Goal: Task Accomplishment & Management: Complete application form

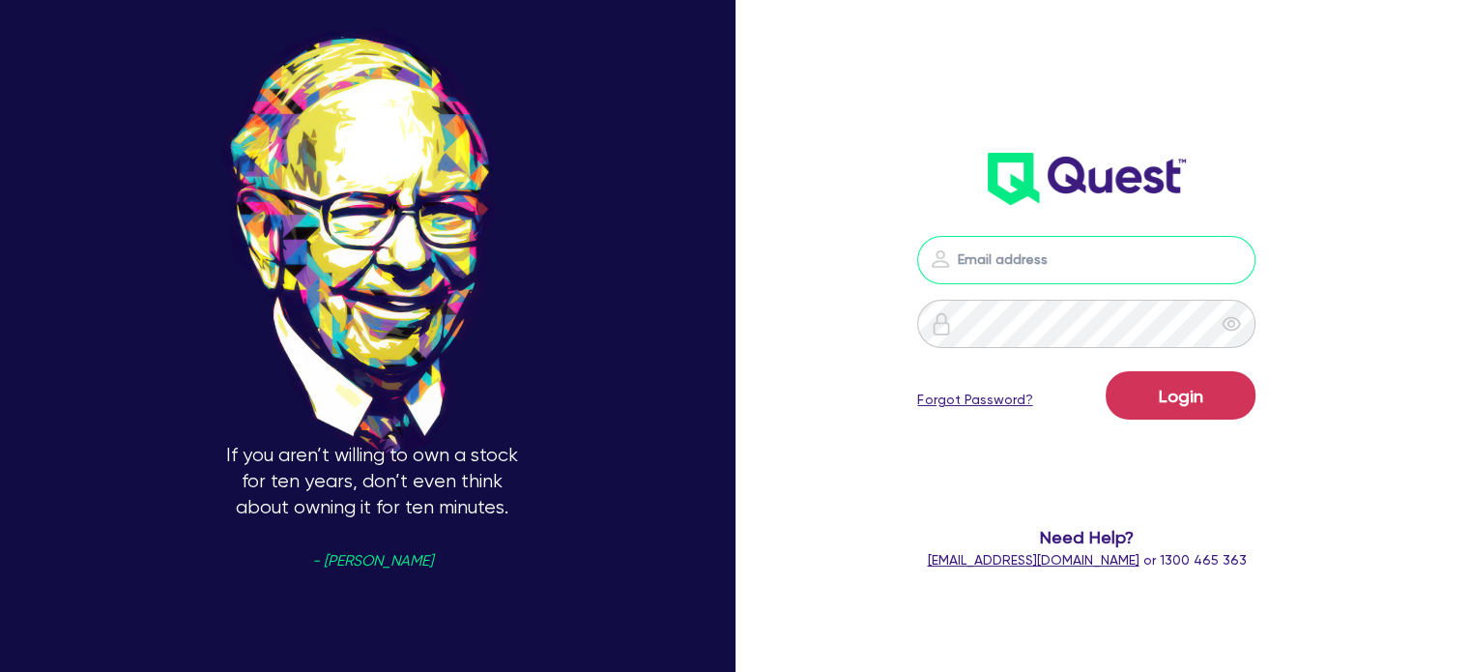
click at [1036, 260] on input "email" at bounding box center [1086, 260] width 338 height 48
type input "[EMAIL_ADDRESS][PERSON_NAME][DOMAIN_NAME]"
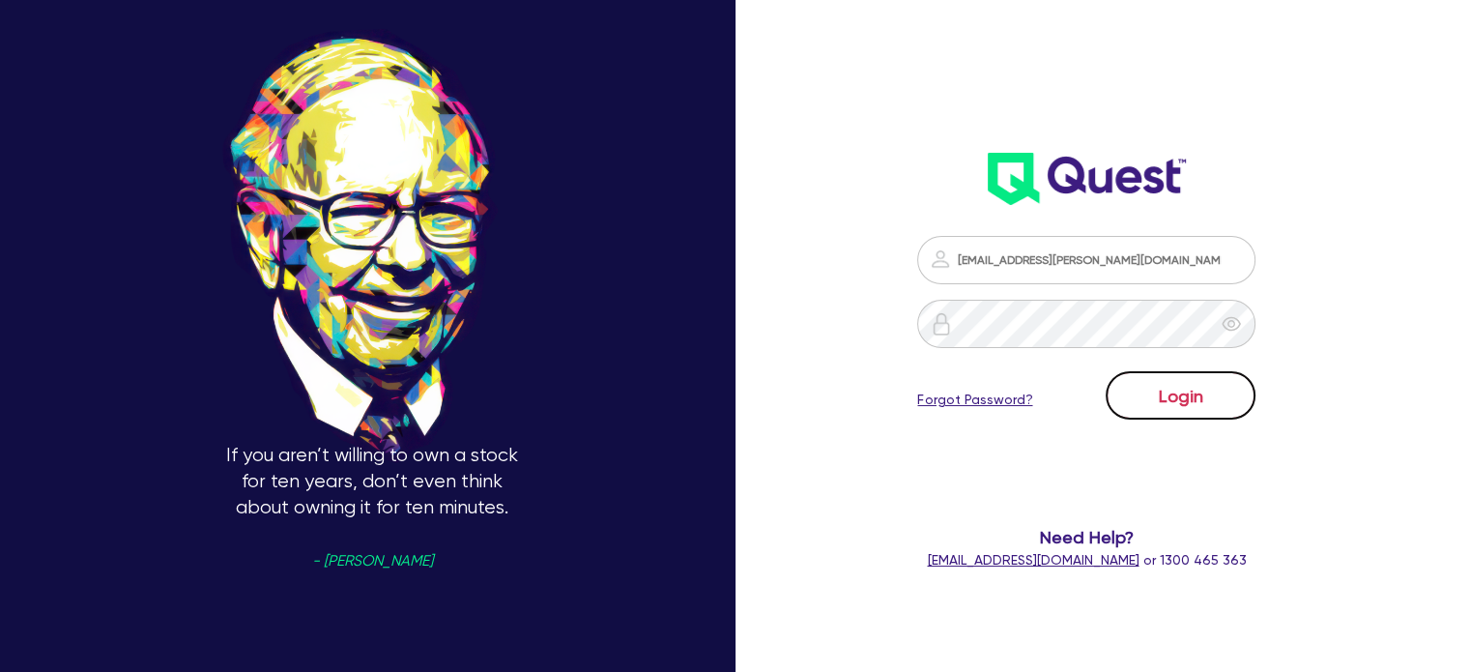
click at [1187, 391] on button "Login" at bounding box center [1181, 395] width 150 height 48
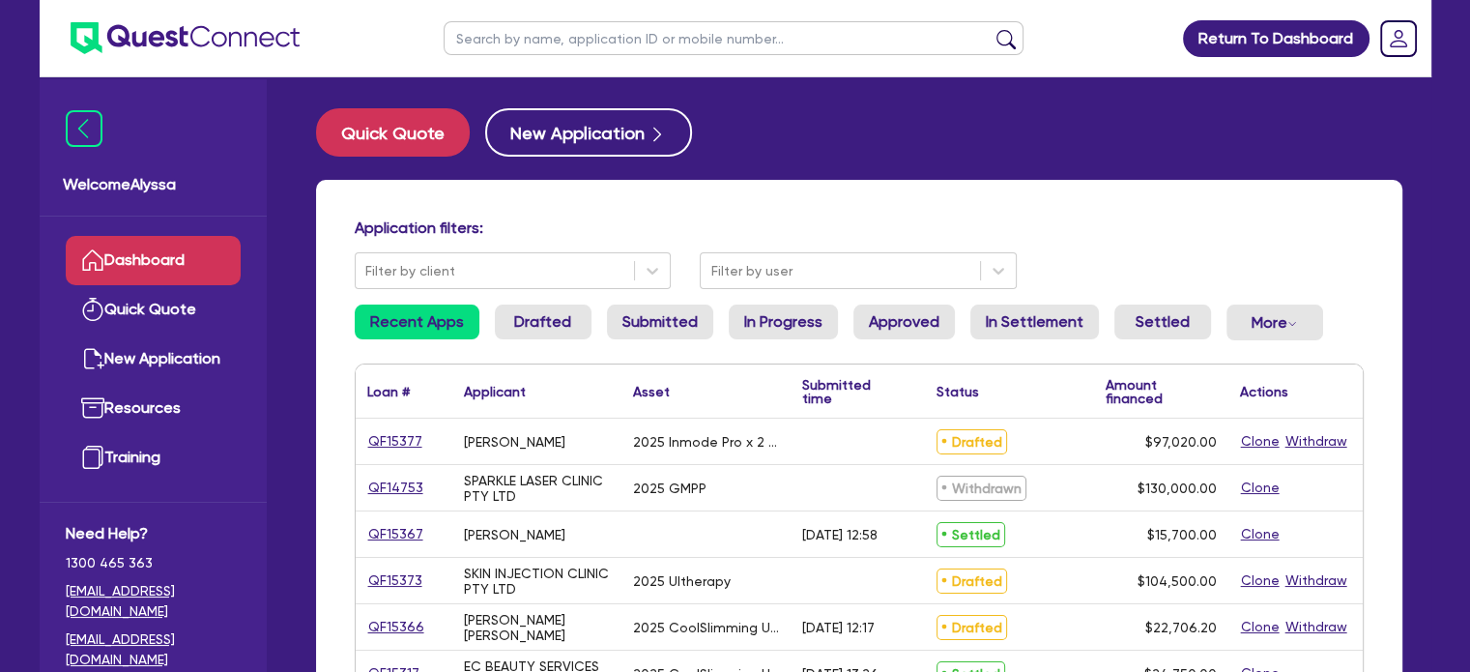
click at [551, 43] on input "text" at bounding box center [734, 38] width 580 height 34
click at [991, 29] on button "submit" at bounding box center [1006, 42] width 31 height 27
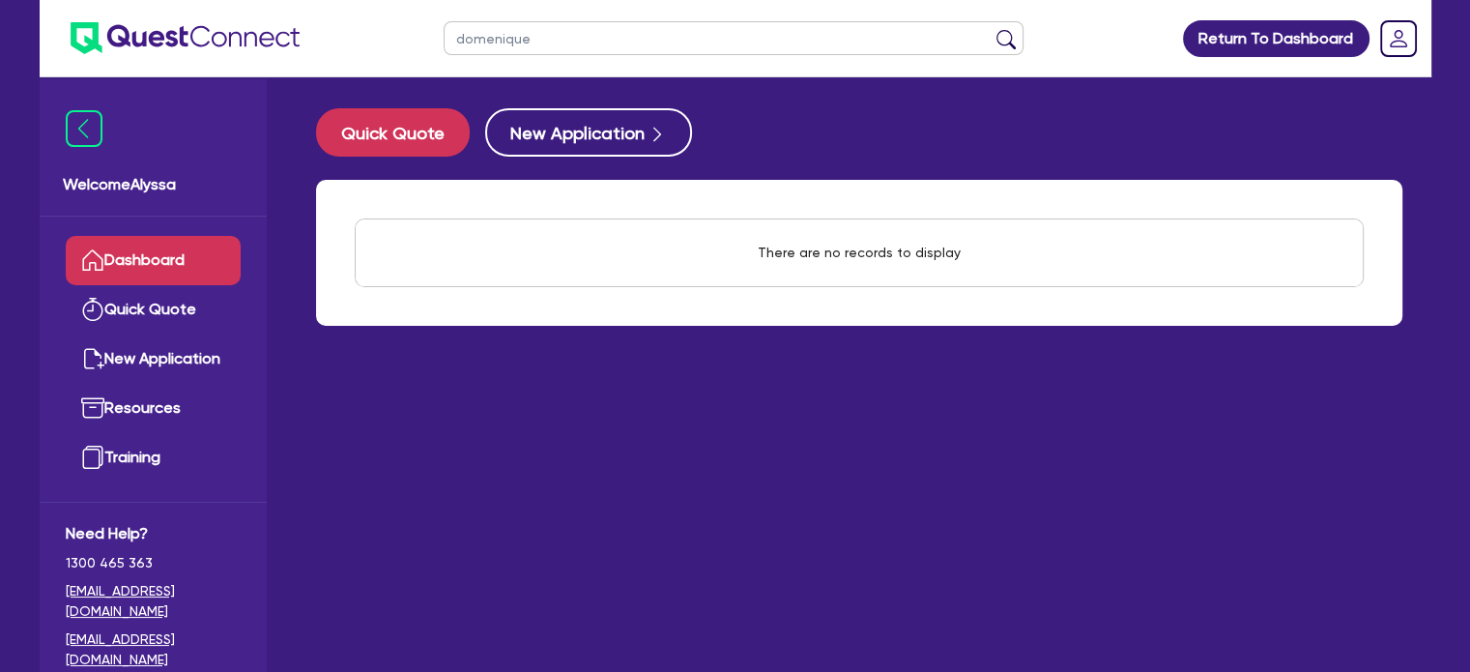
drag, startPoint x: 551, startPoint y: 43, endPoint x: 410, endPoint y: 43, distance: 141.1
click at [410, 43] on header "domenique Return To Dashboard Edit Profile Logout" at bounding box center [736, 38] width 1392 height 77
type input "d"
type input "[PERSON_NAME]"
click at [991, 29] on button "submit" at bounding box center [1006, 42] width 31 height 27
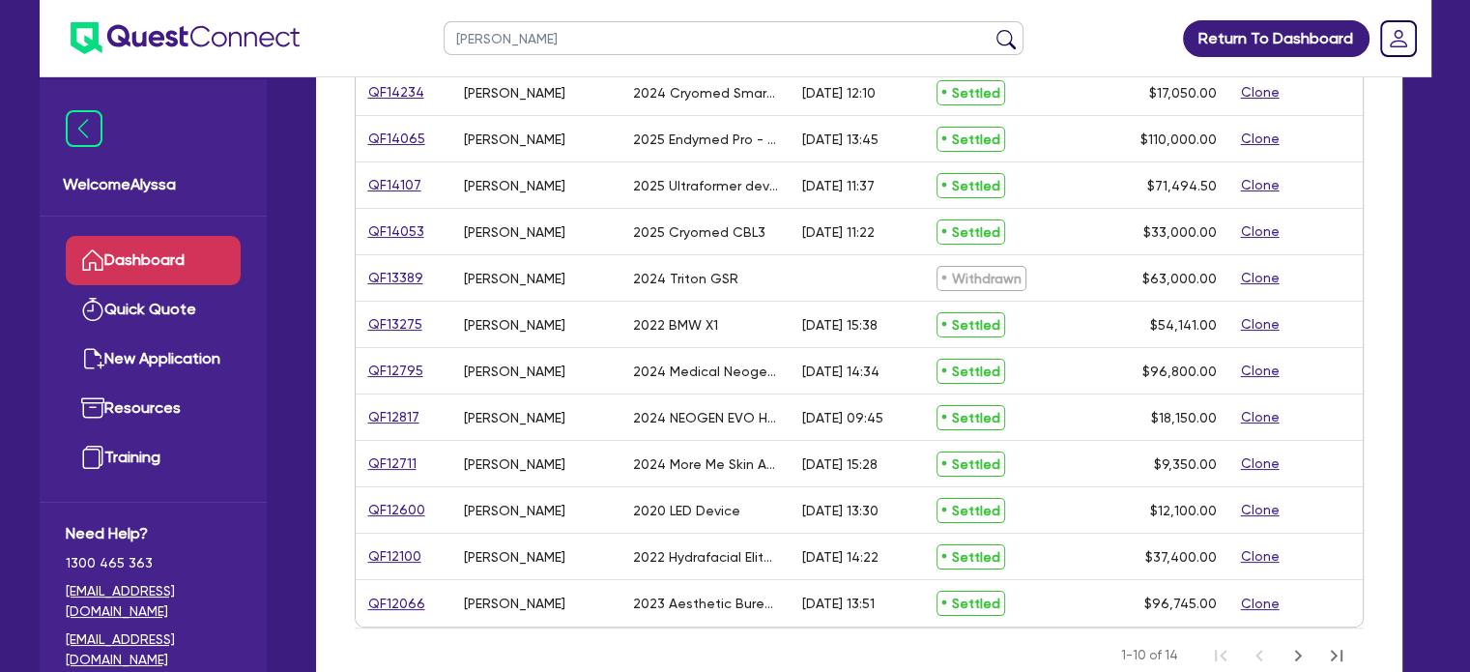
scroll to position [301, 0]
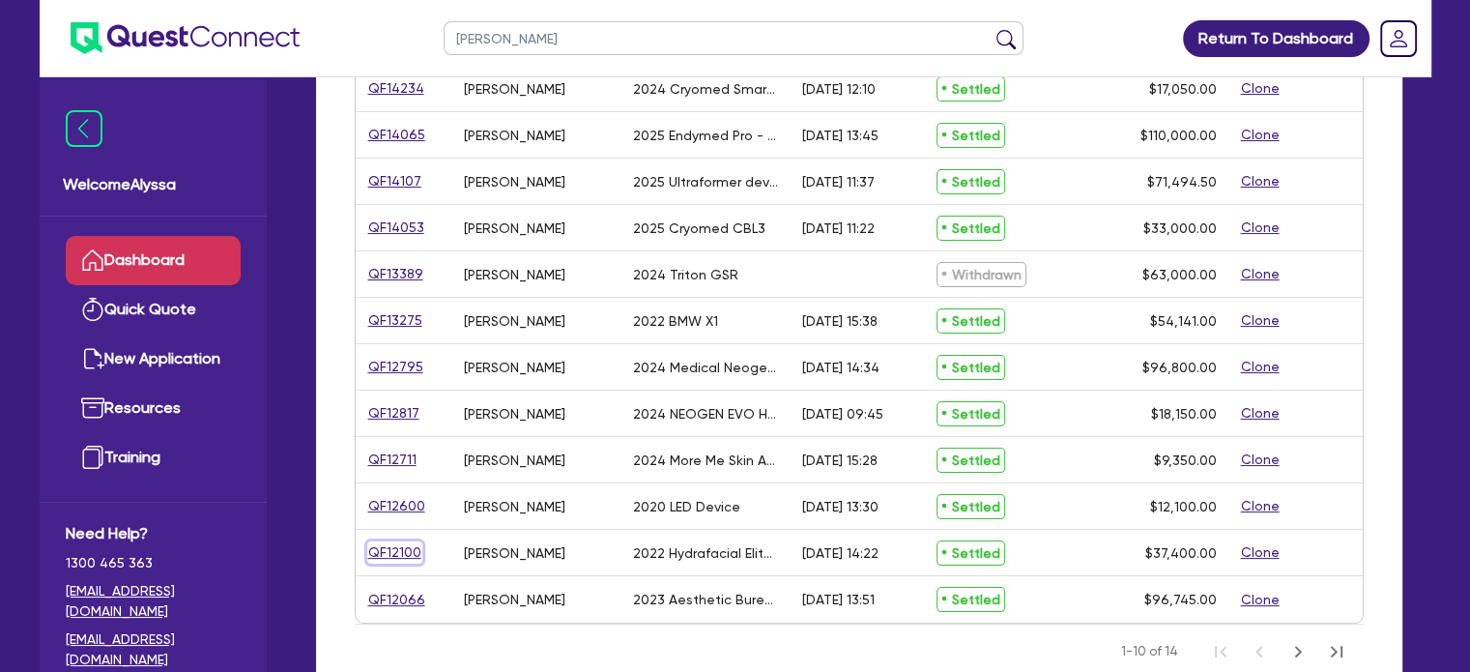
click at [398, 549] on link "QF12100" at bounding box center [394, 552] width 55 height 22
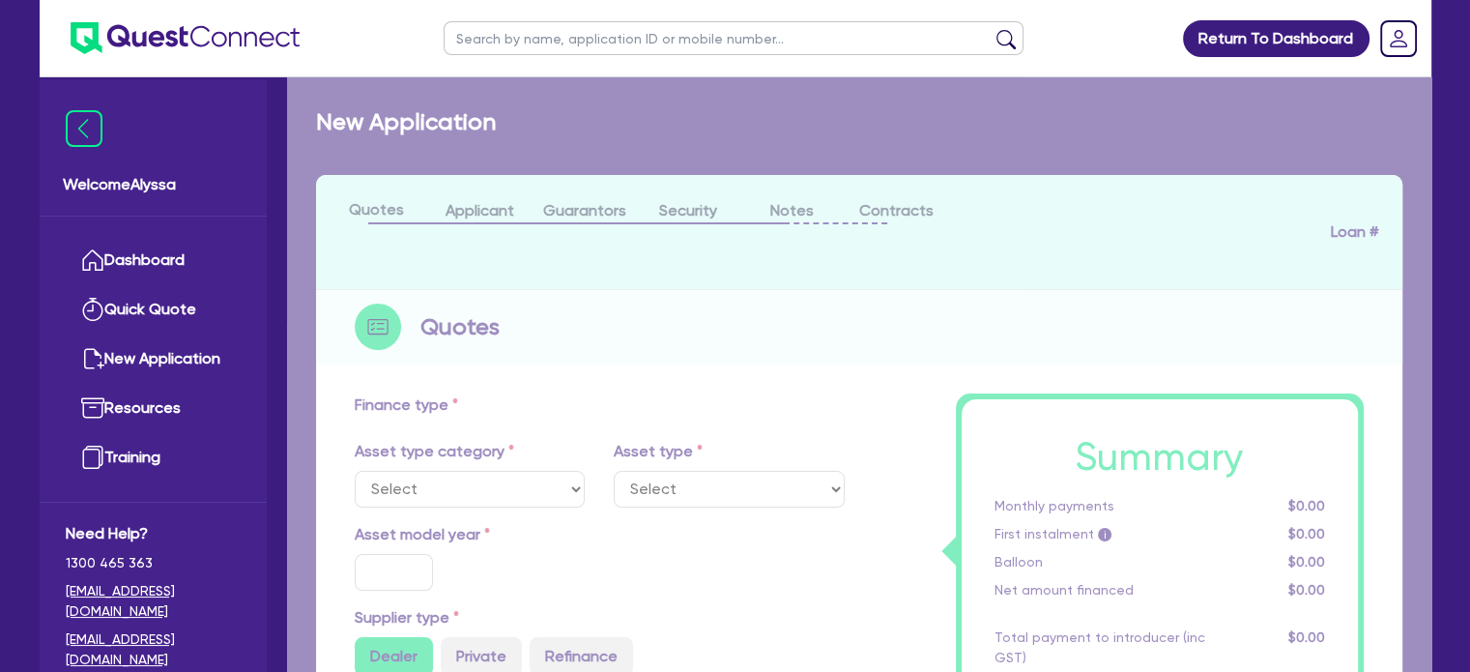
select select "TERTIARY_ASSETS"
type input "2022"
type input "37,400"
type input "4"
type input "1,496"
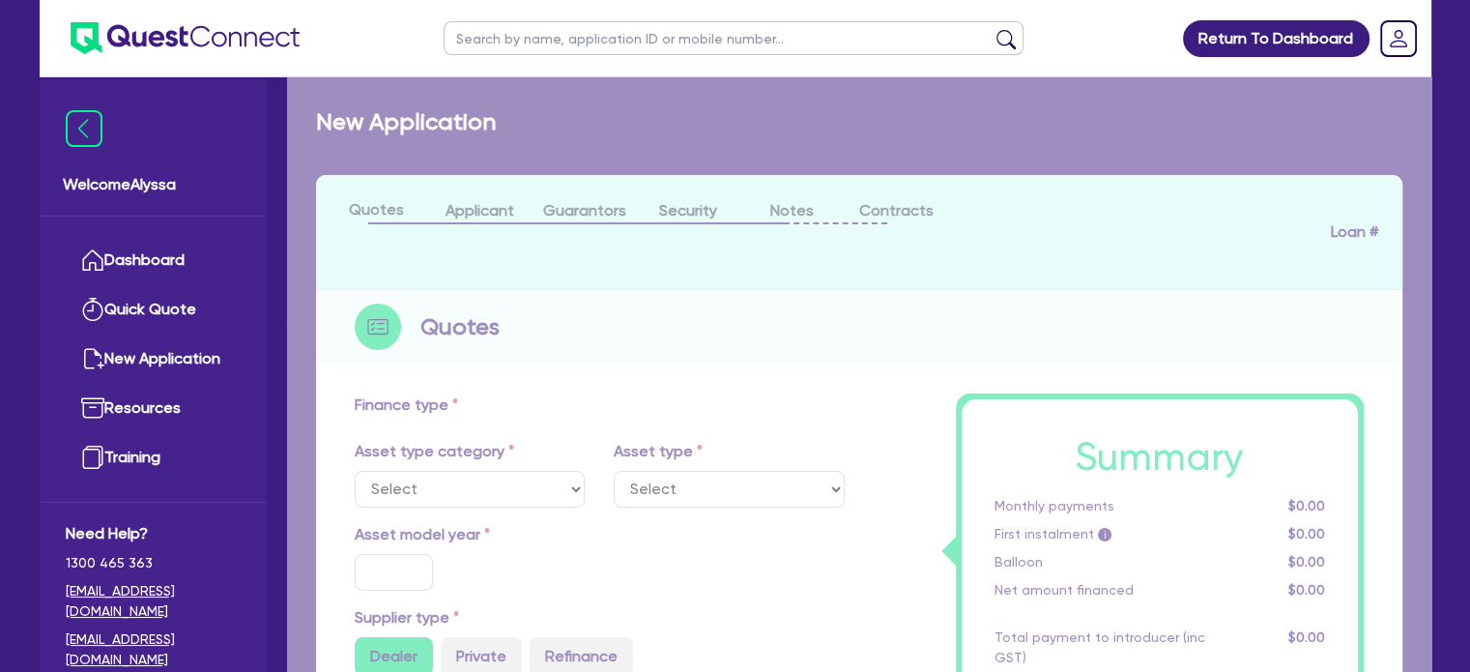
type input "15.8"
type input "395"
select select "BEAUTY_EQUIPMENT"
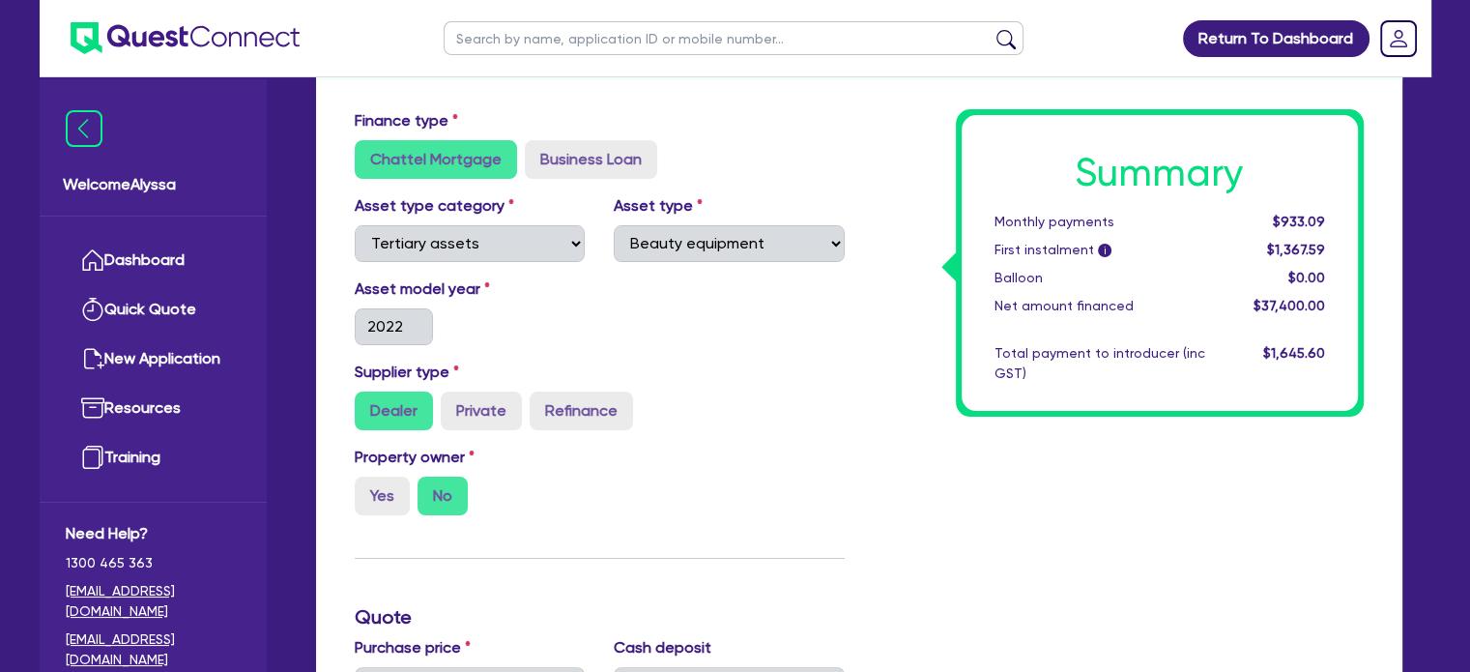
scroll to position [74, 0]
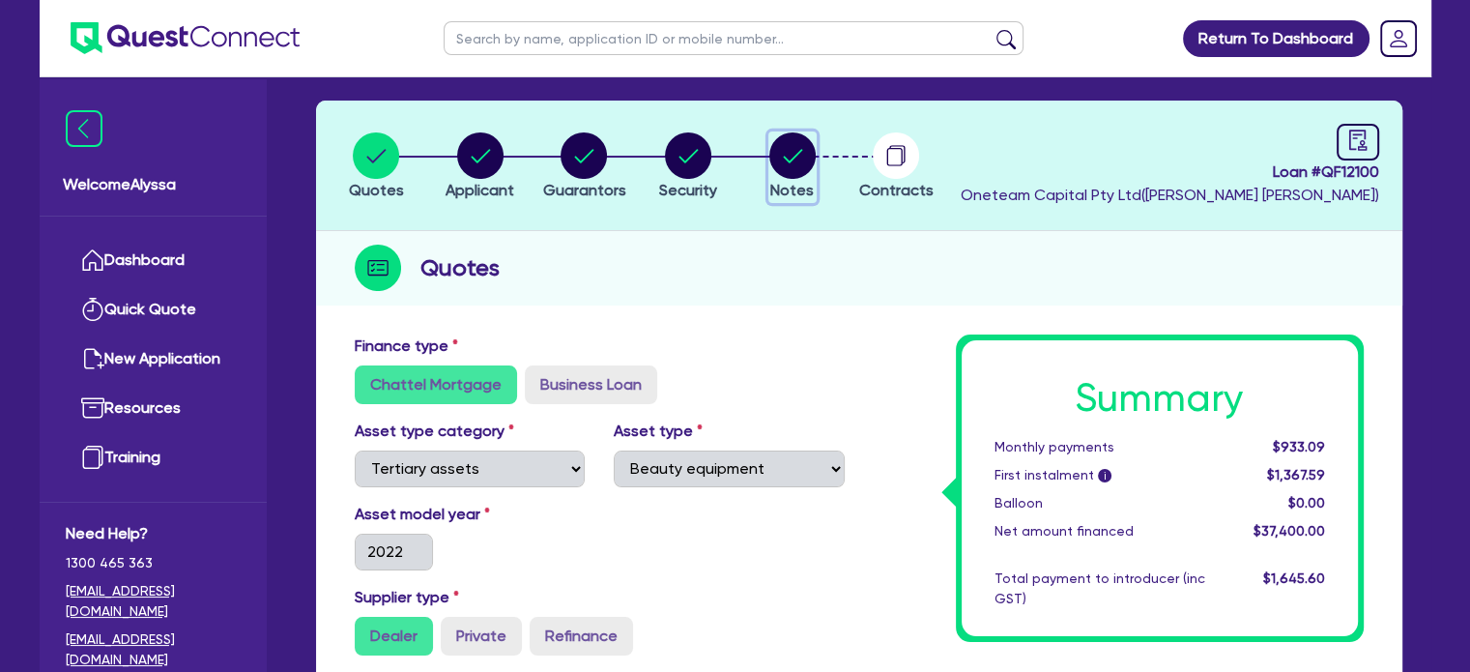
click at [814, 152] on circle "button" at bounding box center [792, 155] width 46 height 46
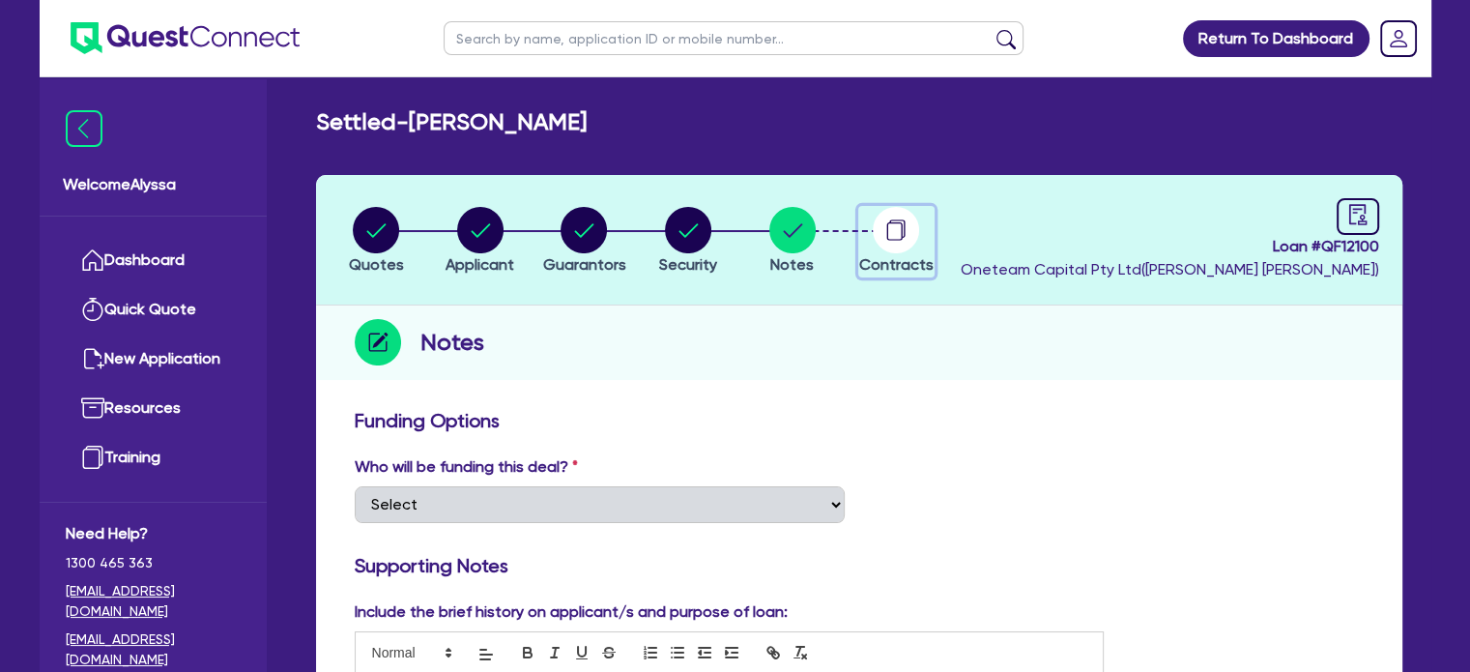
click at [881, 226] on circle "button" at bounding box center [896, 230] width 46 height 46
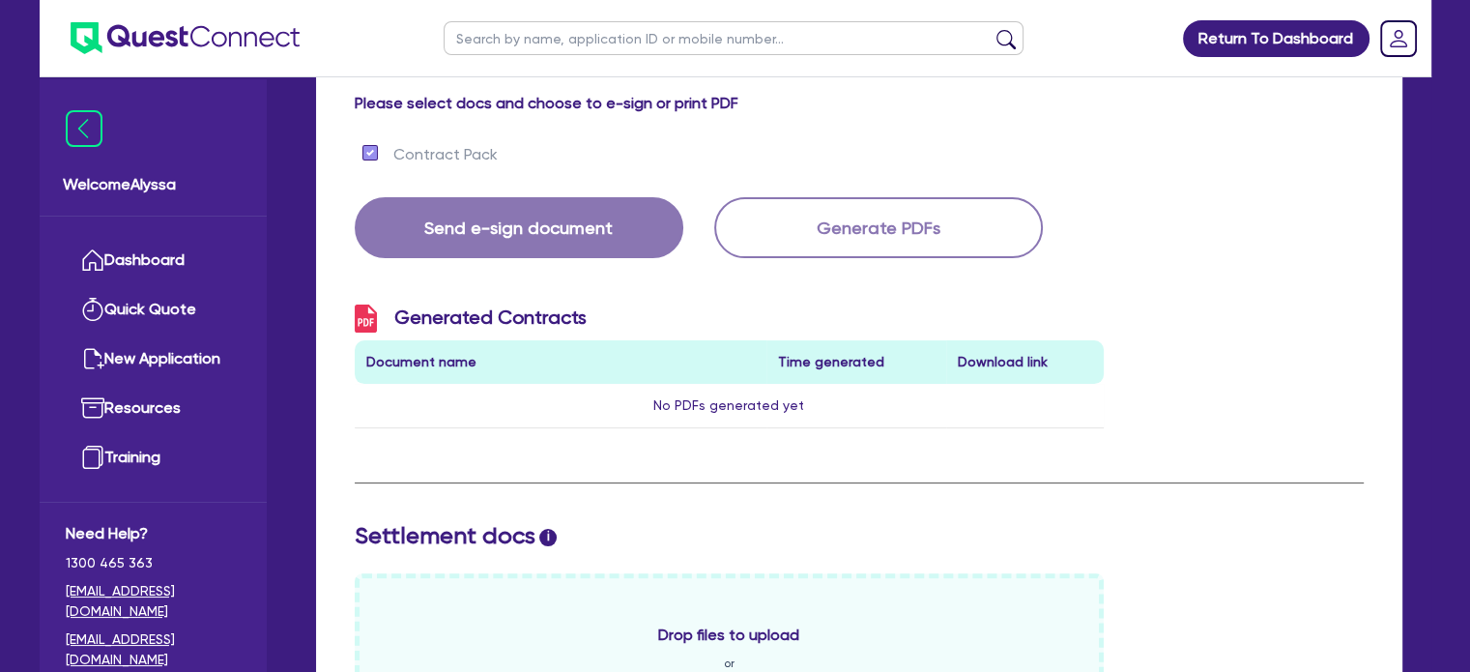
scroll to position [402, 0]
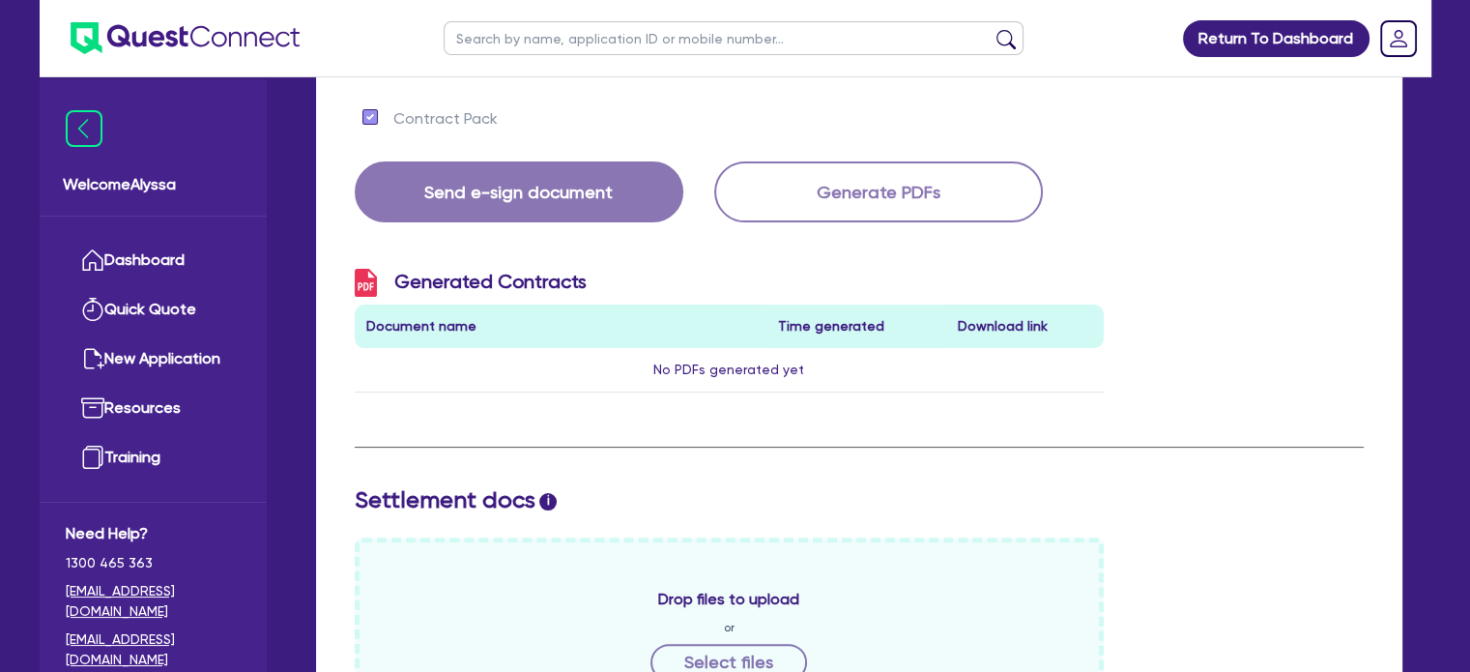
click at [1189, 272] on div "Generated Contracts Document name Time generated Download link No PDFs generate…" at bounding box center [859, 338] width 1038 height 139
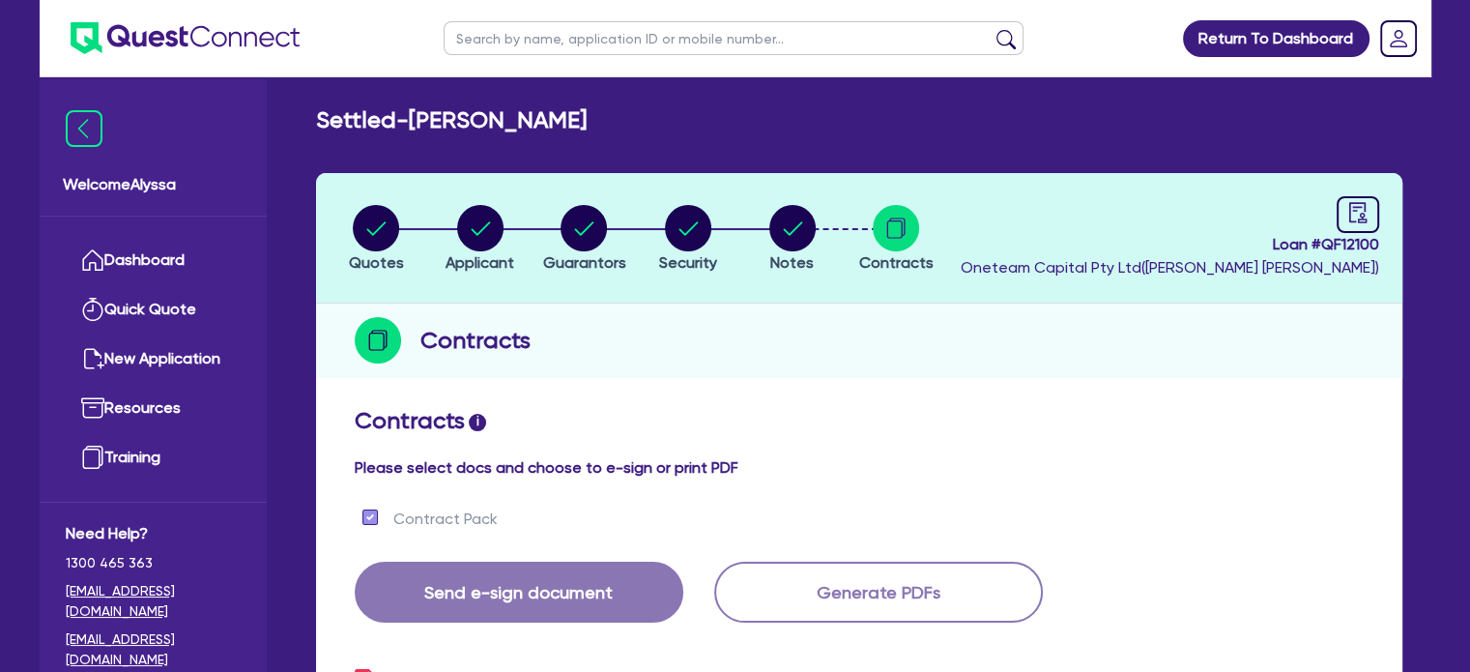
scroll to position [0, 0]
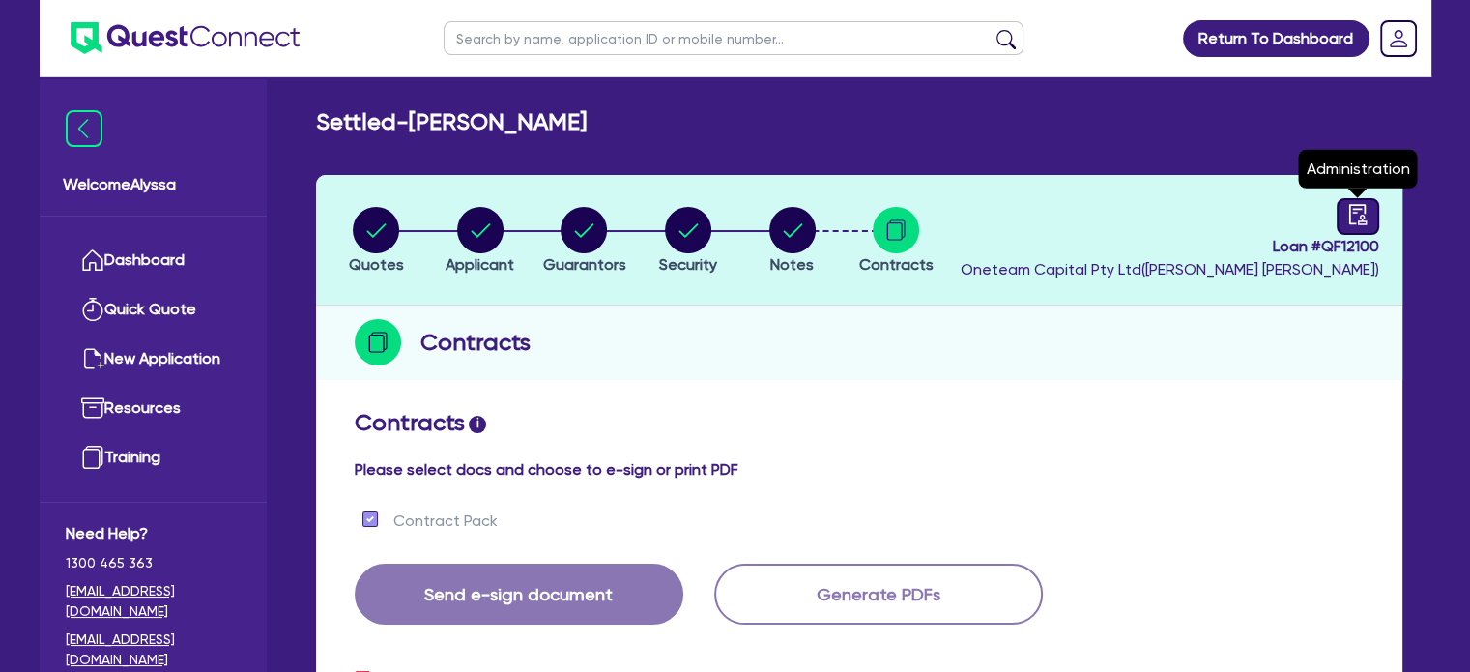
click at [1345, 224] on link at bounding box center [1358, 216] width 43 height 37
select select "SETTLED"
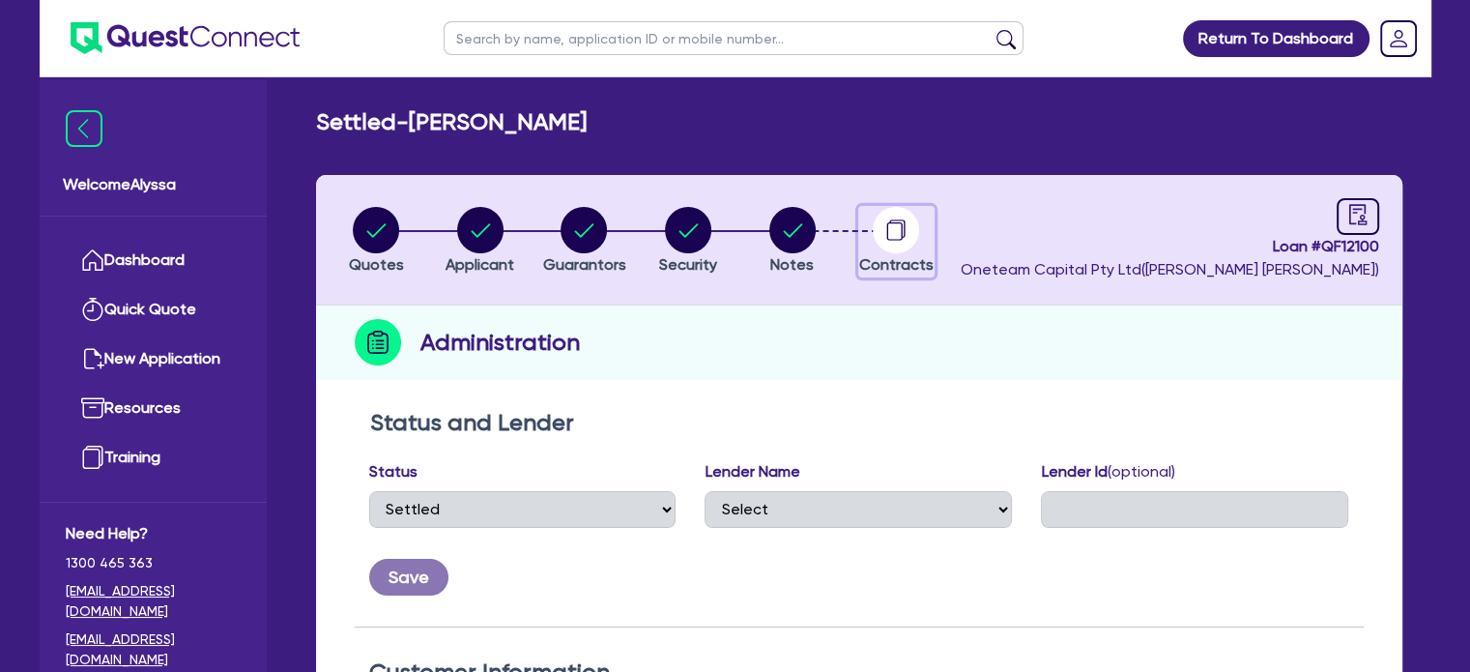
click at [891, 226] on circle "button" at bounding box center [896, 230] width 46 height 46
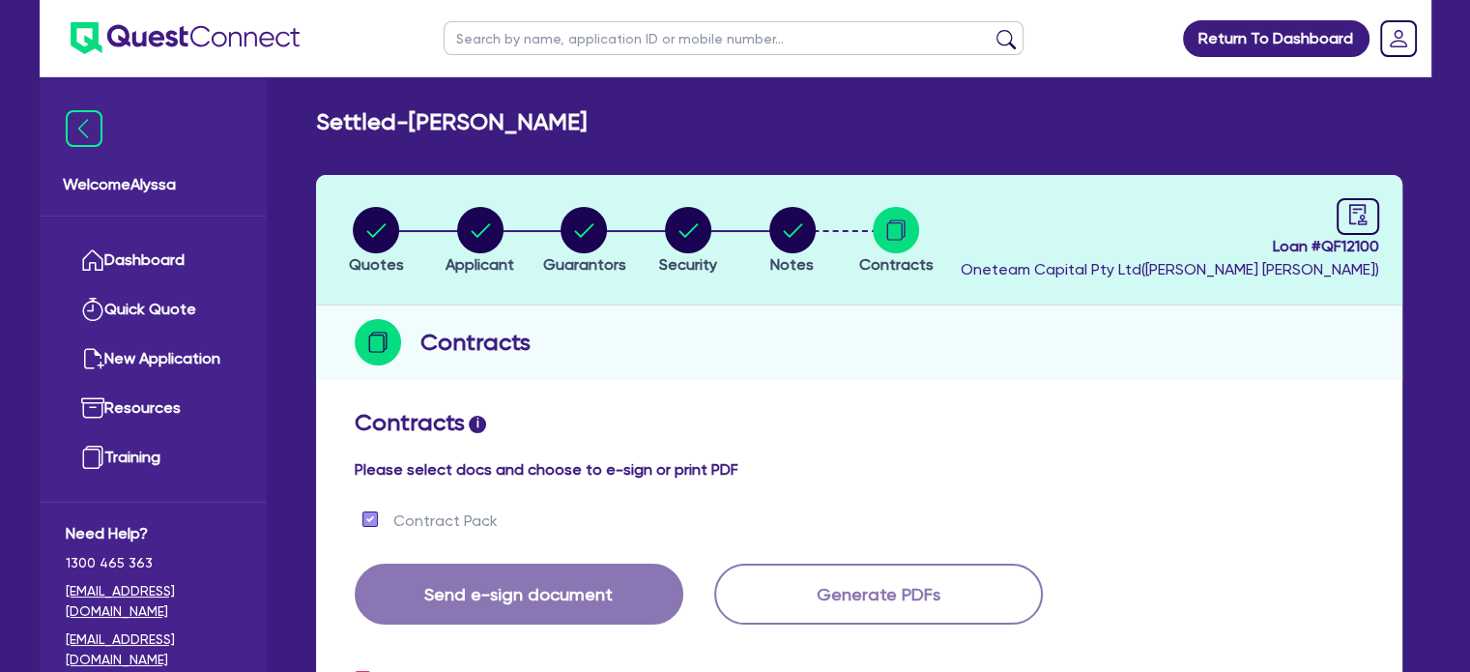
click at [499, 45] on input "text" at bounding box center [734, 38] width 580 height 34
type input "[PERSON_NAME]"
click button "submit" at bounding box center [1006, 42] width 31 height 27
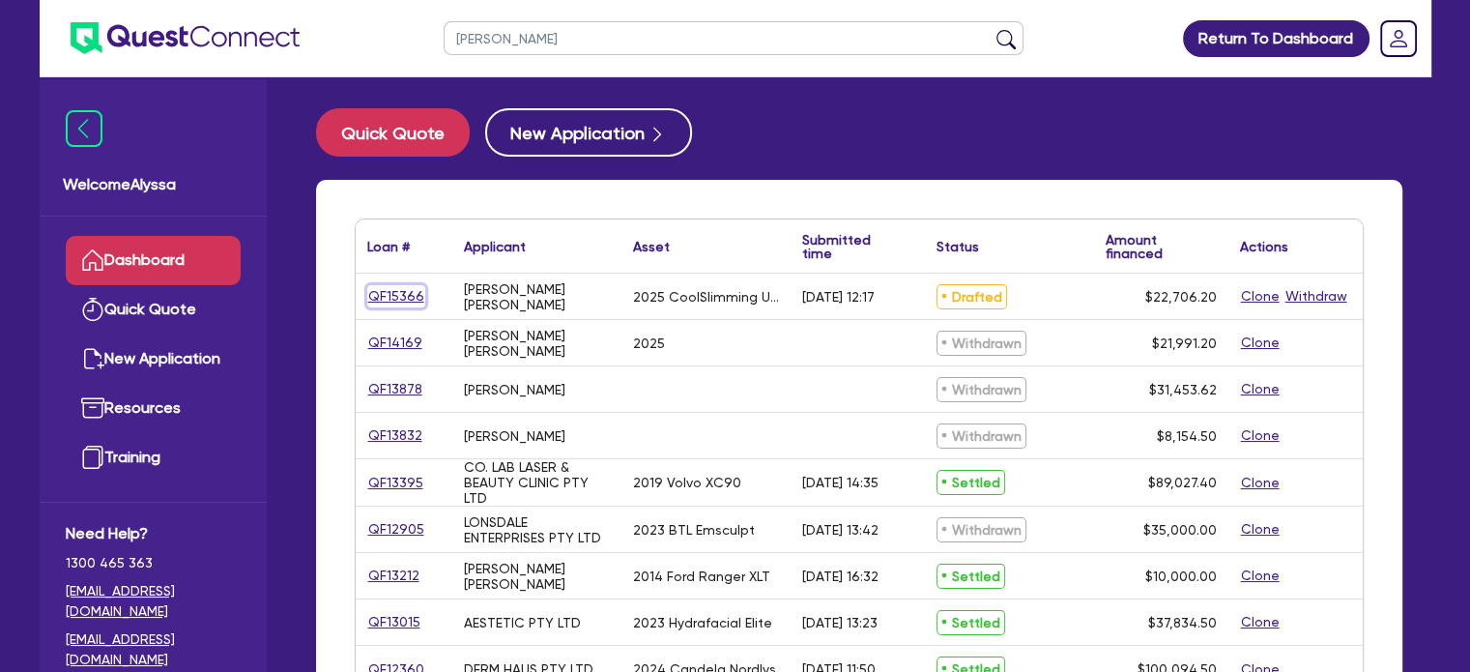
click at [398, 295] on link "QF15366" at bounding box center [396, 296] width 58 height 22
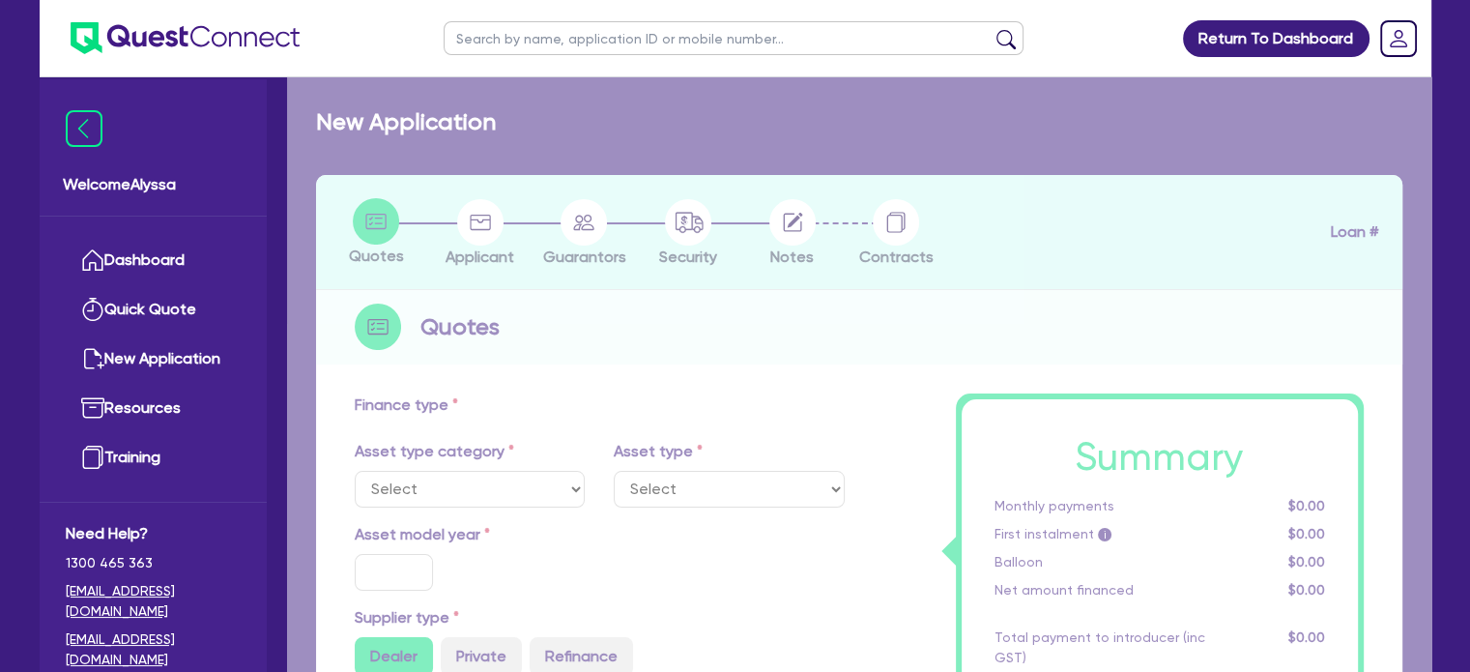
select select "TERTIARY_ASSETS"
type input "2025"
type input "27,489"
type input "5,497.8"
type input "4"
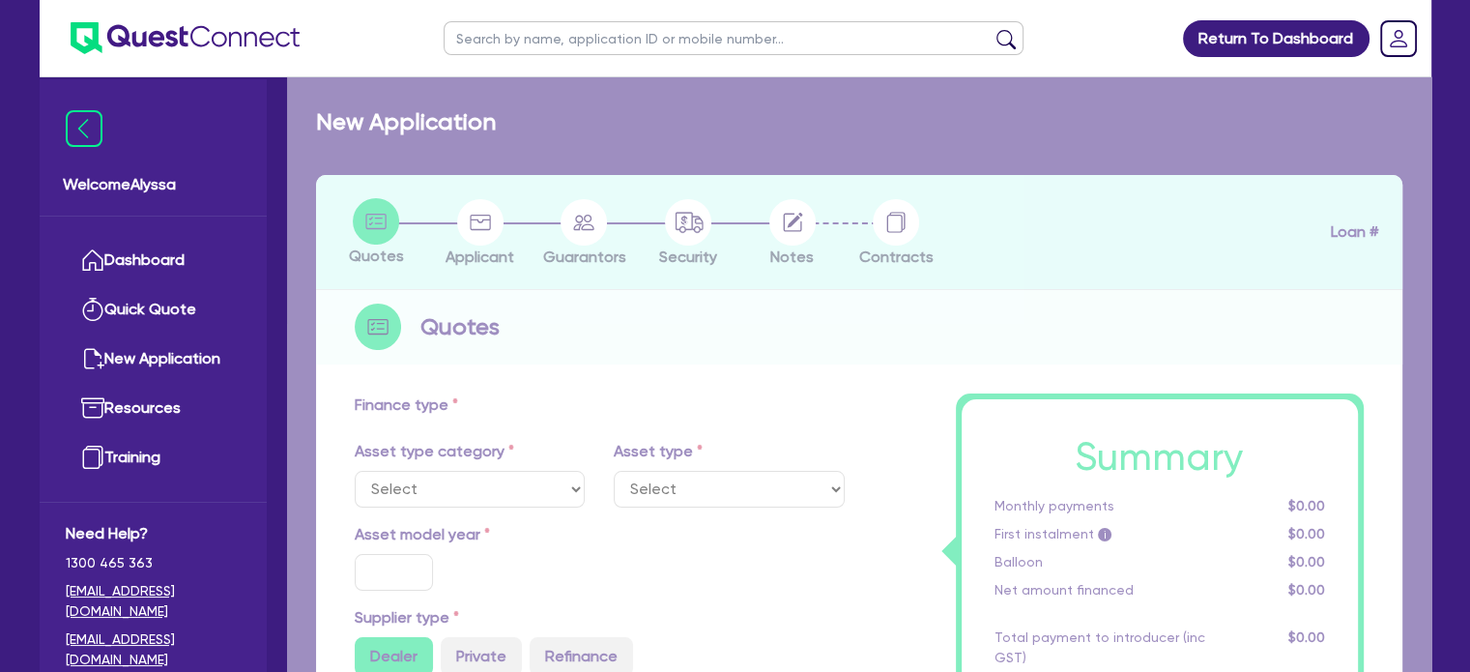
type input "908.25"
type input "10.45"
type input "50"
type input "600"
select select "BEAUTY_EQUIPMENT"
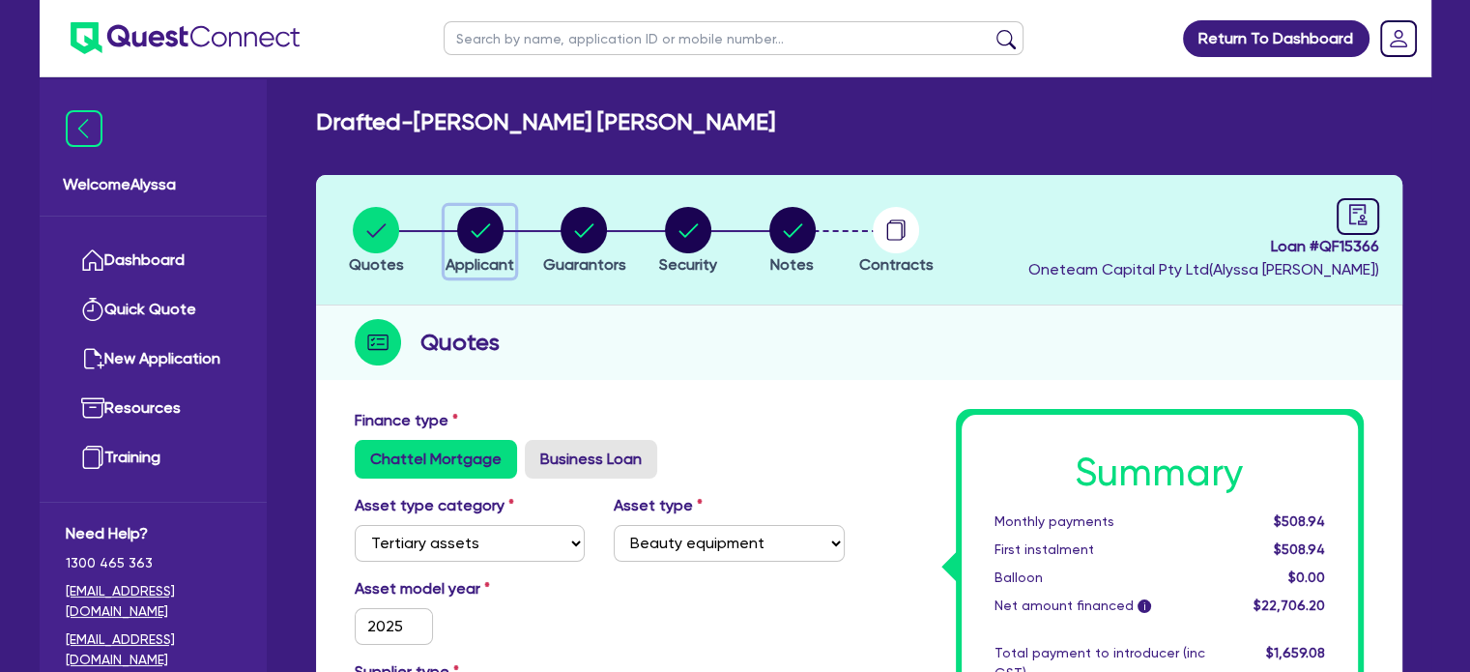
click at [467, 255] on span "Applicant" at bounding box center [480, 264] width 69 height 18
select select "SOLE_TRADER"
select select "HEALTH_BEAUTY"
select select "HAIR_BEAUTY_SALONS"
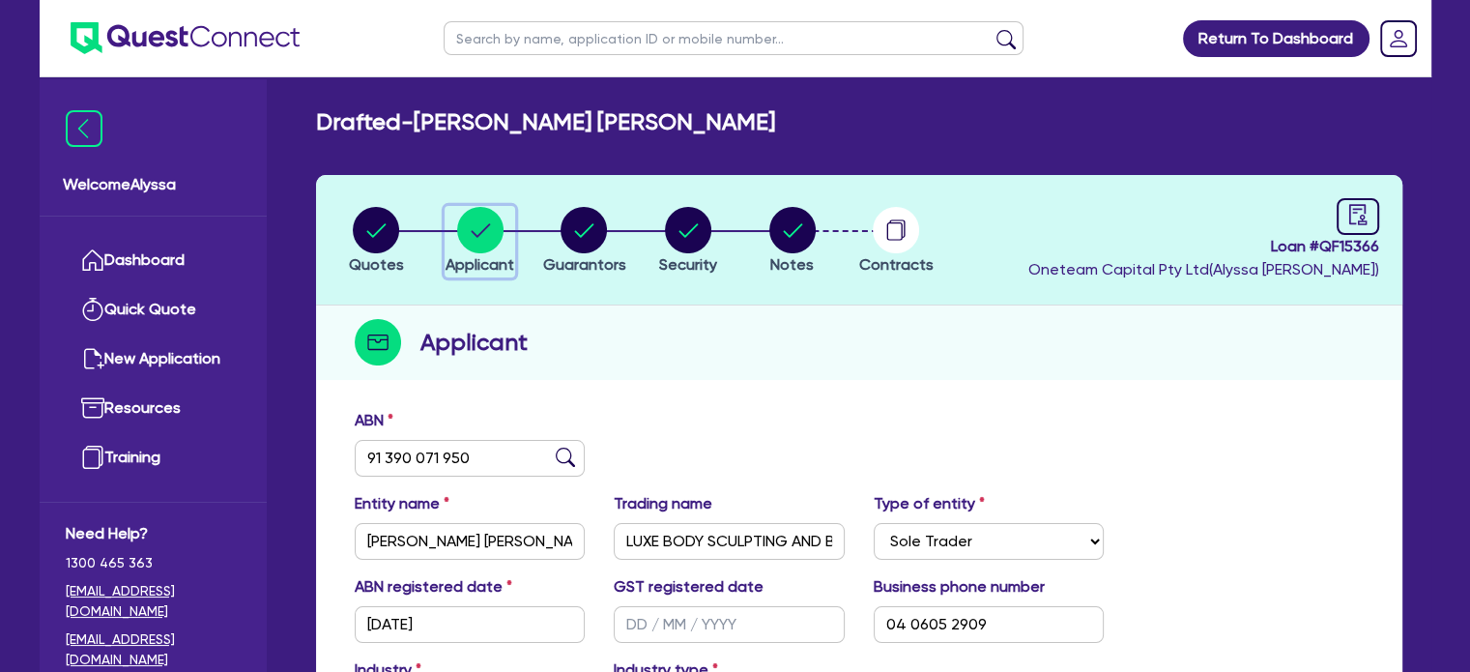
scroll to position [75, 0]
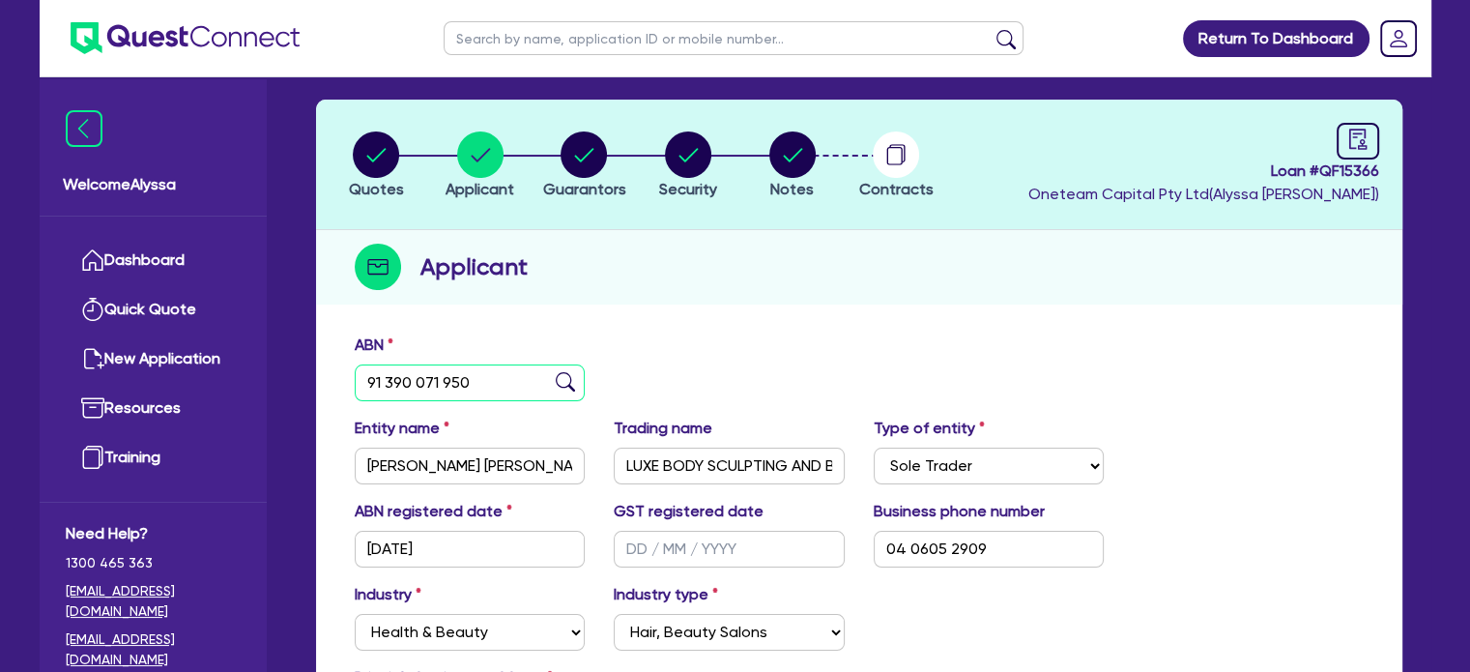
drag, startPoint x: 503, startPoint y: 378, endPoint x: 320, endPoint y: 355, distance: 184.1
click at [320, 355] on div "ABN 91 390 071 950 Entity name [PERSON_NAME] [PERSON_NAME] Trading name LUXE BO…" at bounding box center [859, 578] width 1086 height 508
drag, startPoint x: 575, startPoint y: 463, endPoint x: 441, endPoint y: 447, distance: 135.3
click at [441, 447] on input "[PERSON_NAME] [PERSON_NAME]" at bounding box center [470, 465] width 231 height 37
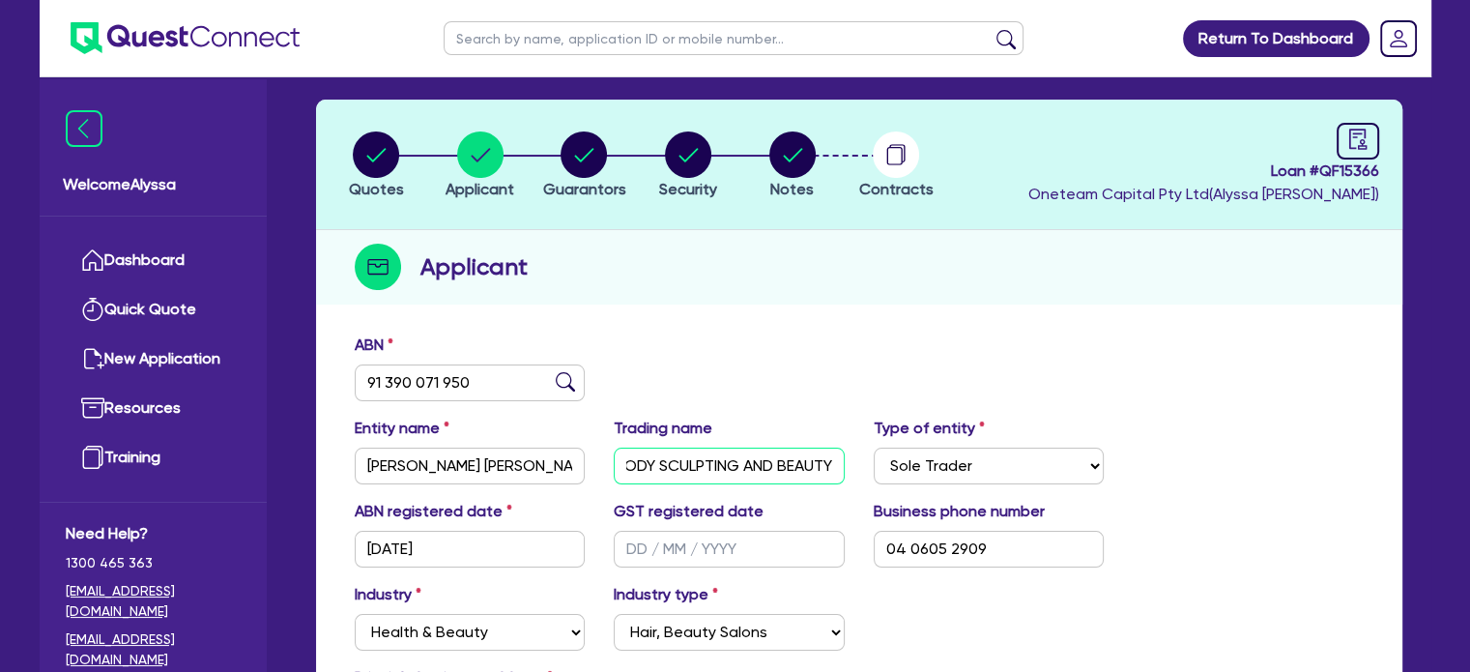
drag, startPoint x: 624, startPoint y: 467, endPoint x: 892, endPoint y: 474, distance: 267.8
click at [892, 474] on div "Entity name [PERSON_NAME] [PERSON_NAME] Trading name LUXE BODY SCULPTING AND BE…" at bounding box center [859, 458] width 1038 height 83
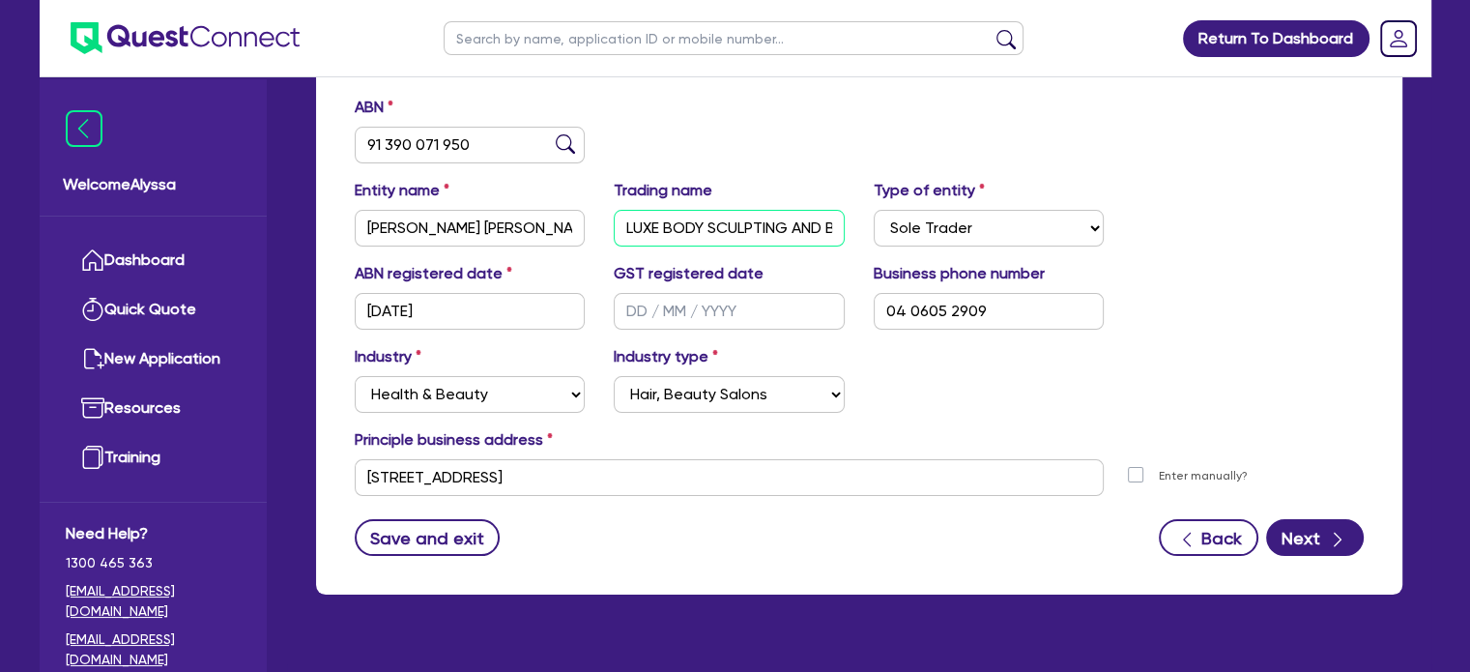
scroll to position [352, 0]
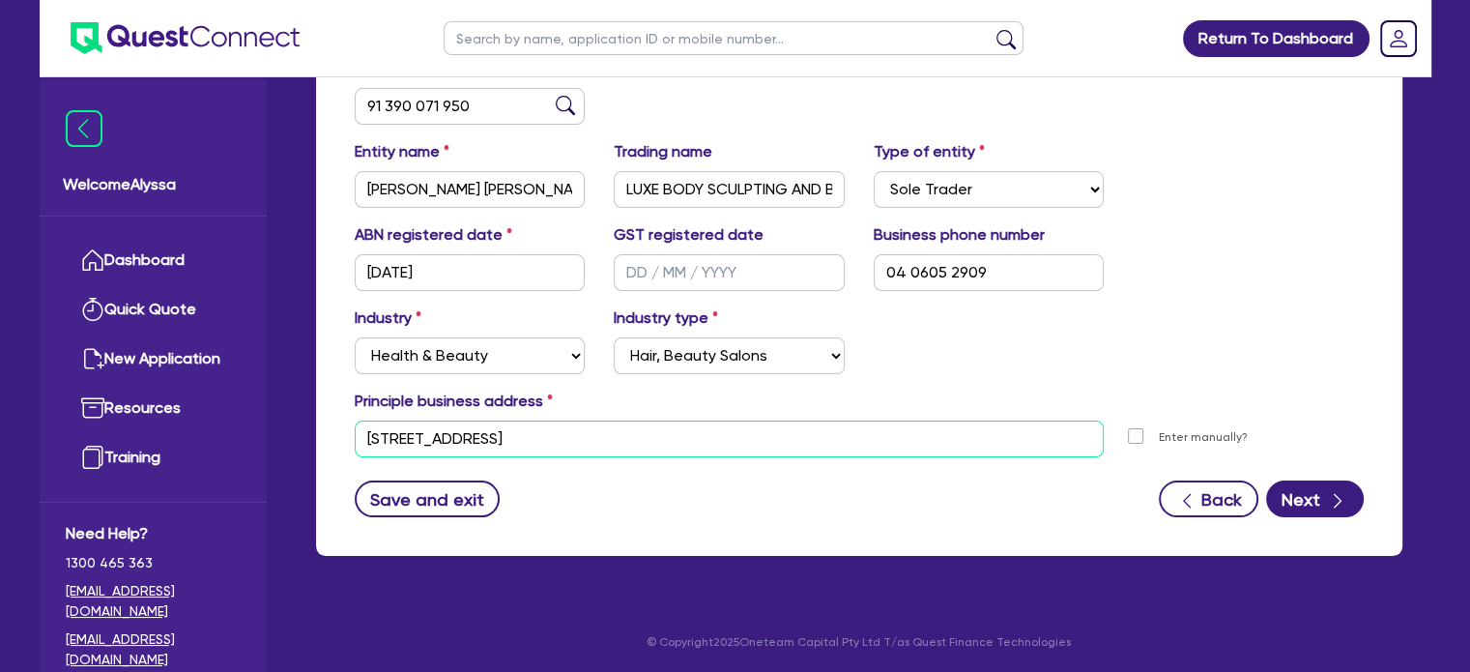
drag, startPoint x: 649, startPoint y: 451, endPoint x: 336, endPoint y: 437, distance: 313.5
click at [336, 437] on div "ABN 91 390 071 950 Entity name [PERSON_NAME] [PERSON_NAME] Trading name LUXE BO…" at bounding box center [859, 301] width 1086 height 508
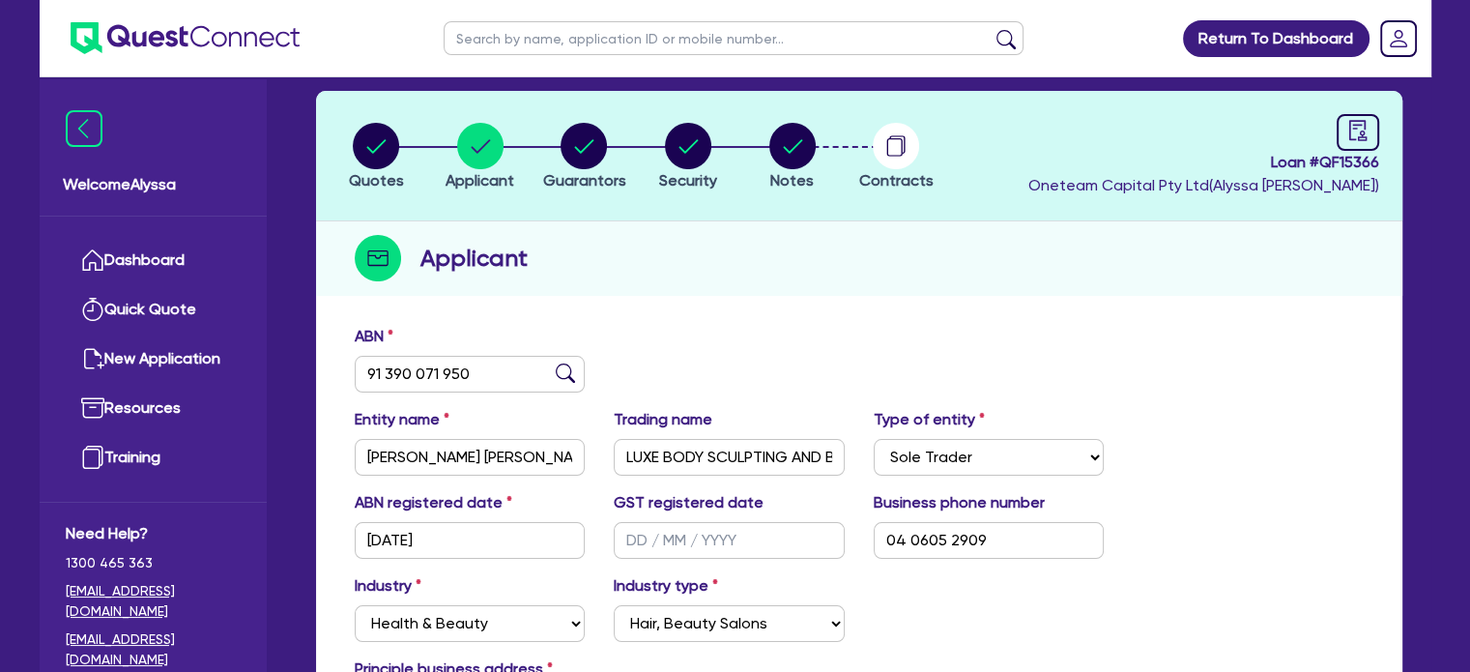
scroll to position [80, 0]
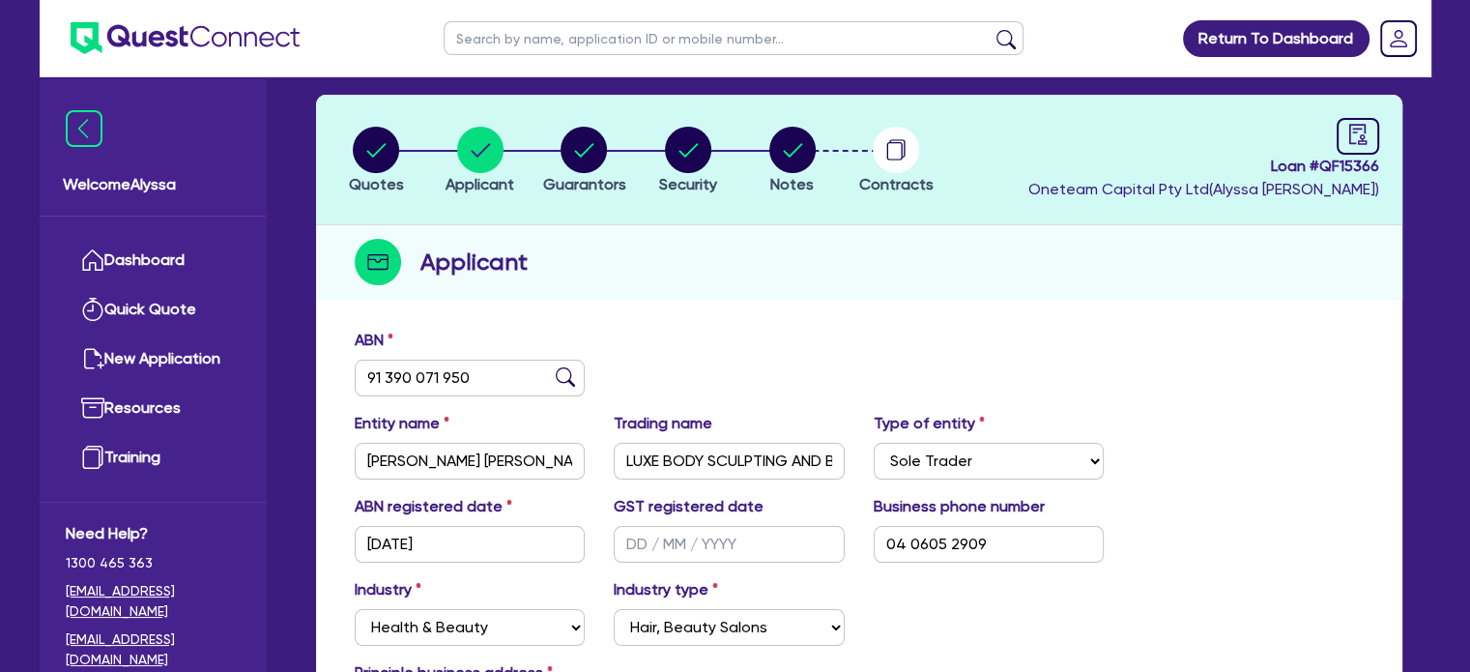
click at [499, 45] on input "text" at bounding box center [734, 38] width 580 height 34
type input "[PERSON_NAME]"
click button "submit" at bounding box center [1006, 42] width 31 height 27
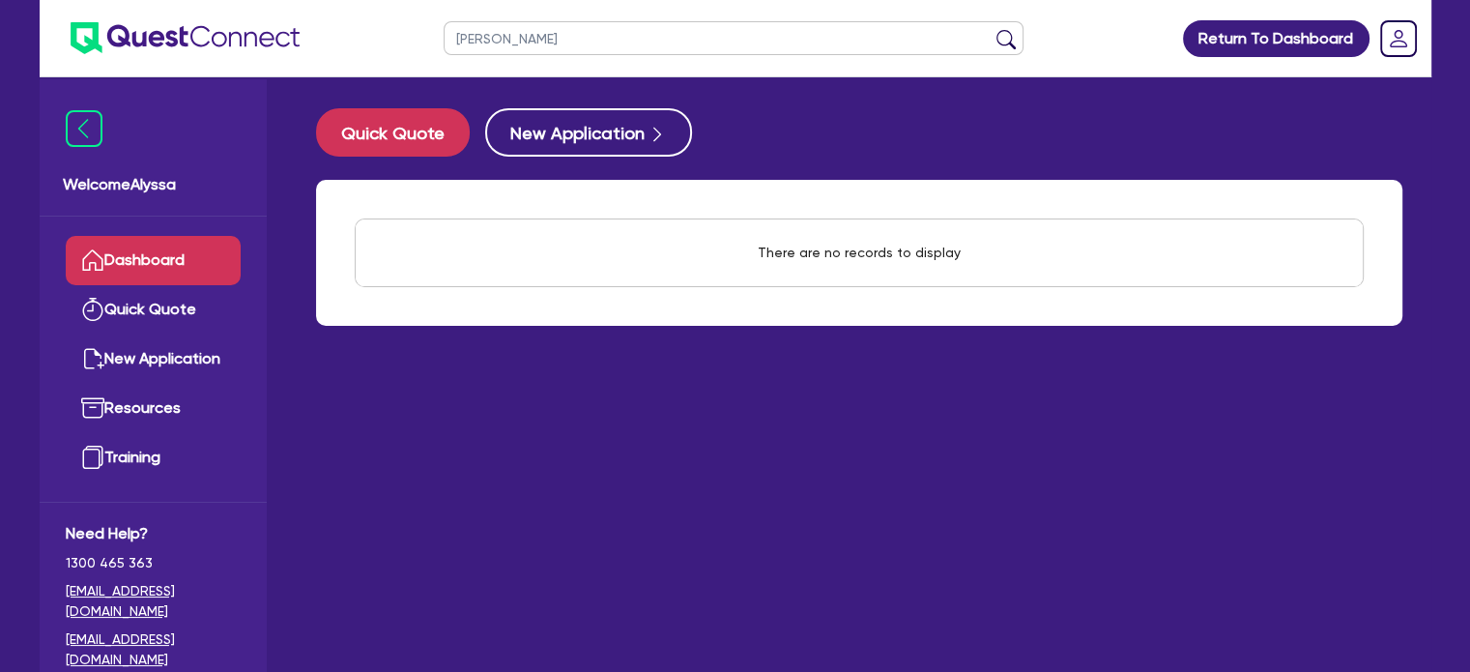
click at [564, 45] on input "[PERSON_NAME]" at bounding box center [734, 38] width 580 height 34
click at [991, 29] on button "submit" at bounding box center [1006, 42] width 31 height 27
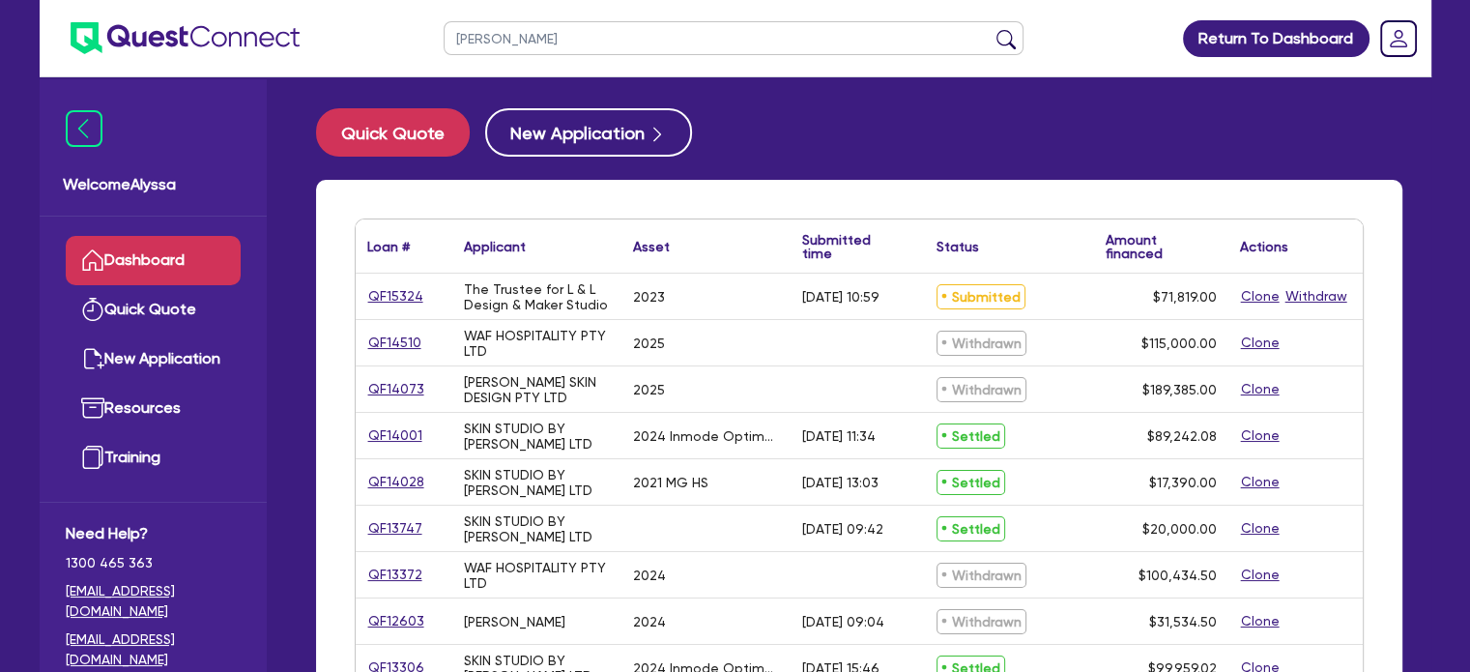
drag, startPoint x: 557, startPoint y: 35, endPoint x: 267, endPoint y: 24, distance: 290.1
click at [267, 24] on header "[PERSON_NAME] Return To Dashboard Edit Profile Logout" at bounding box center [736, 38] width 1392 height 77
type input "king"
click at [991, 29] on button "submit" at bounding box center [1006, 42] width 31 height 27
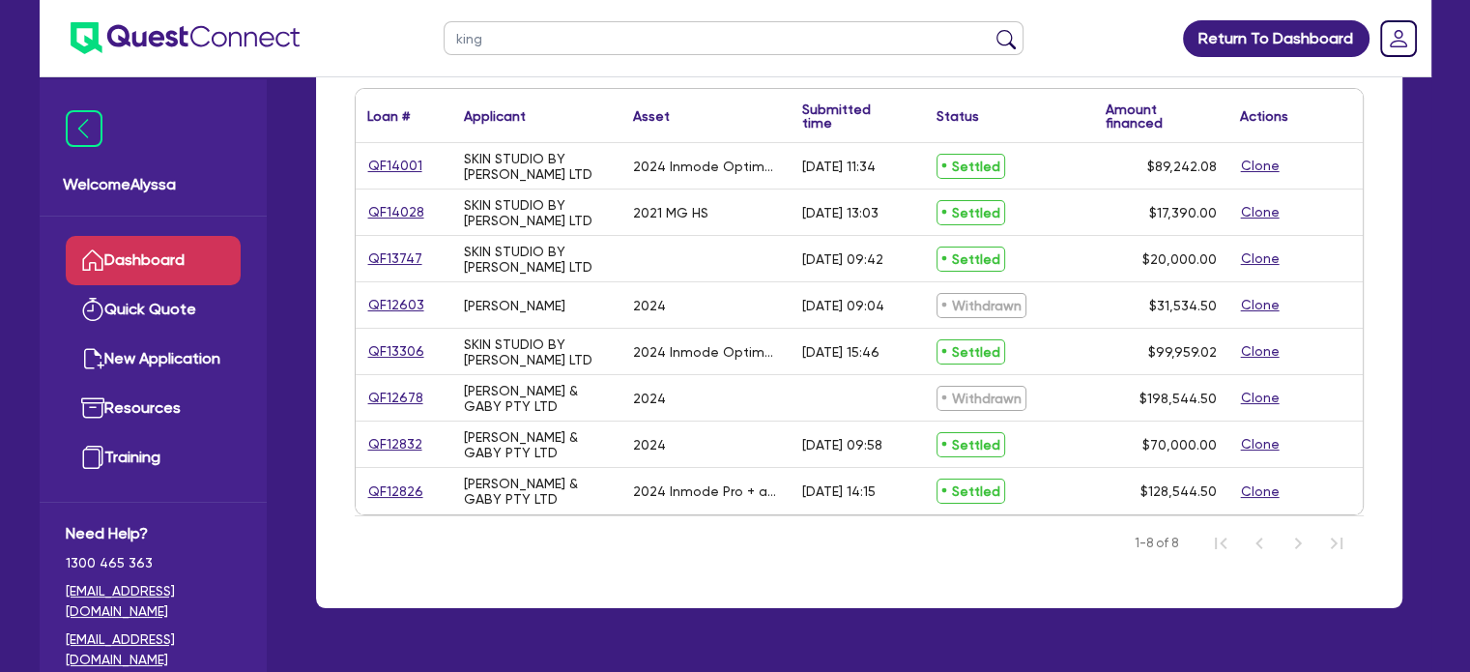
scroll to position [130, 0]
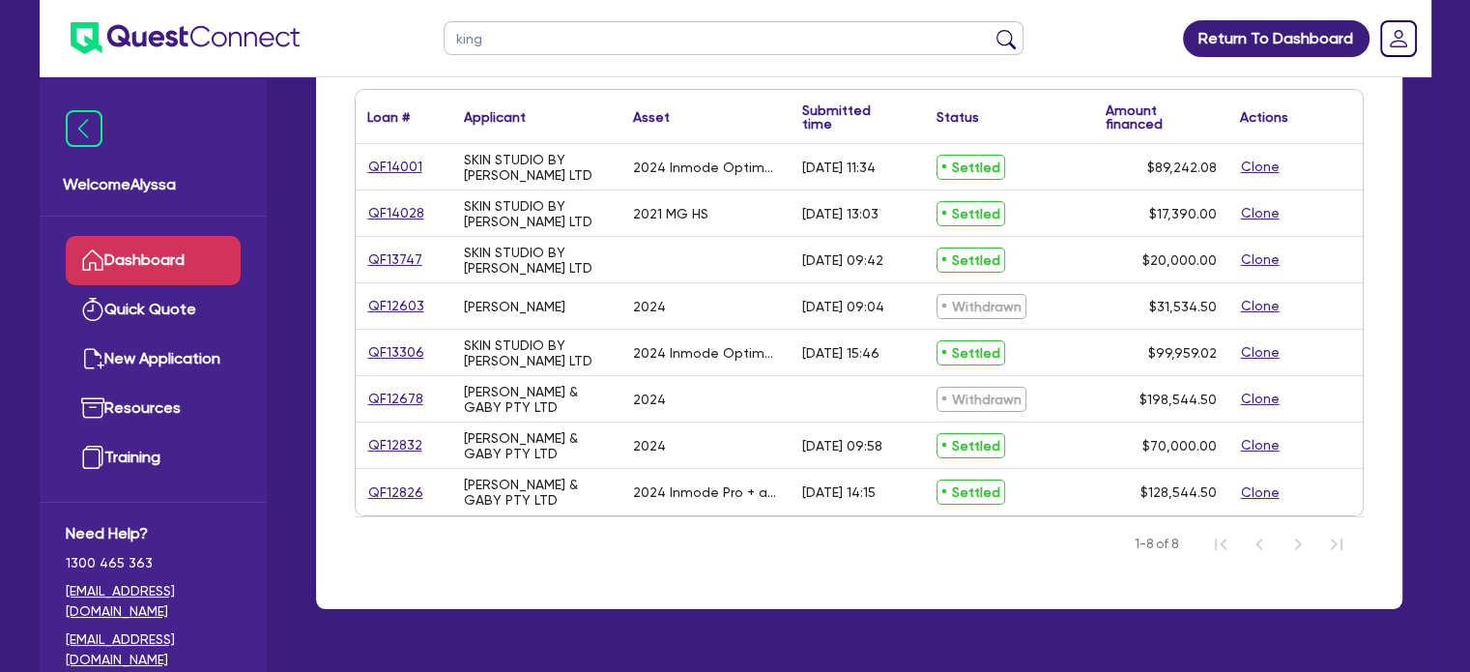
click at [379, 154] on div "QF14001" at bounding box center [404, 166] width 97 height 45
click at [389, 168] on link "QF14001" at bounding box center [395, 167] width 56 height 22
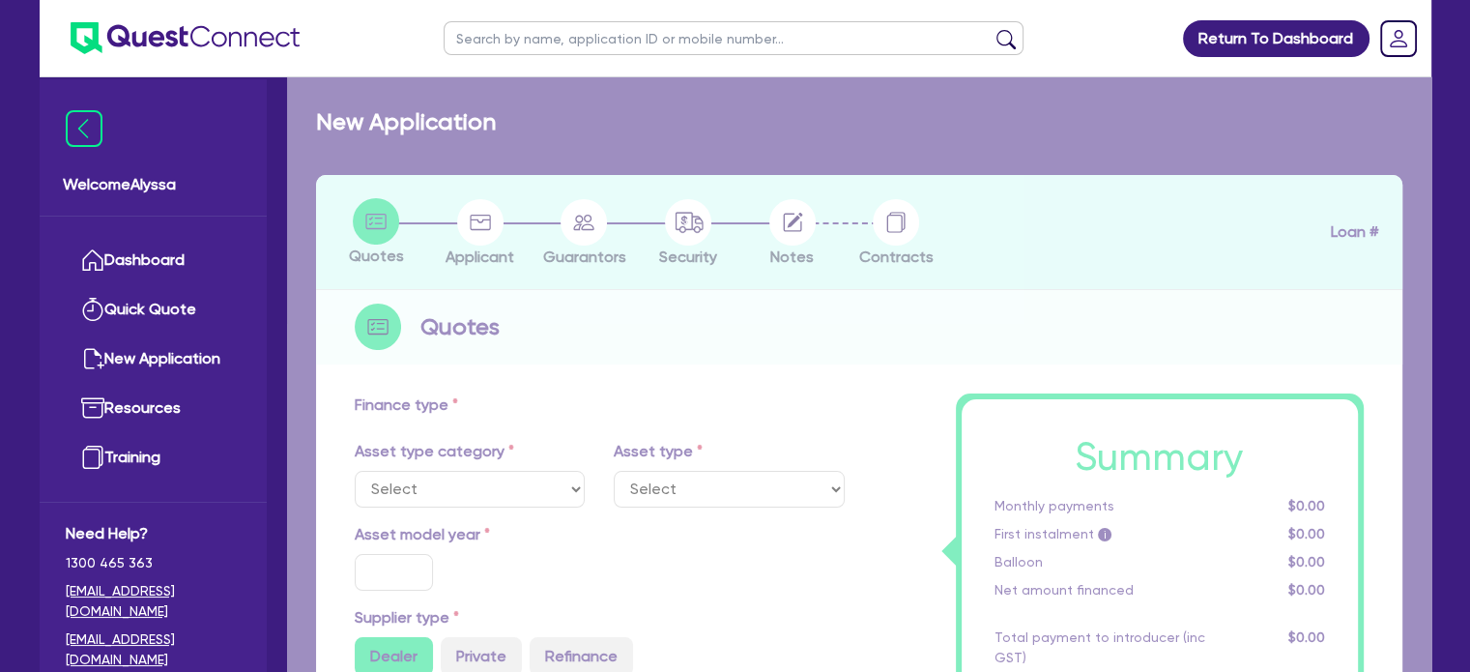
select select "SECONDARY_ASSETS"
type input "2024"
type input "89,242.08"
type input "5"
type input "4,462.1"
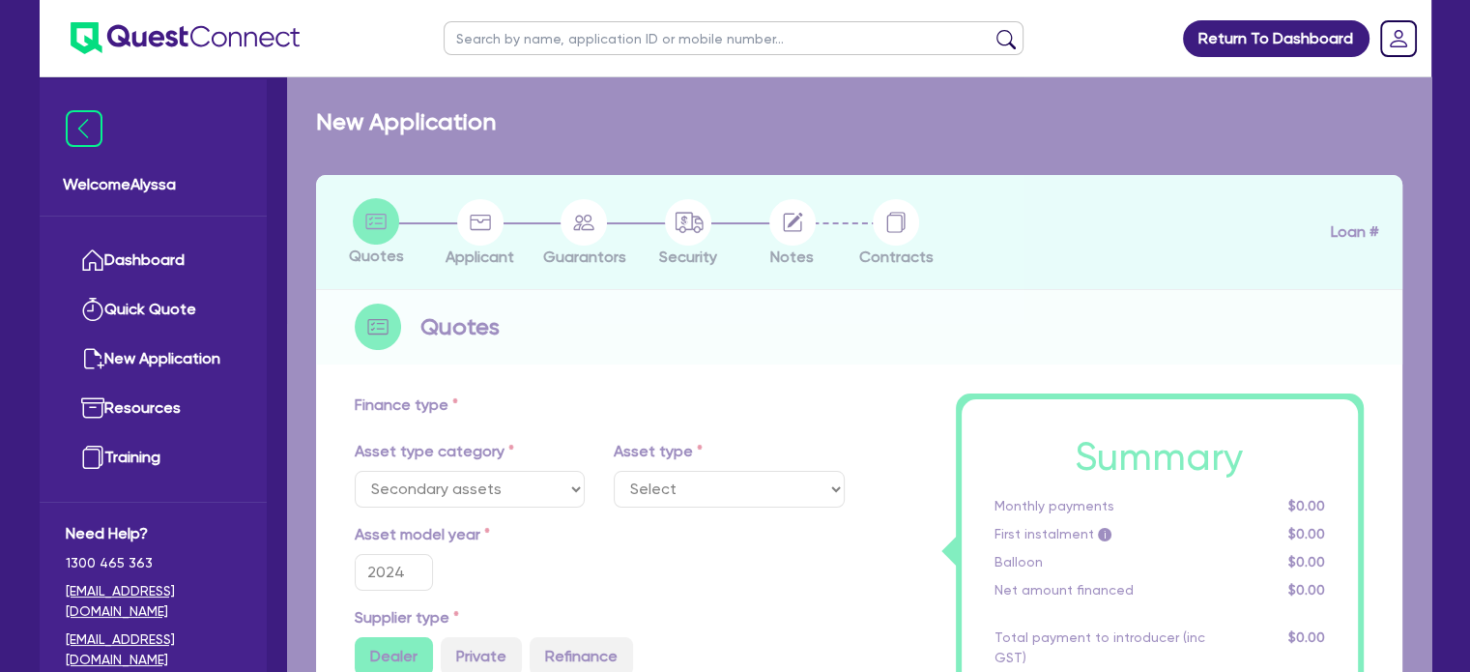
type input "17.95"
select select "MEDICAL_DENTAL_LABORATORY_EQUIPMENT"
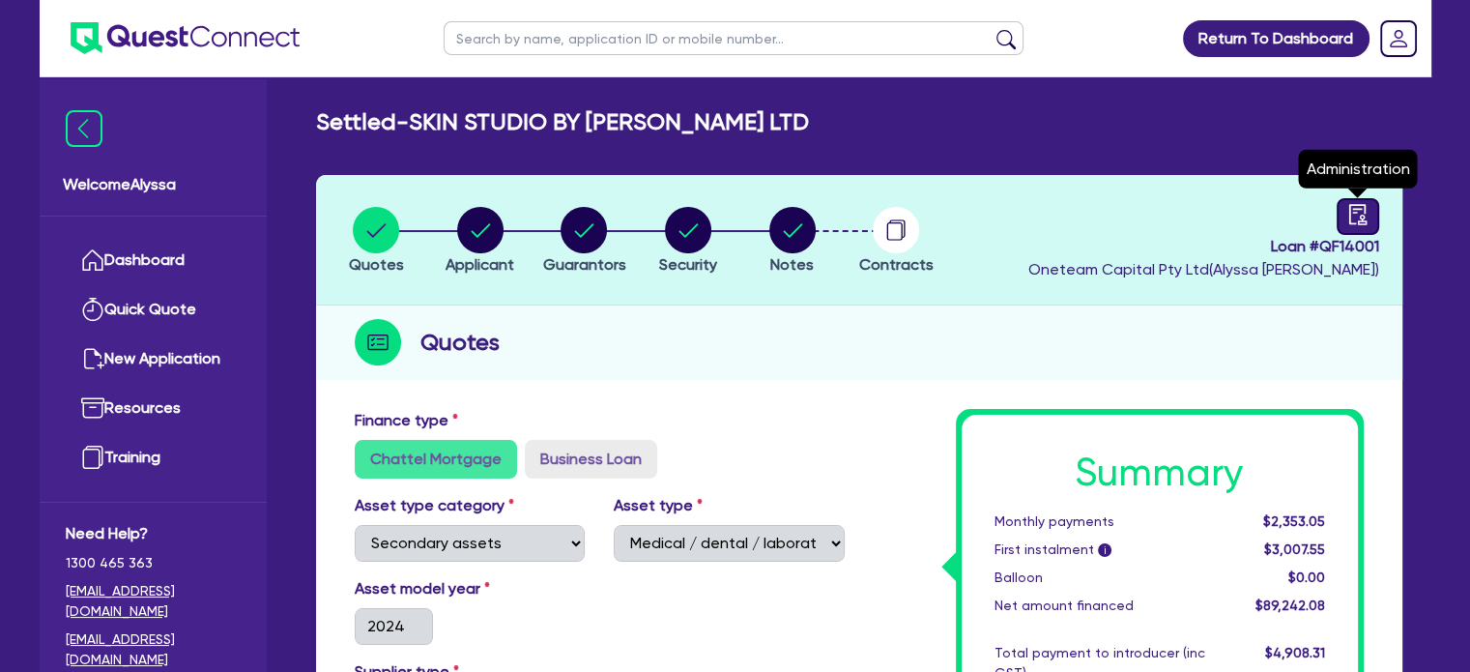
click at [1369, 208] on link at bounding box center [1358, 216] width 43 height 37
select select "SETTLED"
select select "Quest Finance - Own Book"
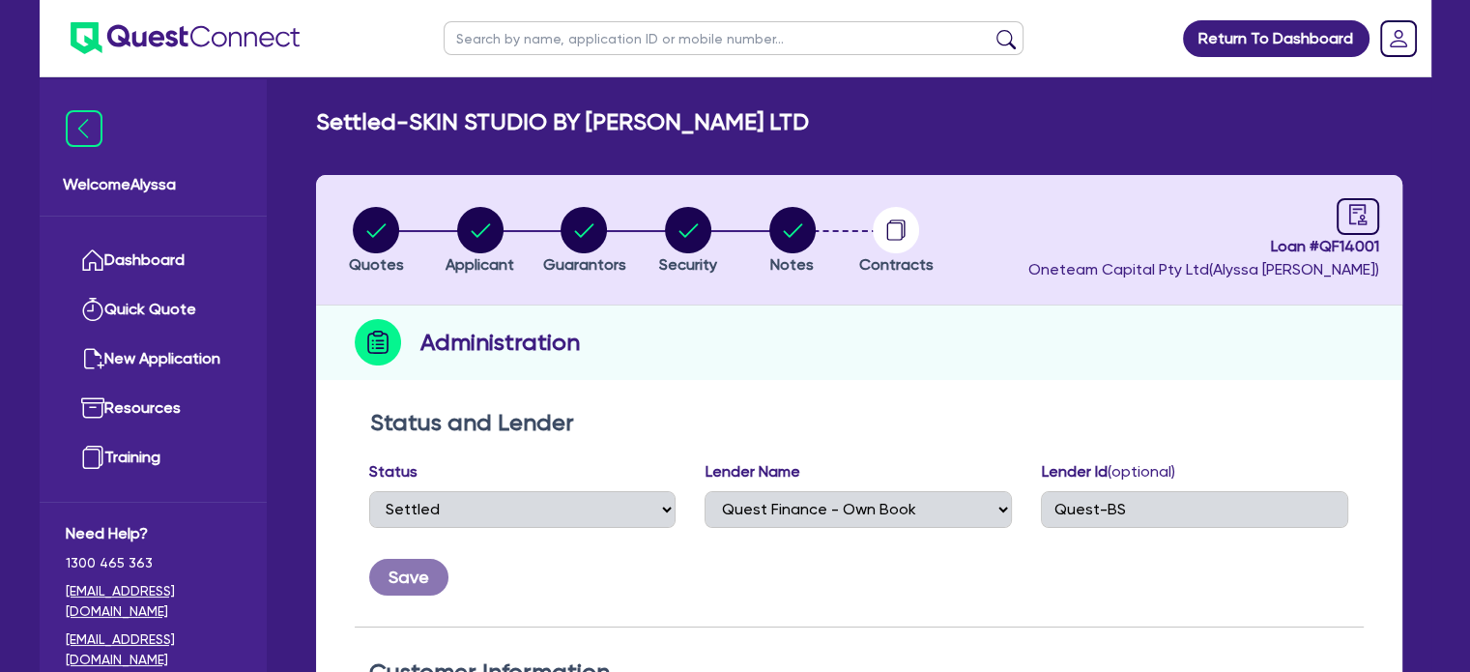
click at [1374, 240] on span "Loan # QF14001" at bounding box center [1203, 246] width 351 height 23
drag, startPoint x: 1380, startPoint y: 241, endPoint x: 1325, endPoint y: 235, distance: 55.4
click at [1325, 235] on header "Quotes Applicant [GEOGRAPHIC_DATA] Security Notes Contracts Loan # QF14001 Onet…" at bounding box center [859, 240] width 1086 height 130
drag, startPoint x: 1321, startPoint y: 241, endPoint x: 1380, endPoint y: 250, distance: 59.7
click at [1380, 250] on header "Quotes Applicant [GEOGRAPHIC_DATA] Security Notes Contracts Loan # QF14001 Onet…" at bounding box center [859, 240] width 1086 height 130
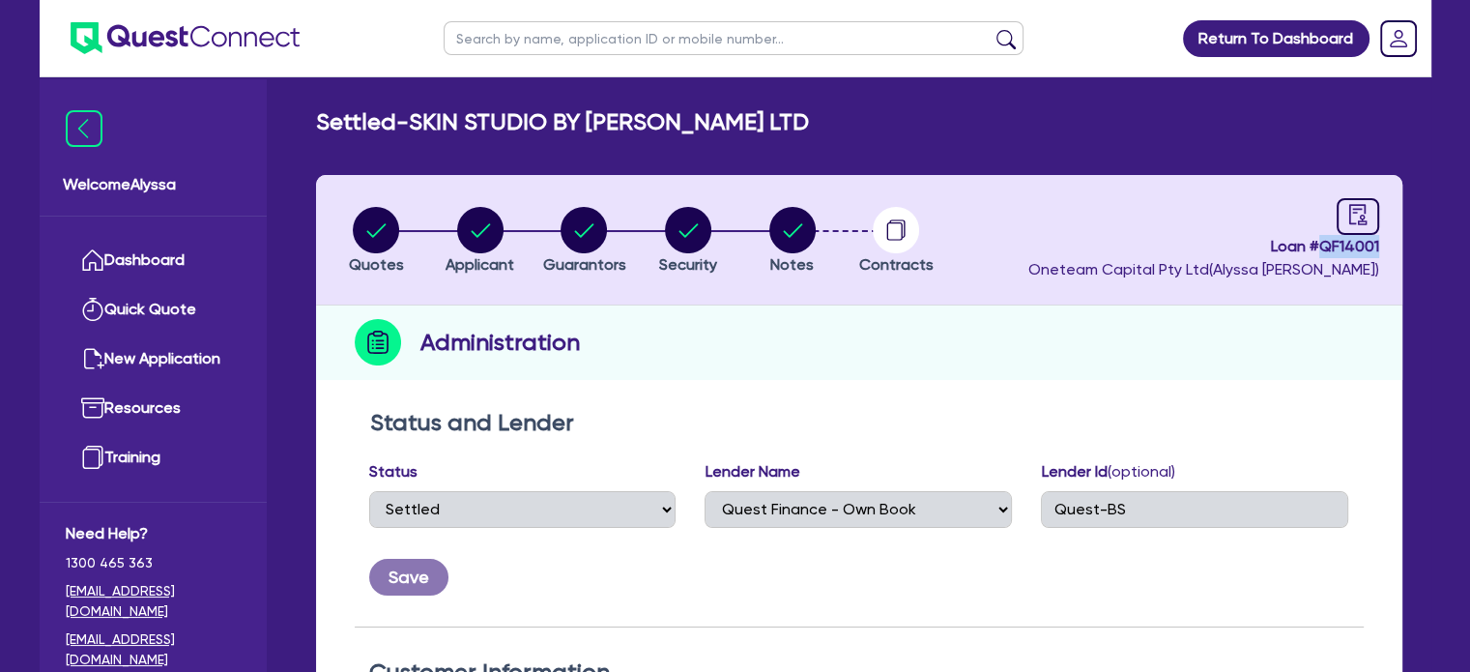
copy span "QF14001"
click at [479, 231] on circle "button" at bounding box center [480, 230] width 46 height 46
select select "COMPANY"
select select "RETAIL_WHOLESALE_TRADE"
select select "PHARMACEUTICALS_COSMETICS"
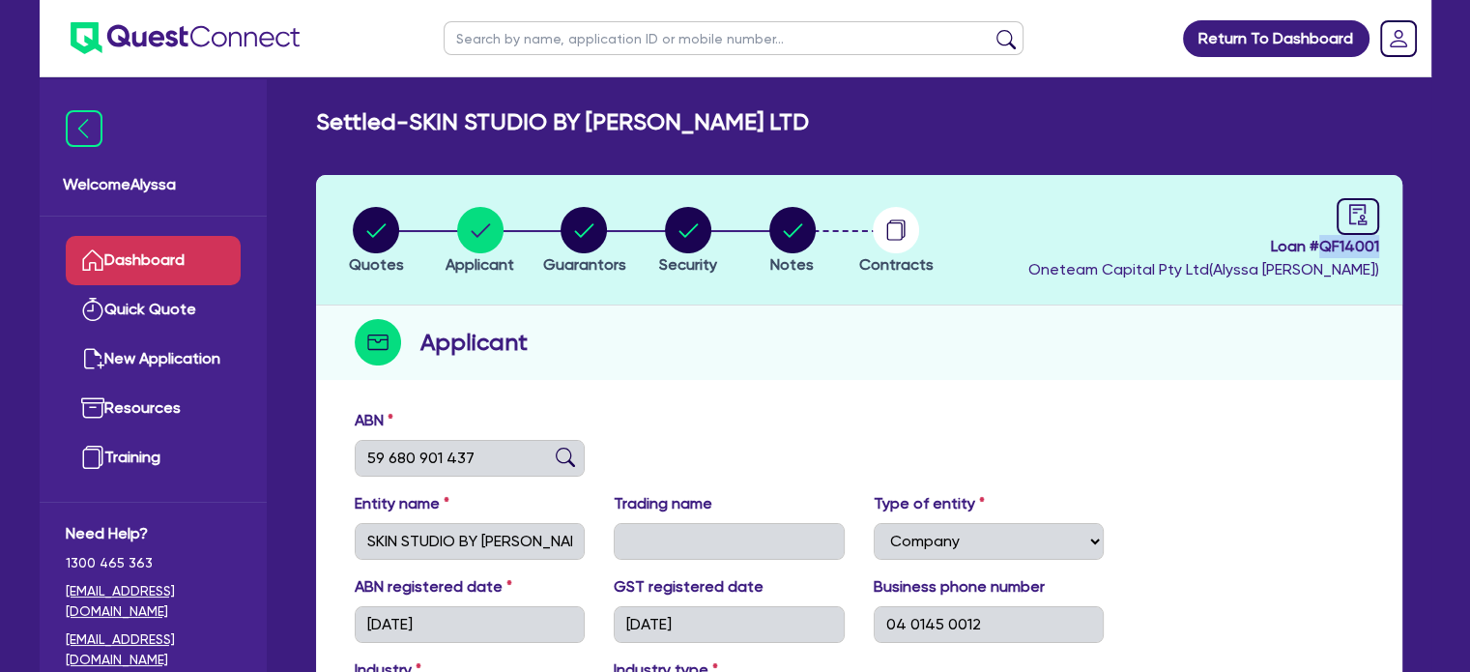
click at [195, 262] on link "Dashboard" at bounding box center [153, 260] width 175 height 49
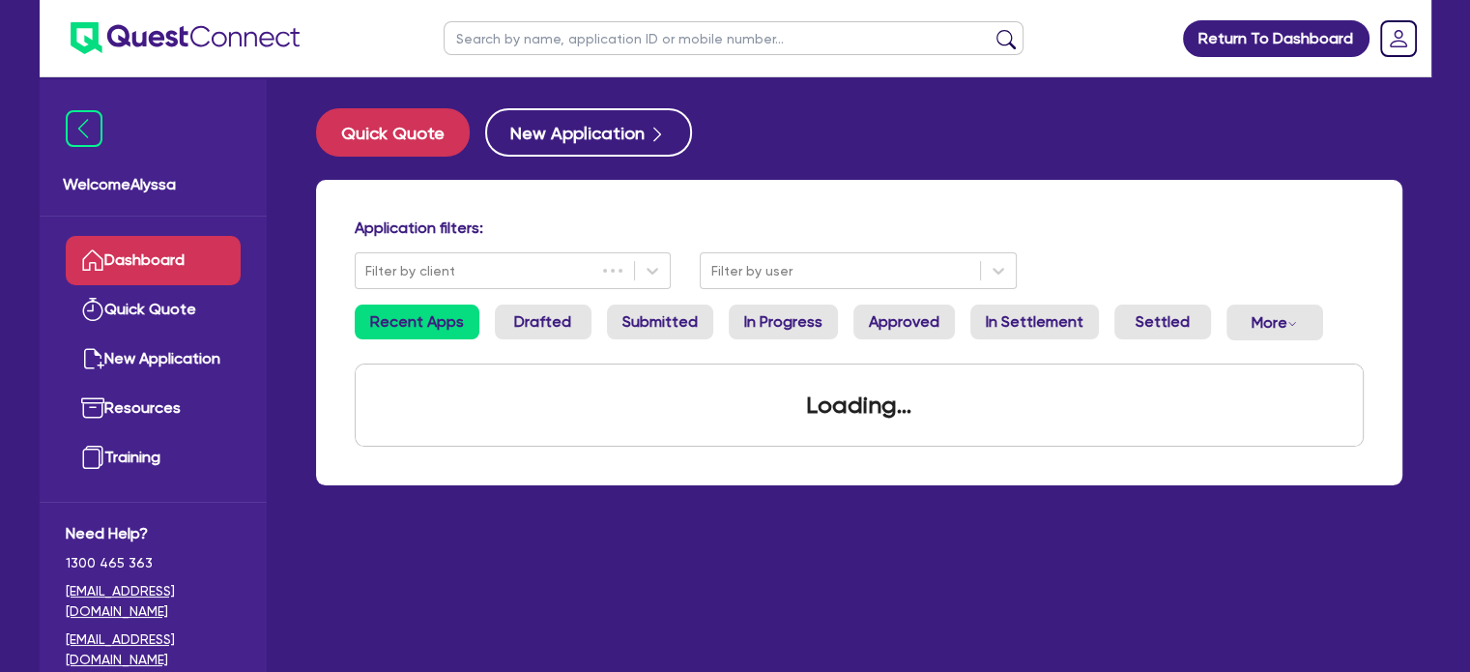
click at [561, 36] on input "text" at bounding box center [734, 38] width 580 height 34
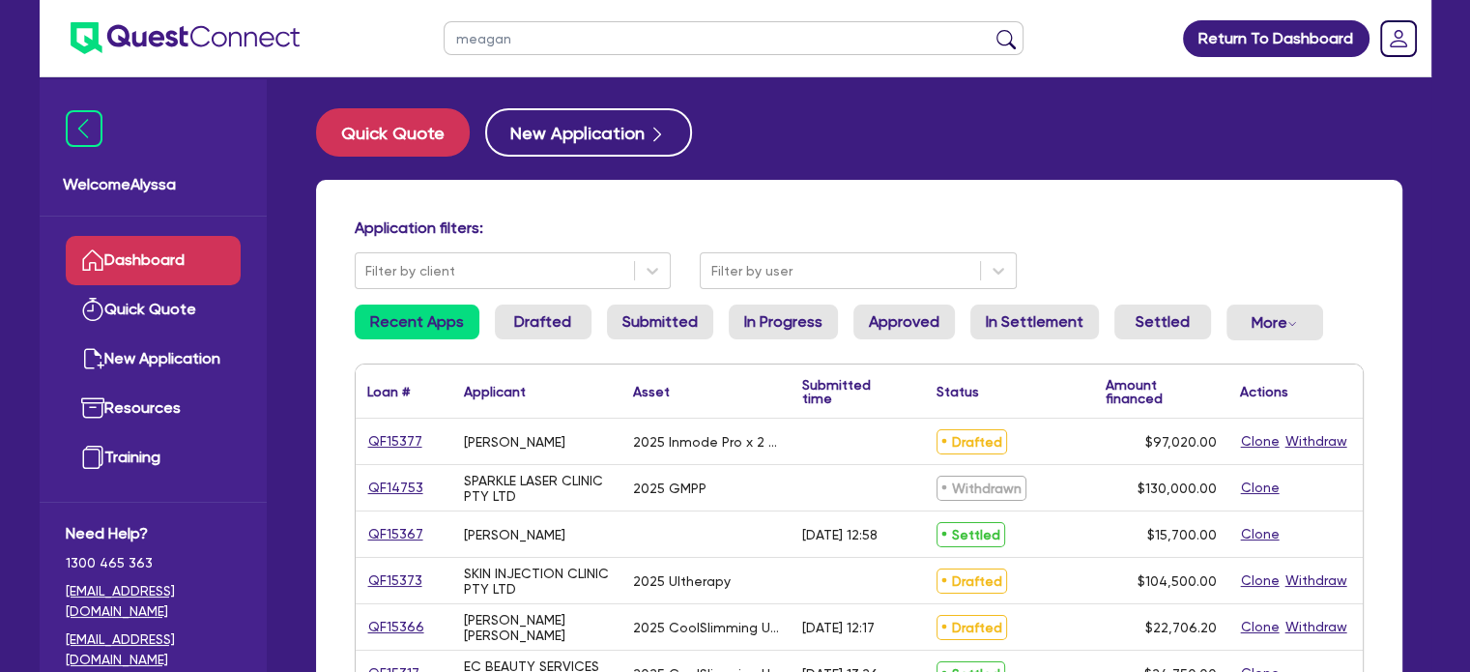
type input "meagan"
click at [991, 29] on button "submit" at bounding box center [1006, 42] width 31 height 27
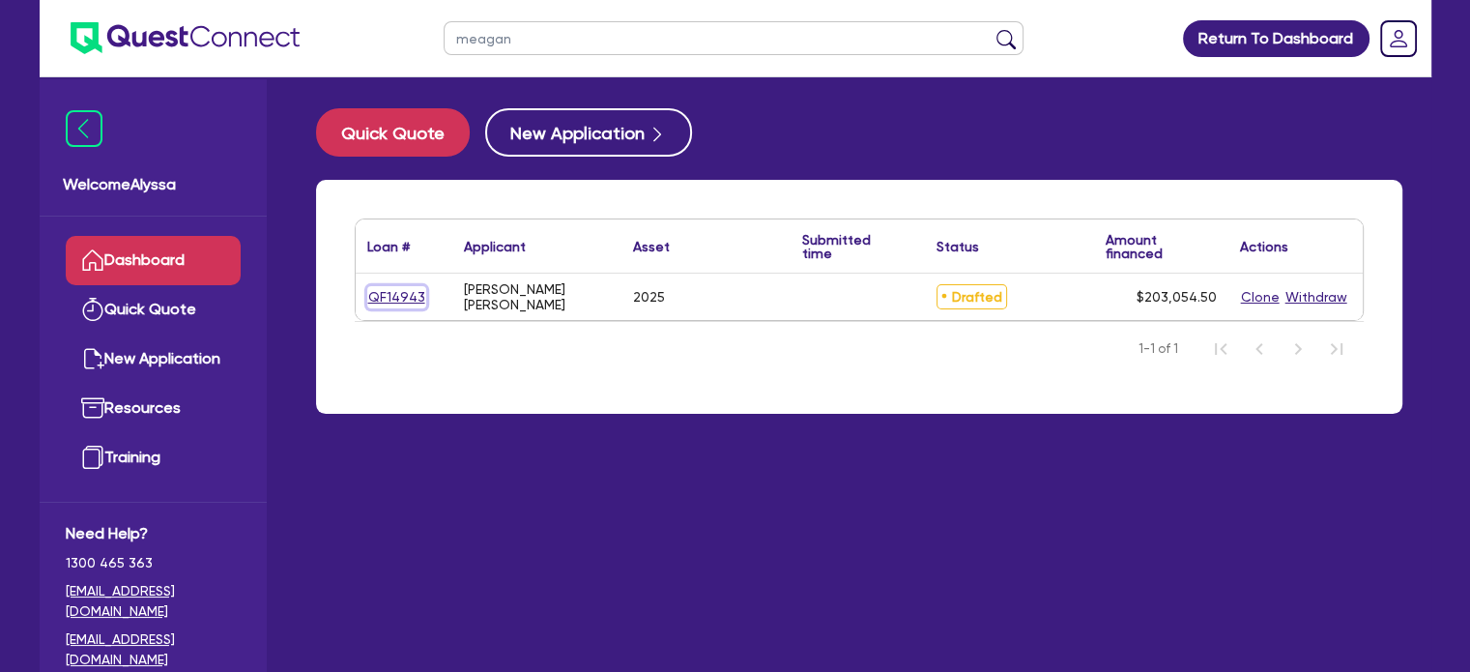
click at [390, 301] on link "QF14943" at bounding box center [396, 297] width 59 height 22
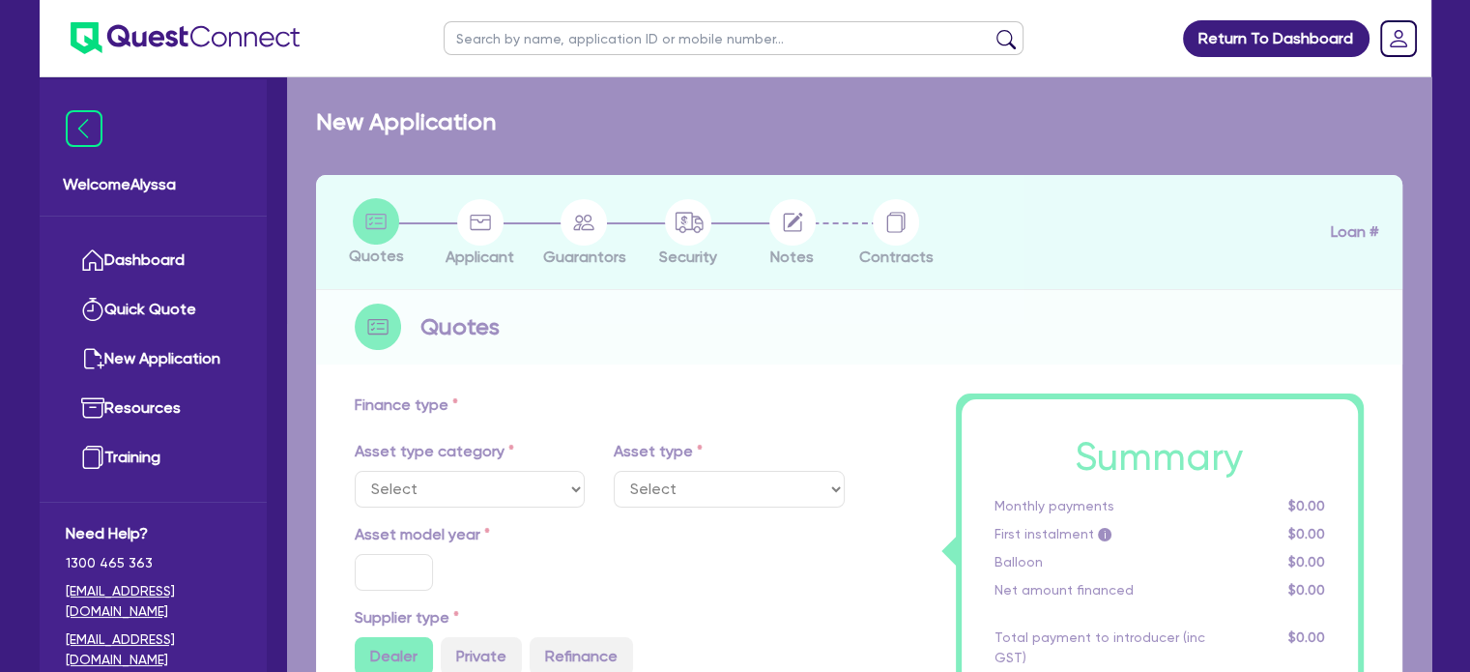
select select "SECONDARY_ASSETS"
type input "2025"
type input "253,000"
type input "50,600"
type input "6"
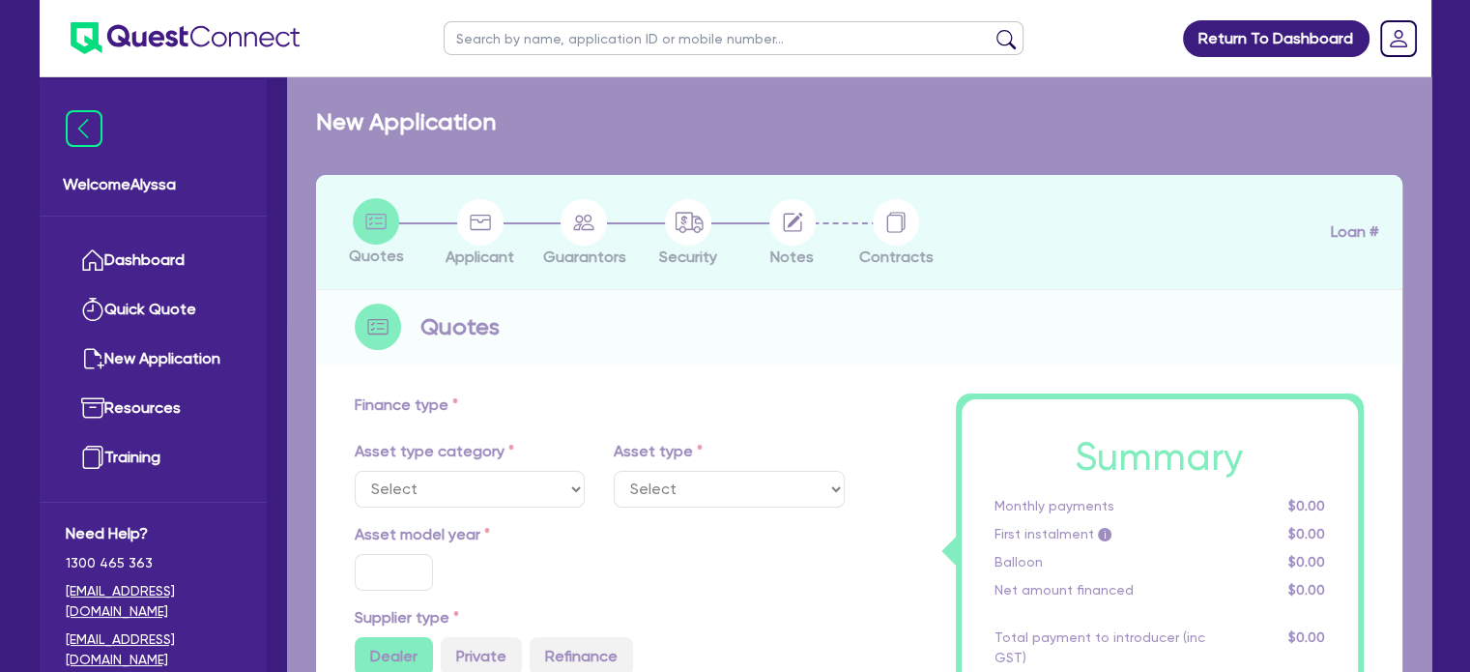
type input "12,183.27"
type input "8.49"
select select "MEDICAL_DENTAL_LABORATORY_EQUIPMENT"
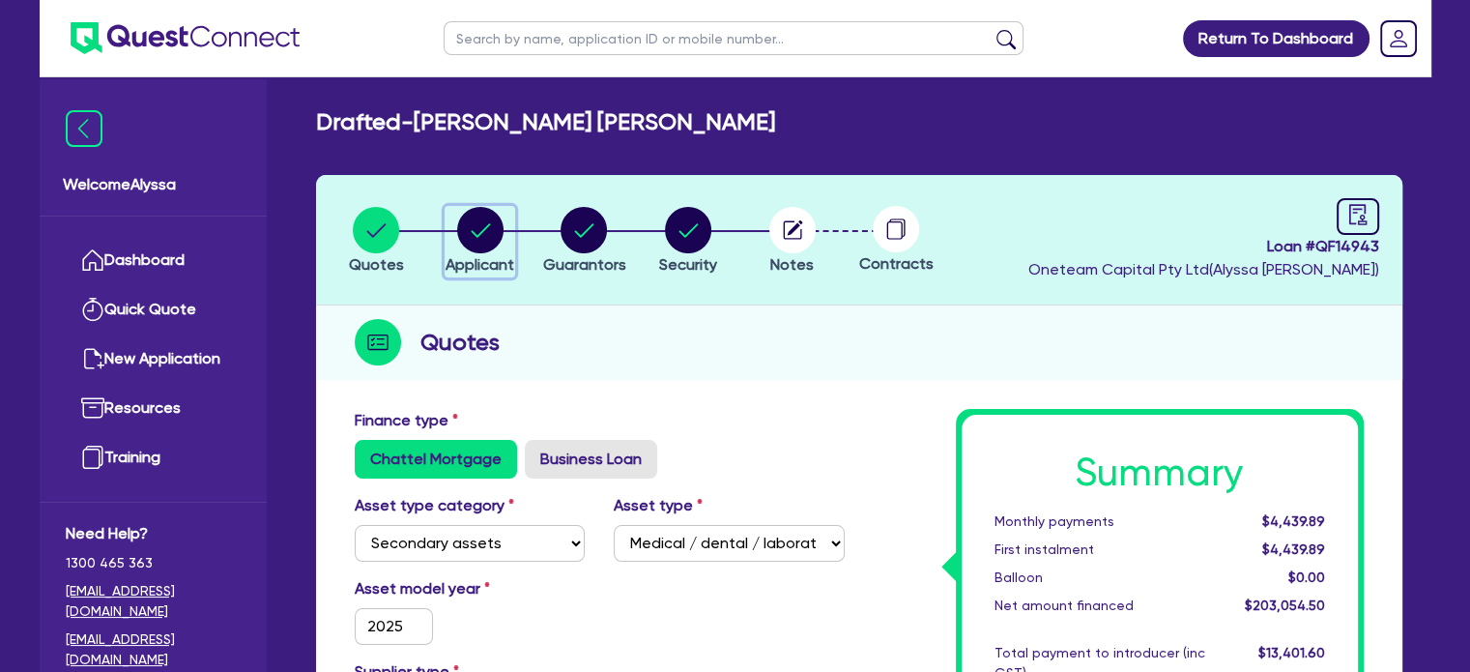
click at [476, 227] on circle "button" at bounding box center [480, 230] width 46 height 46
select select "SOLE_TRADER"
select select "HEALTH_BEAUTY"
select select "HAIR_BEAUTY_SALONS"
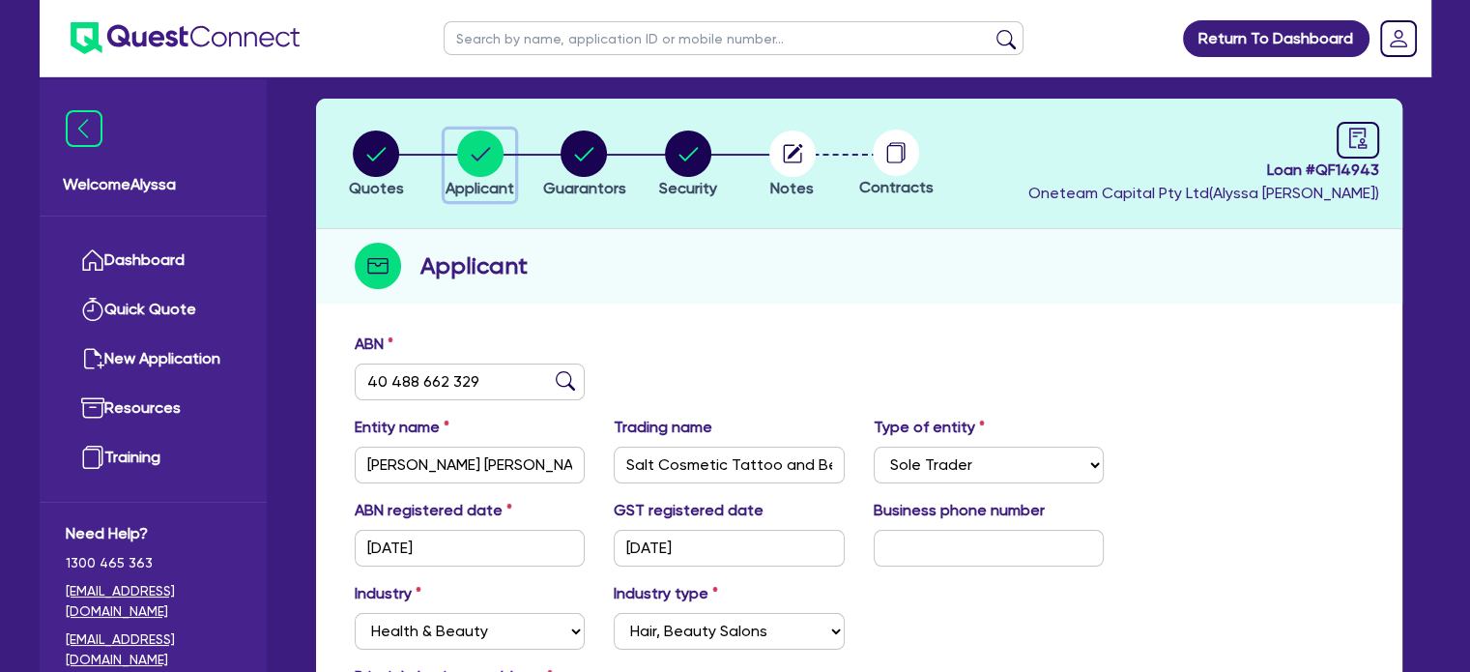
scroll to position [77, 0]
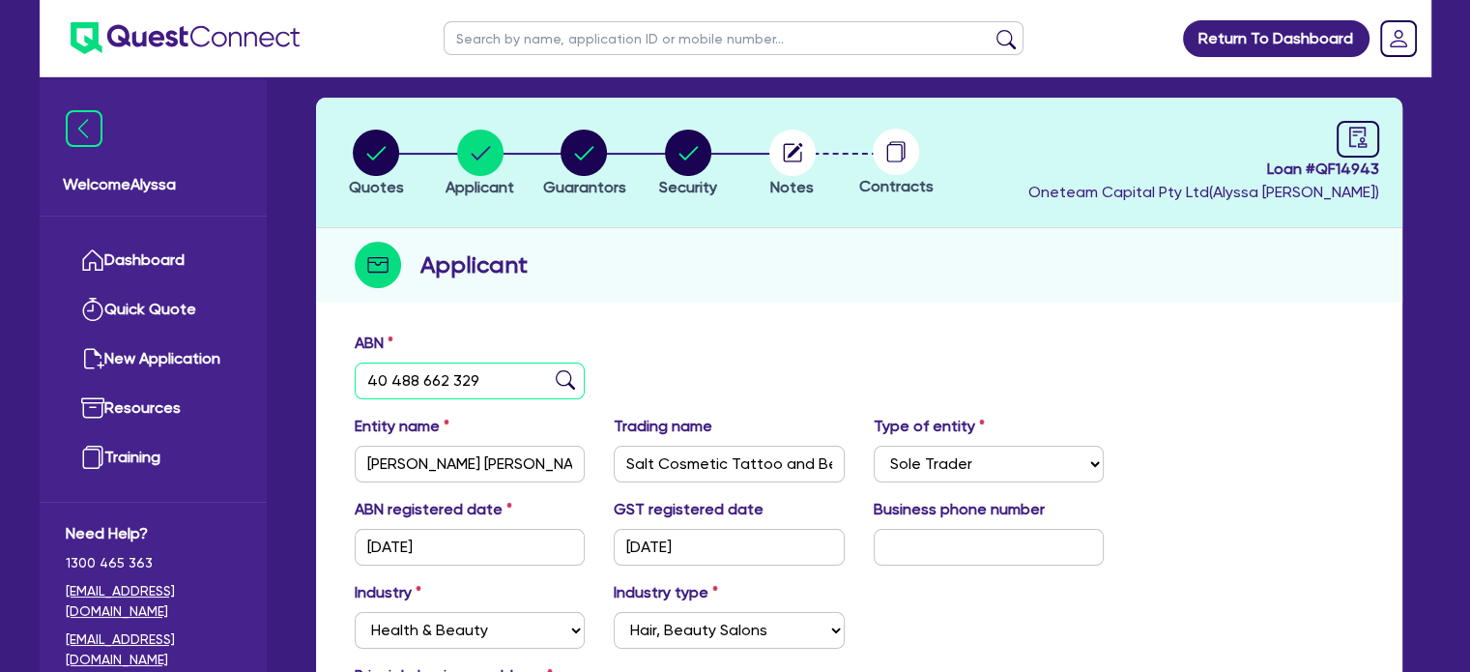
drag, startPoint x: 524, startPoint y: 381, endPoint x: 345, endPoint y: 375, distance: 178.9
click at [345, 375] on div "ABN 40 488 662 329" at bounding box center [470, 366] width 260 height 68
click at [527, 32] on input "text" at bounding box center [734, 38] width 580 height 34
type input "rana"
click button "submit" at bounding box center [1006, 42] width 31 height 27
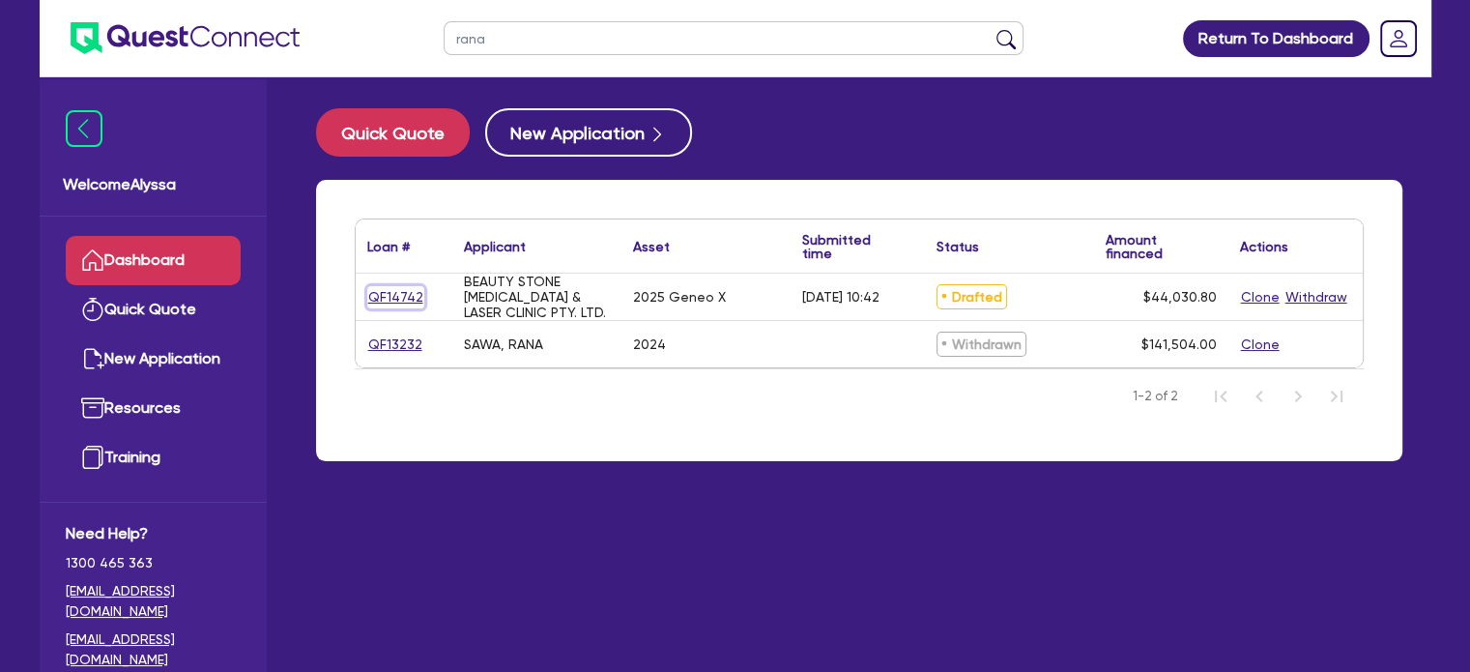
click at [384, 289] on link "QF14742" at bounding box center [395, 297] width 57 height 22
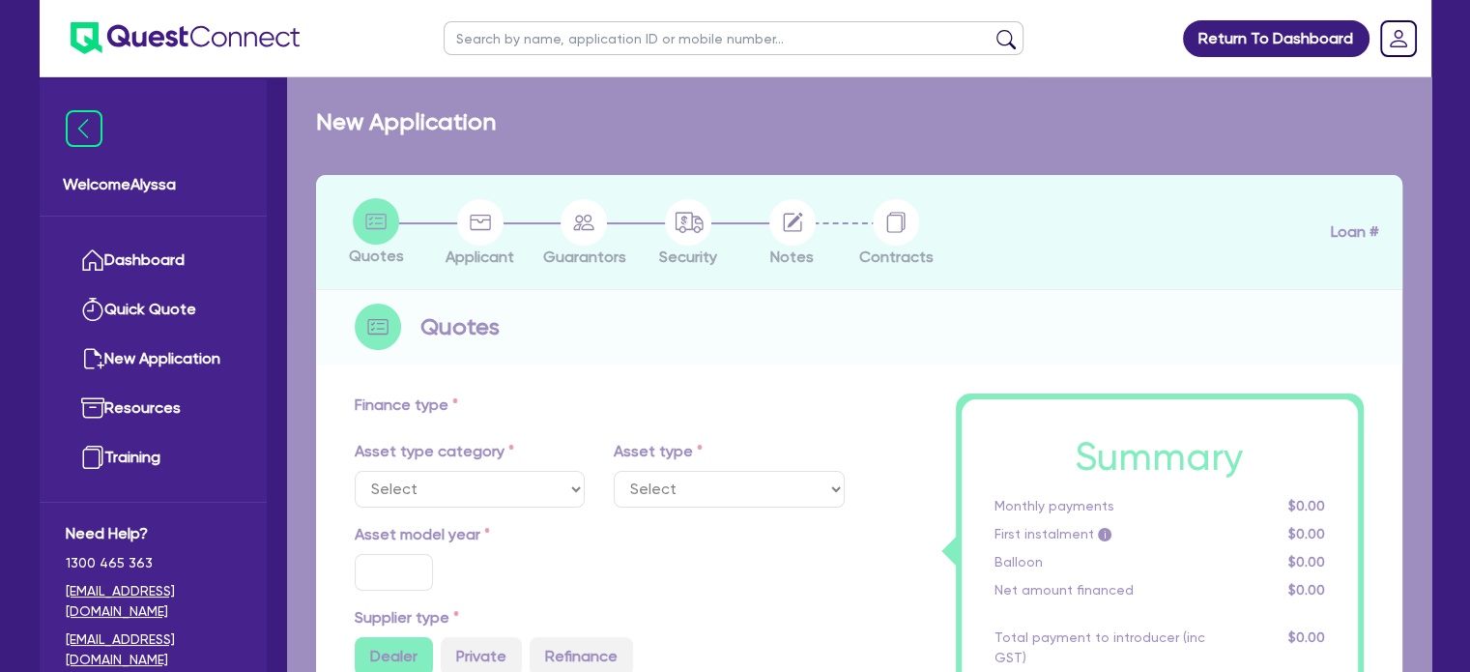
select select "TERTIARY_ASSETS"
type input "2025"
radio input "true"
type input "44,030.8"
type input "4"
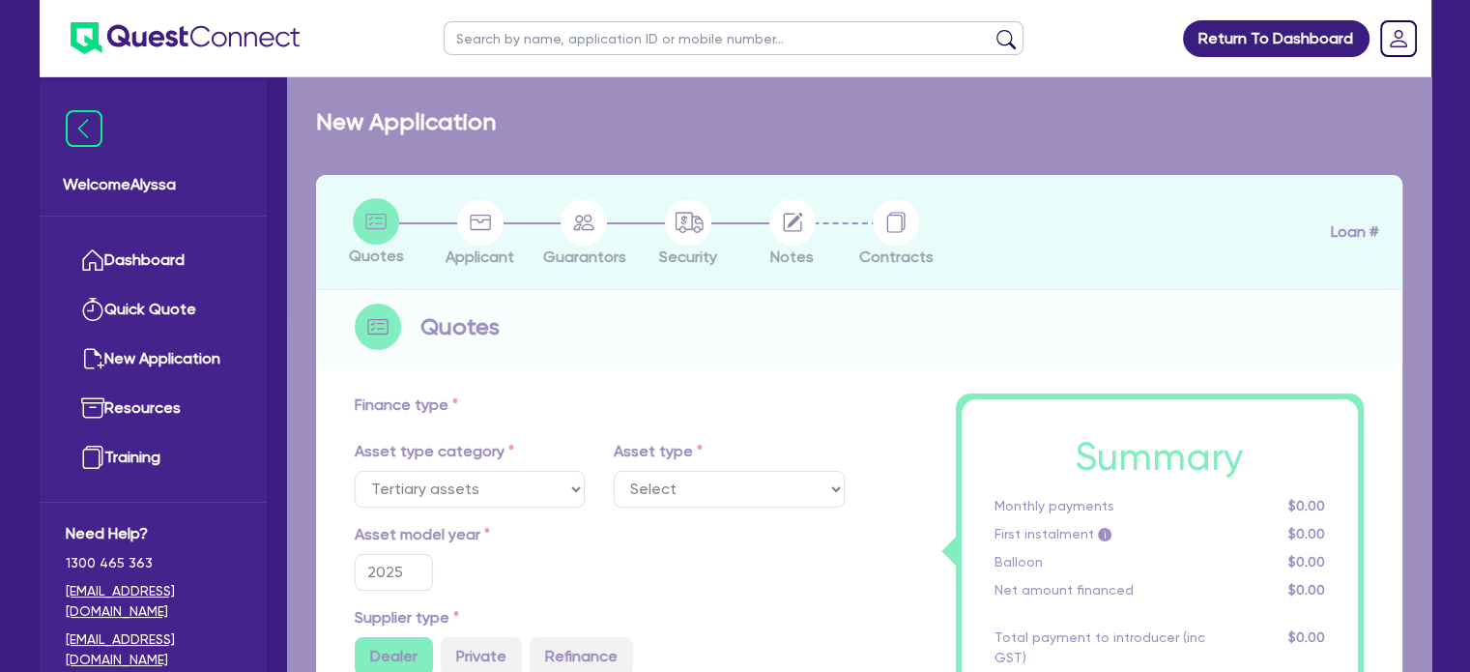
type input "1,761.23"
type input "10.5"
type input "350"
select select "BEAUTY_EQUIPMENT"
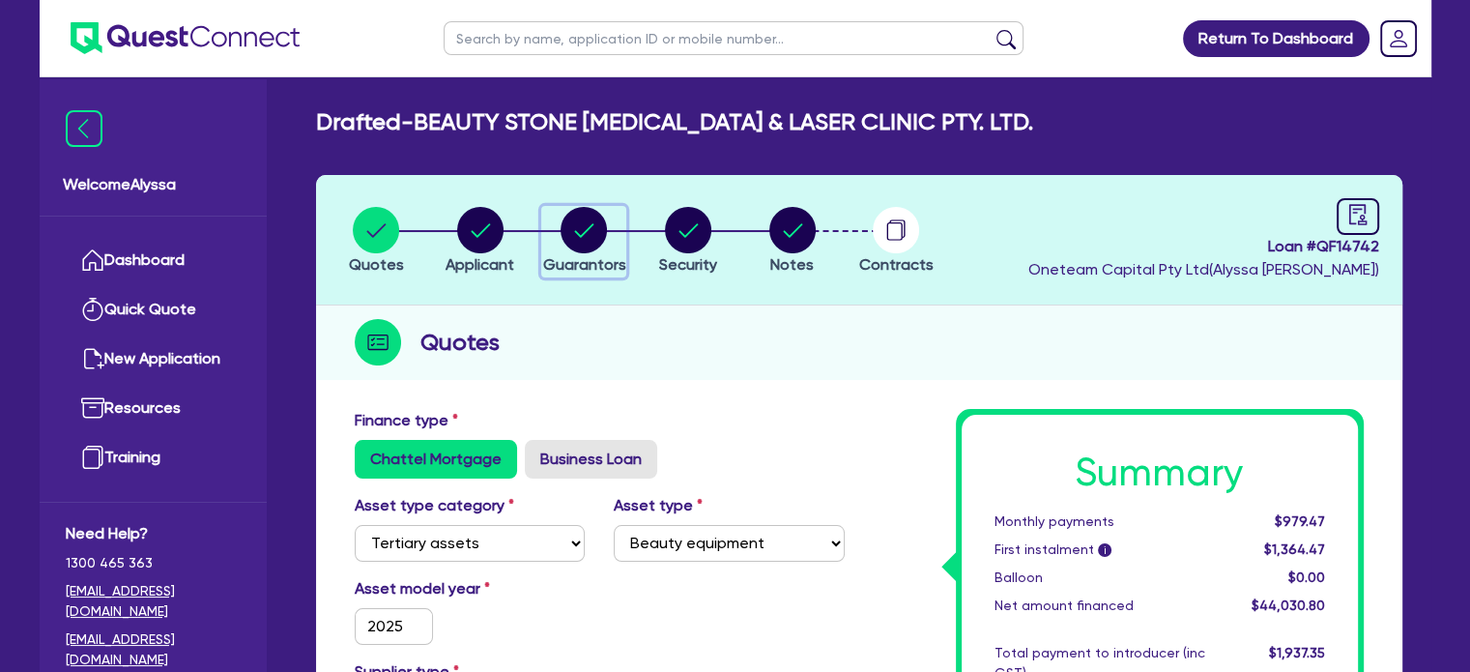
click at [591, 225] on icon "button" at bounding box center [584, 230] width 19 height 14
select select "MRS"
select select "[GEOGRAPHIC_DATA]"
select select "MARRIED"
select select "CASH"
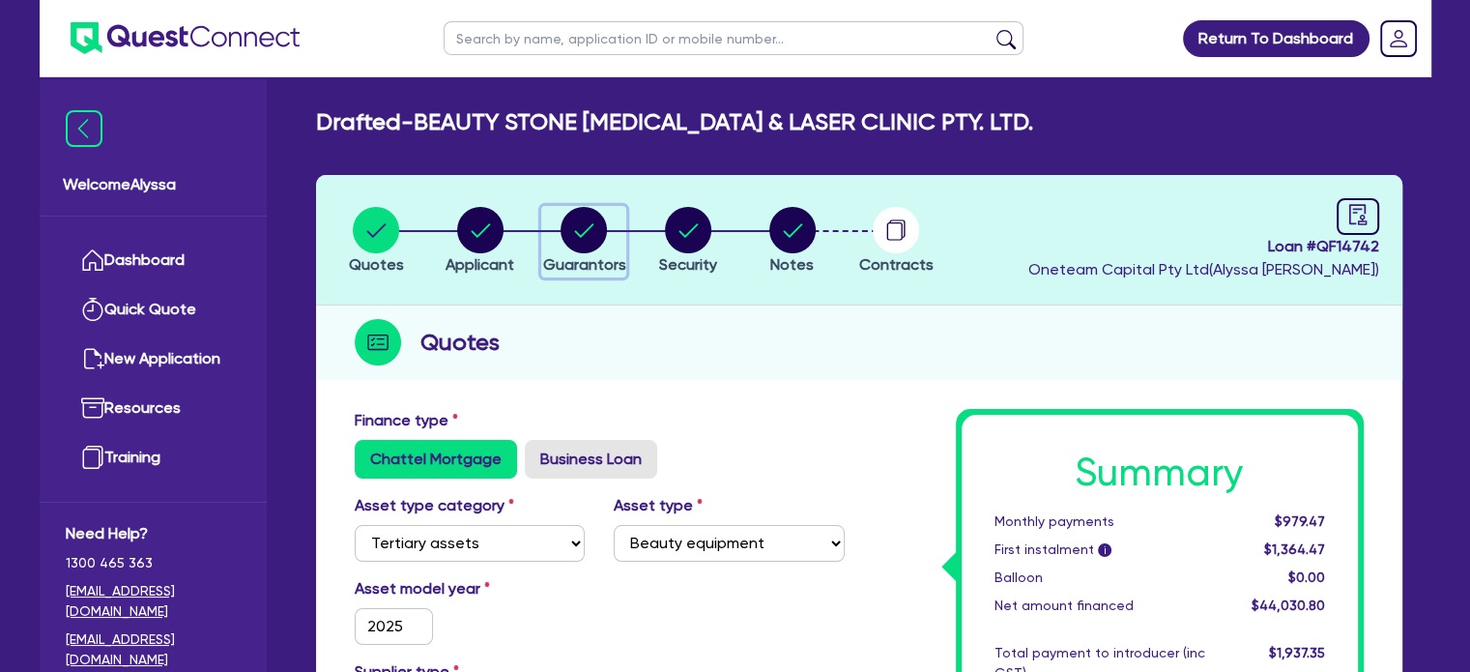
select select "VEHICLE"
select select "HOUSEHOLD_PERSONAL"
select select "VEHICLE_LOAN"
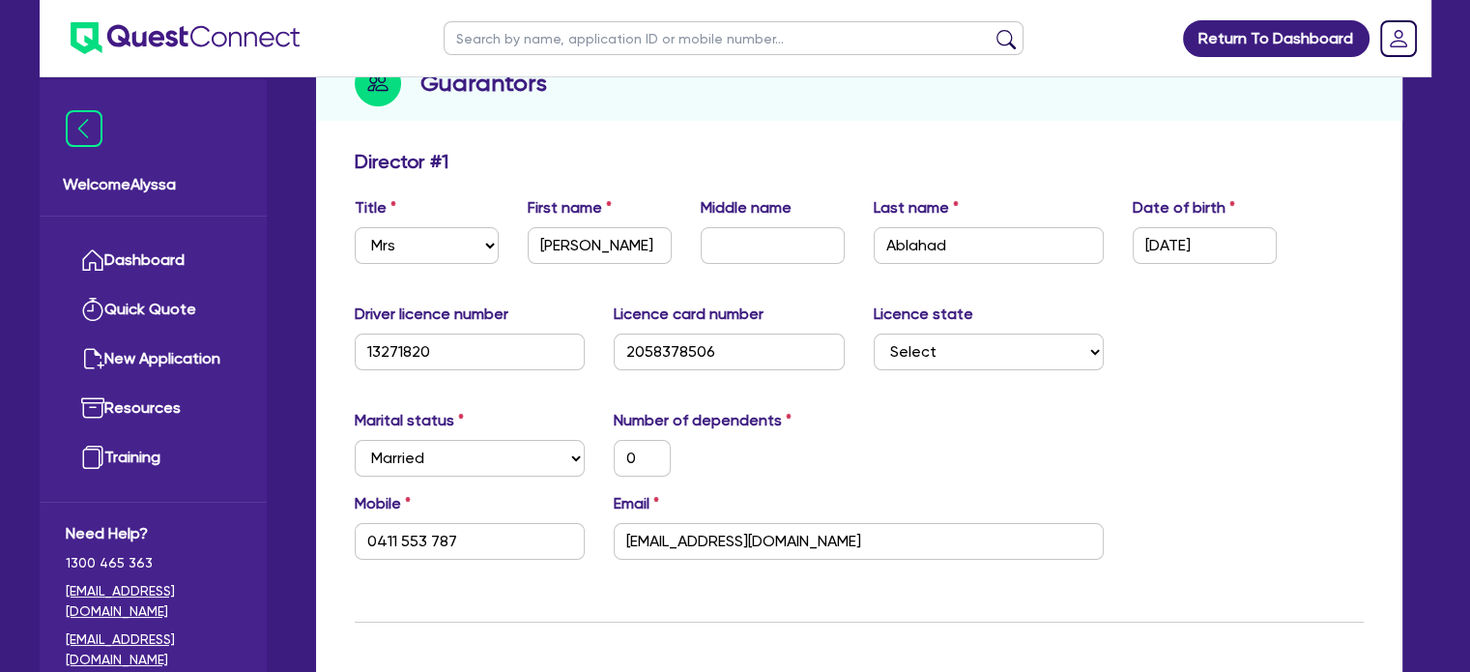
scroll to position [262, 0]
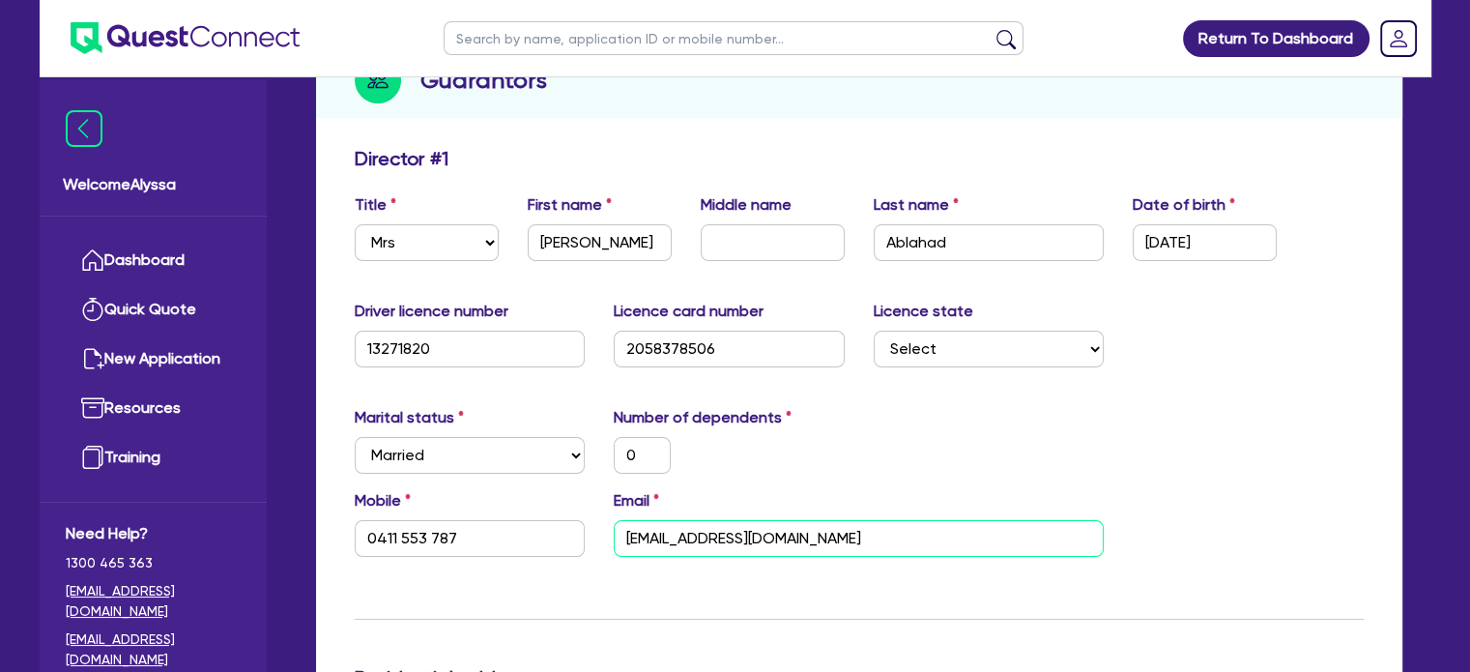
drag, startPoint x: 843, startPoint y: 532, endPoint x: 563, endPoint y: 509, distance: 280.2
click at [563, 509] on div "Mobile [PHONE_NUMBER] Email [EMAIL_ADDRESS][DOMAIN_NAME]" at bounding box center [859, 530] width 1038 height 83
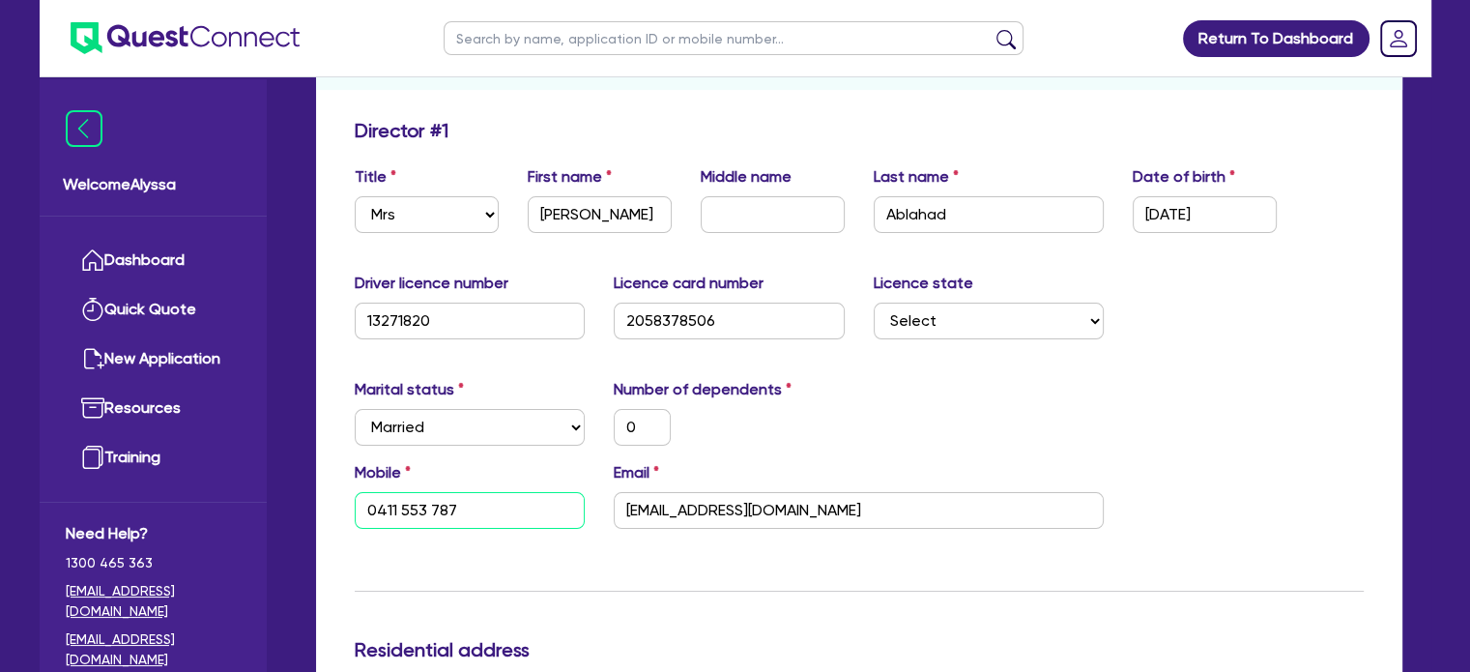
drag, startPoint x: 469, startPoint y: 507, endPoint x: 313, endPoint y: 498, distance: 155.9
drag, startPoint x: 964, startPoint y: 201, endPoint x: 732, endPoint y: 188, distance: 232.3
click at [732, 188] on div "Title Select Mr Mrs Ms Miss Dr First name [PERSON_NAME] Middle name Last name […" at bounding box center [859, 206] width 1038 height 83
drag, startPoint x: 898, startPoint y: 512, endPoint x: 527, endPoint y: 486, distance: 372.0
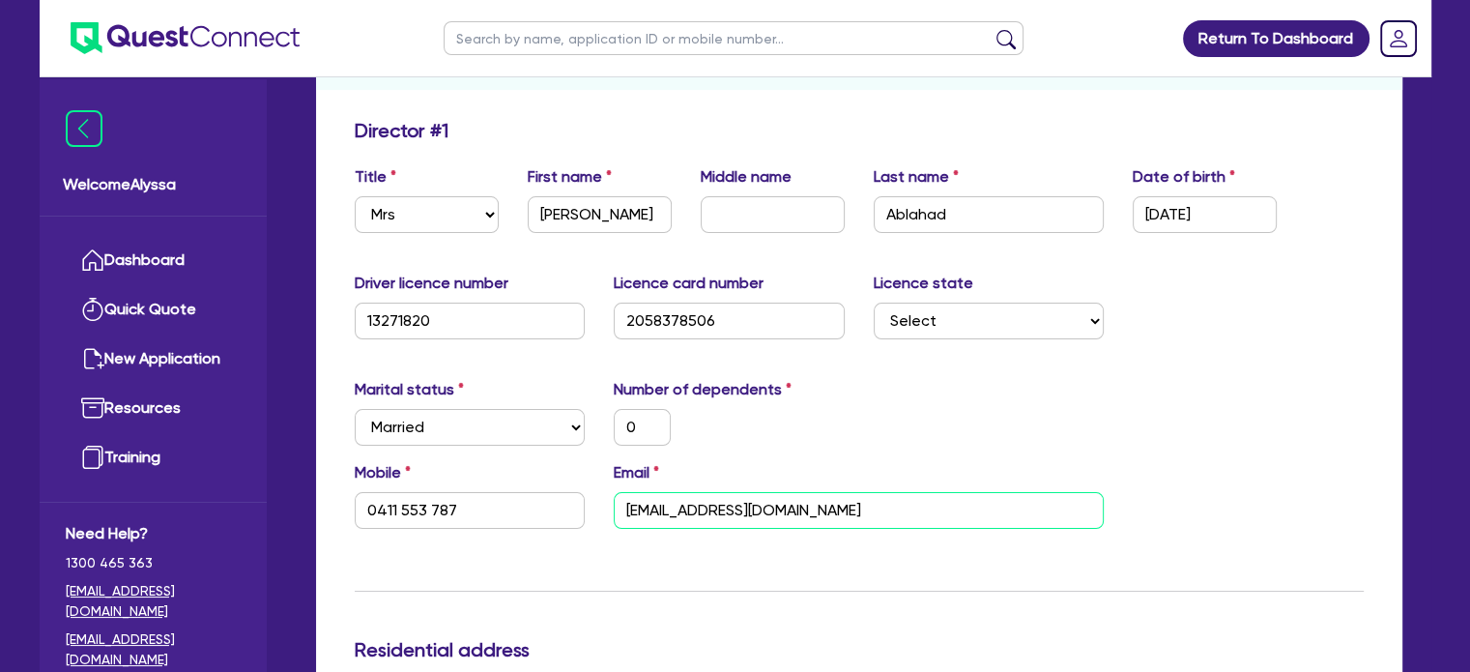
click at [527, 486] on div "Mobile [PHONE_NUMBER] Email [EMAIL_ADDRESS][DOMAIN_NAME]" at bounding box center [859, 502] width 1038 height 83
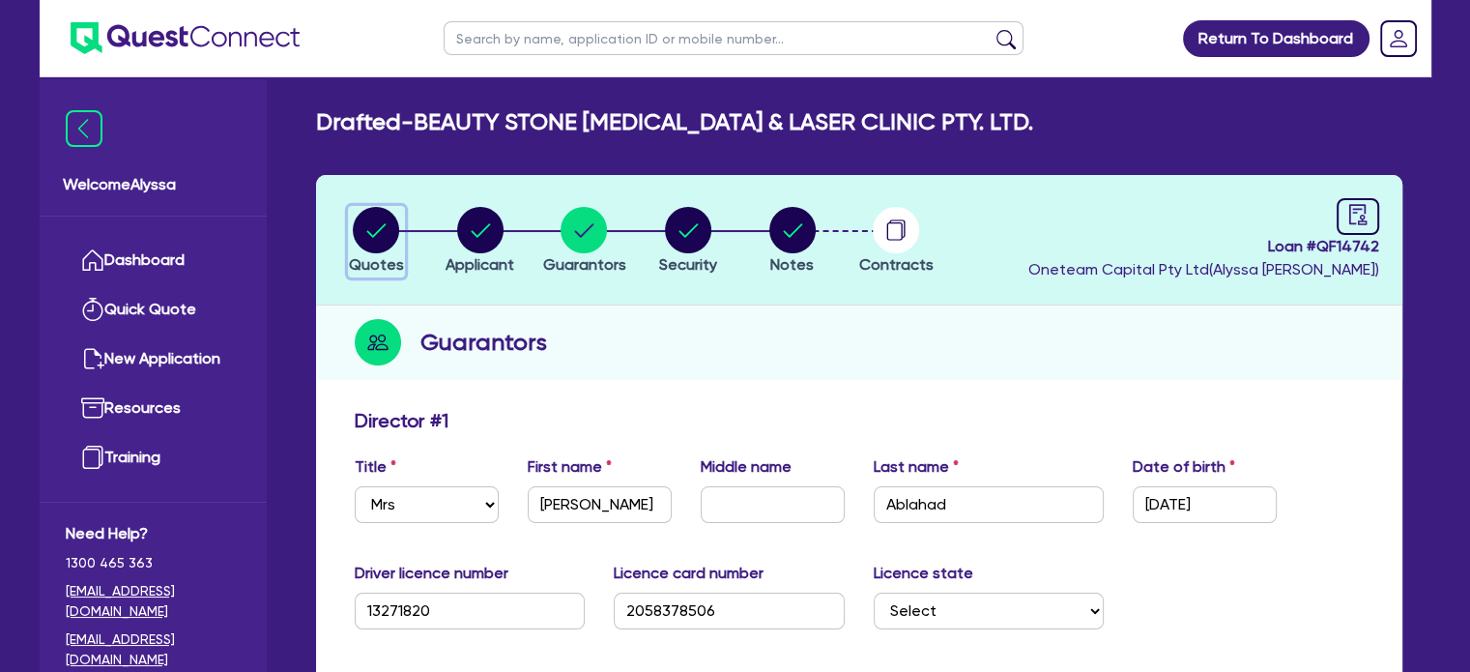
click at [365, 238] on circle "button" at bounding box center [376, 230] width 46 height 46
select select "TERTIARY_ASSETS"
select select "BEAUTY_EQUIPMENT"
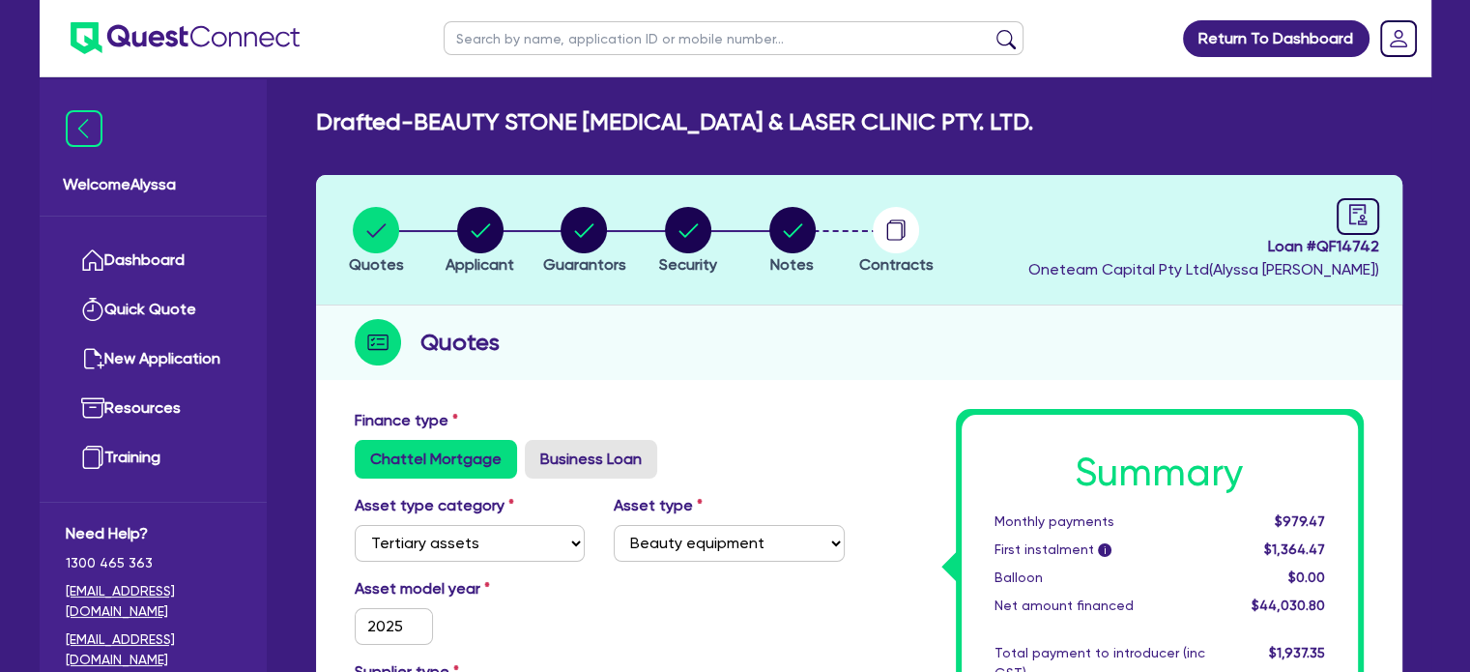
click at [501, 41] on input "text" at bounding box center [734, 38] width 580 height 34
click at [501, 41] on input "me" at bounding box center [734, 38] width 580 height 34
type input "meagan"
click button "submit" at bounding box center [1006, 42] width 31 height 27
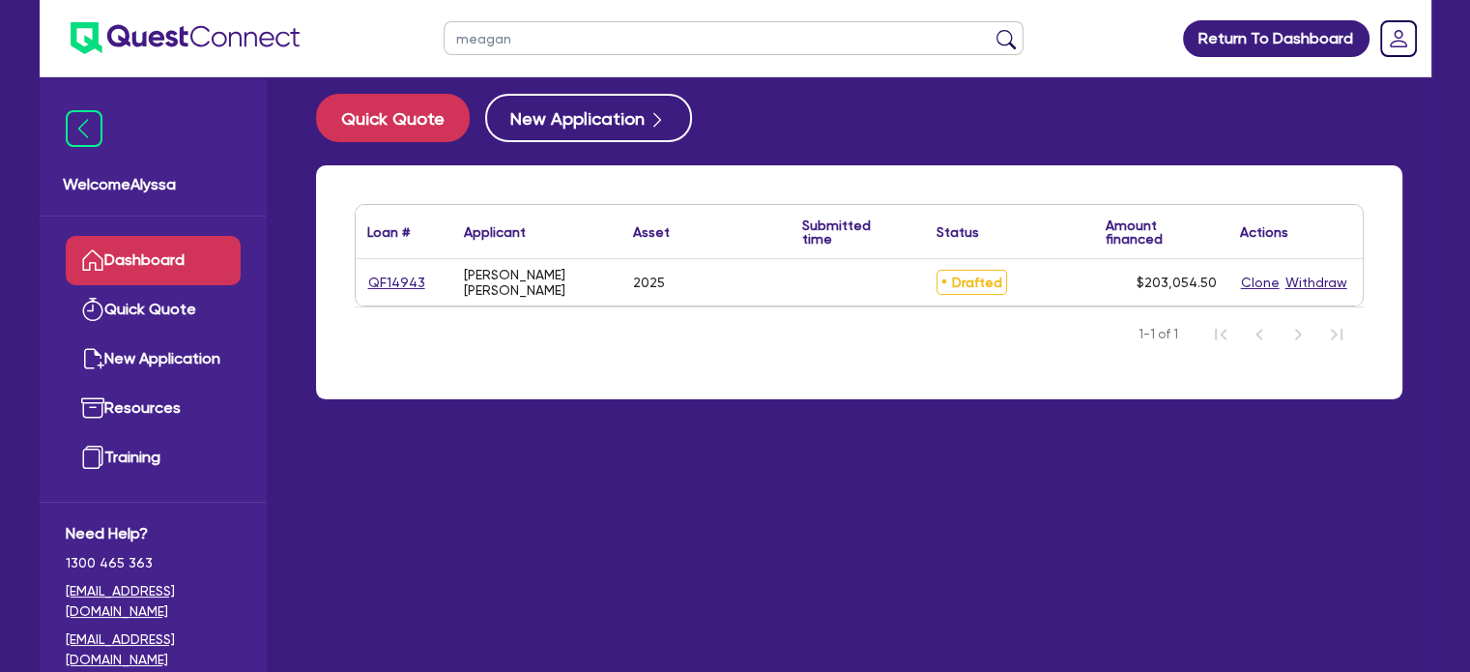
scroll to position [15, 0]
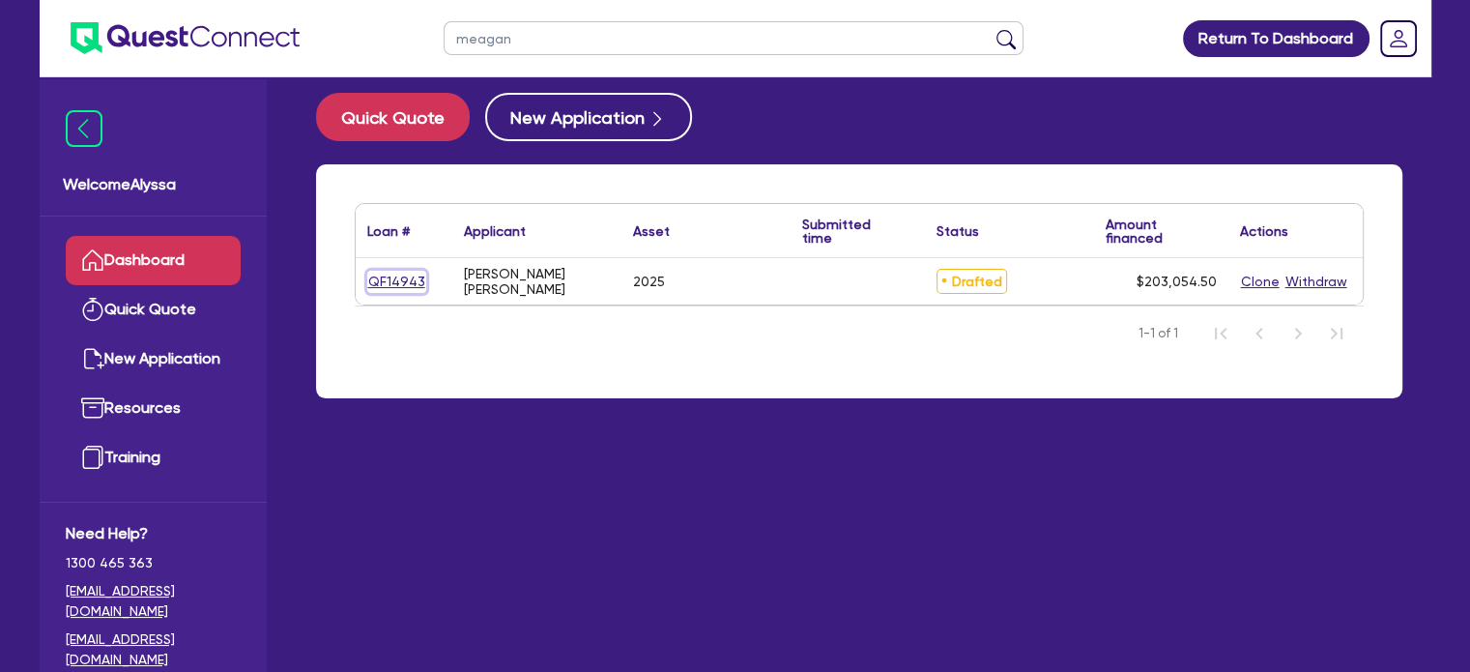
click at [380, 277] on link "QF14943" at bounding box center [396, 282] width 59 height 22
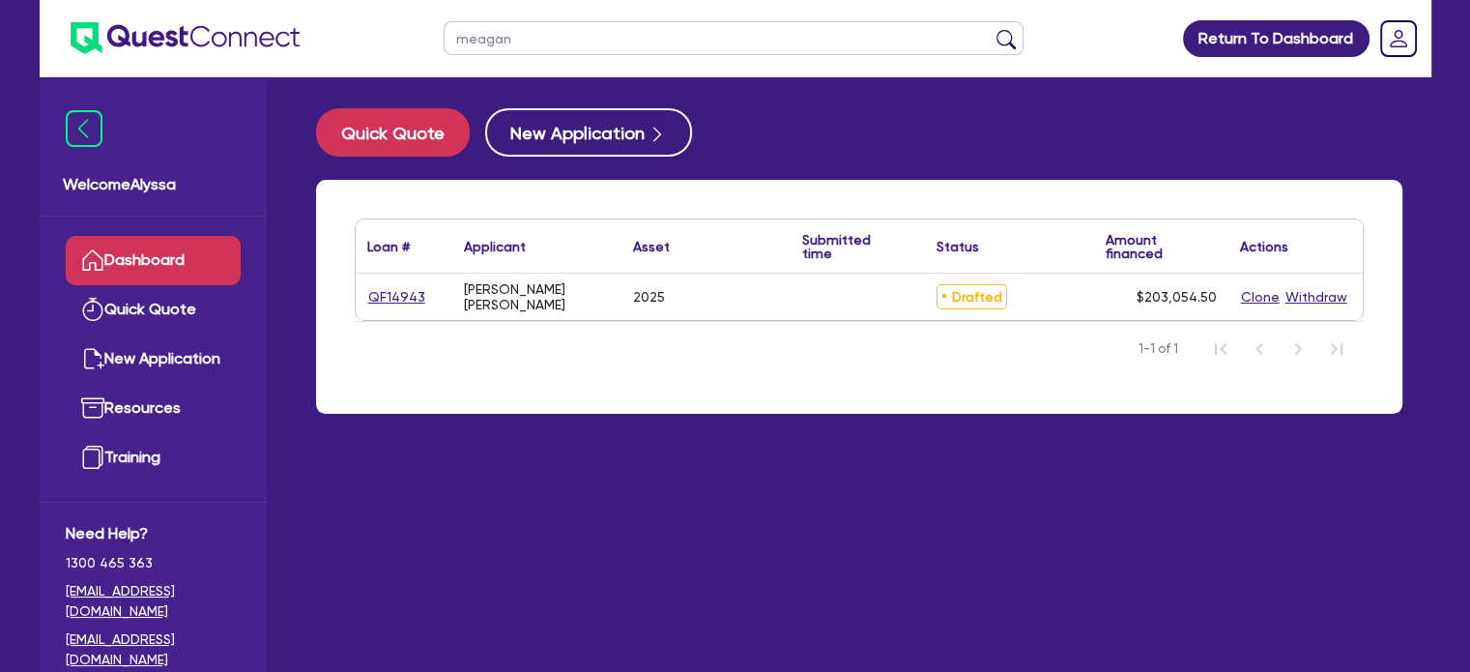
select select "SECONDARY_ASSETS"
select select "MEDICAL_DENTAL_LABORATORY_EQUIPMENT"
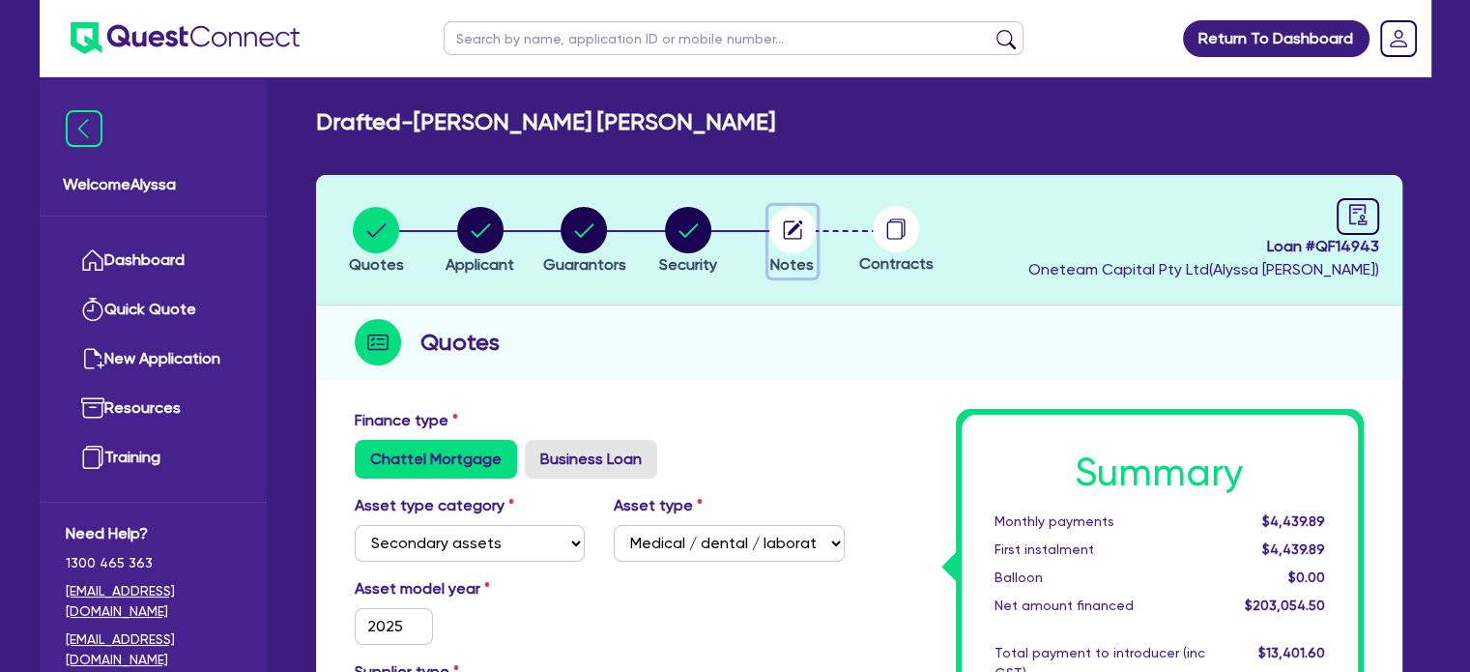
click at [793, 233] on circle "button" at bounding box center [792, 230] width 46 height 46
select select "Other"
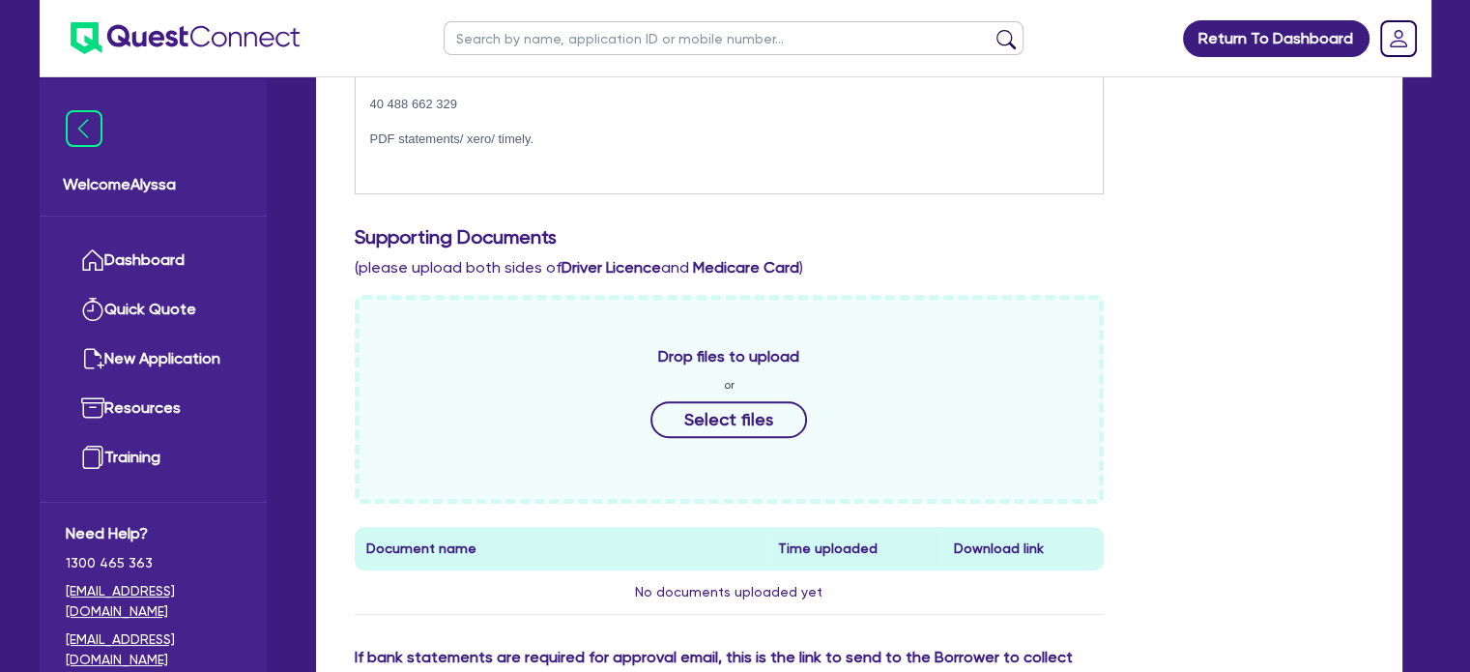
scroll to position [866, 0]
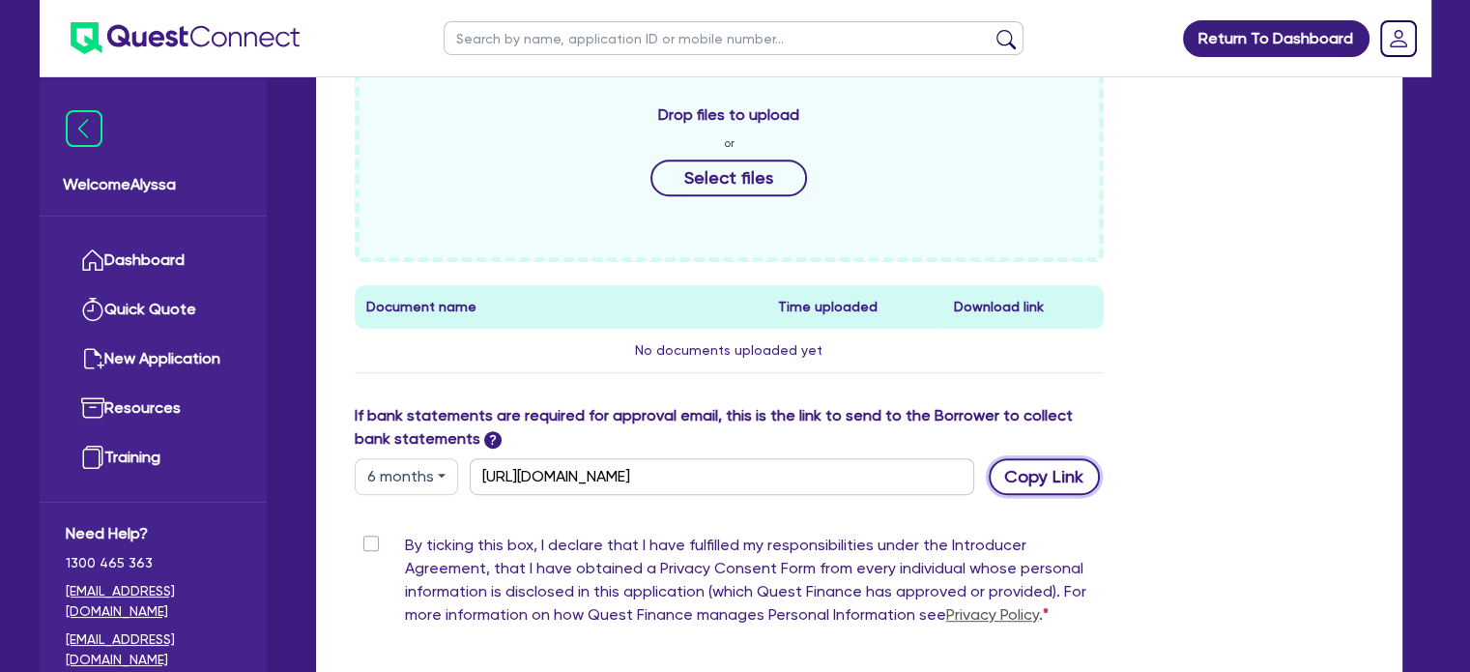
click at [1053, 470] on button "Copy Link" at bounding box center [1044, 476] width 111 height 37
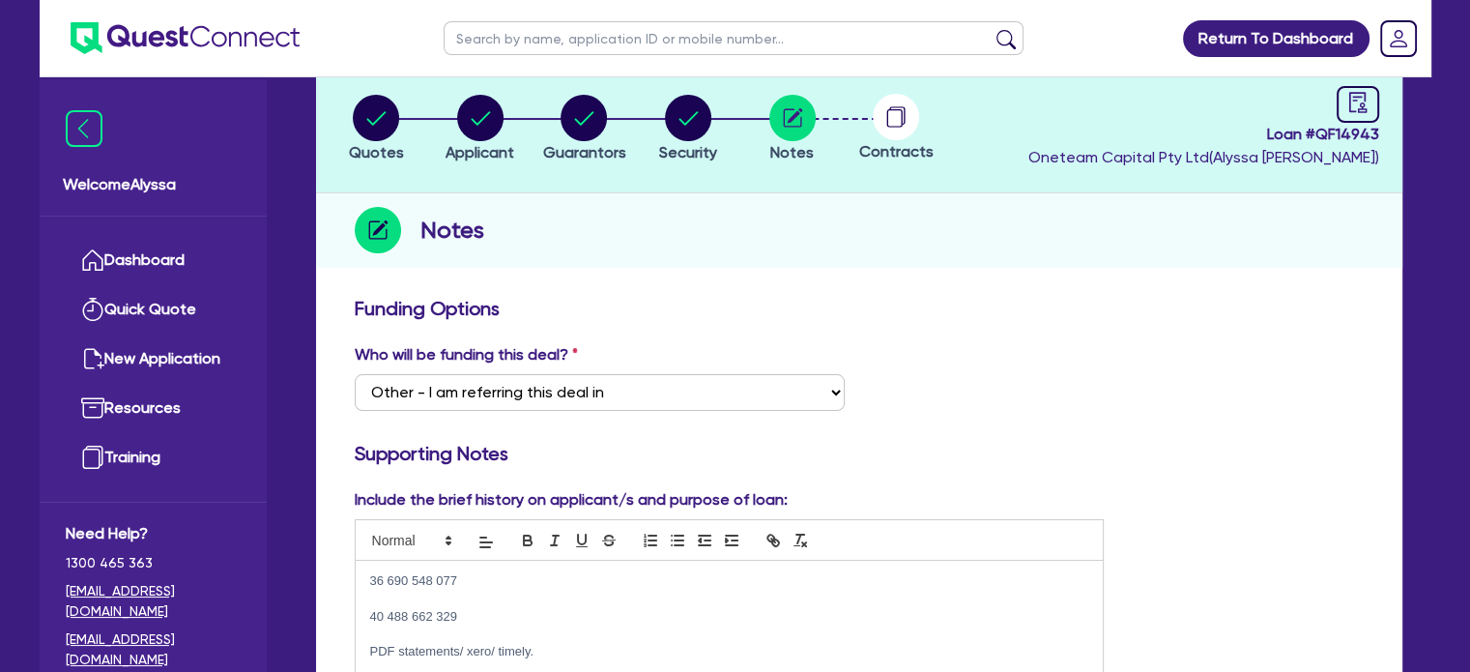
scroll to position [0, 0]
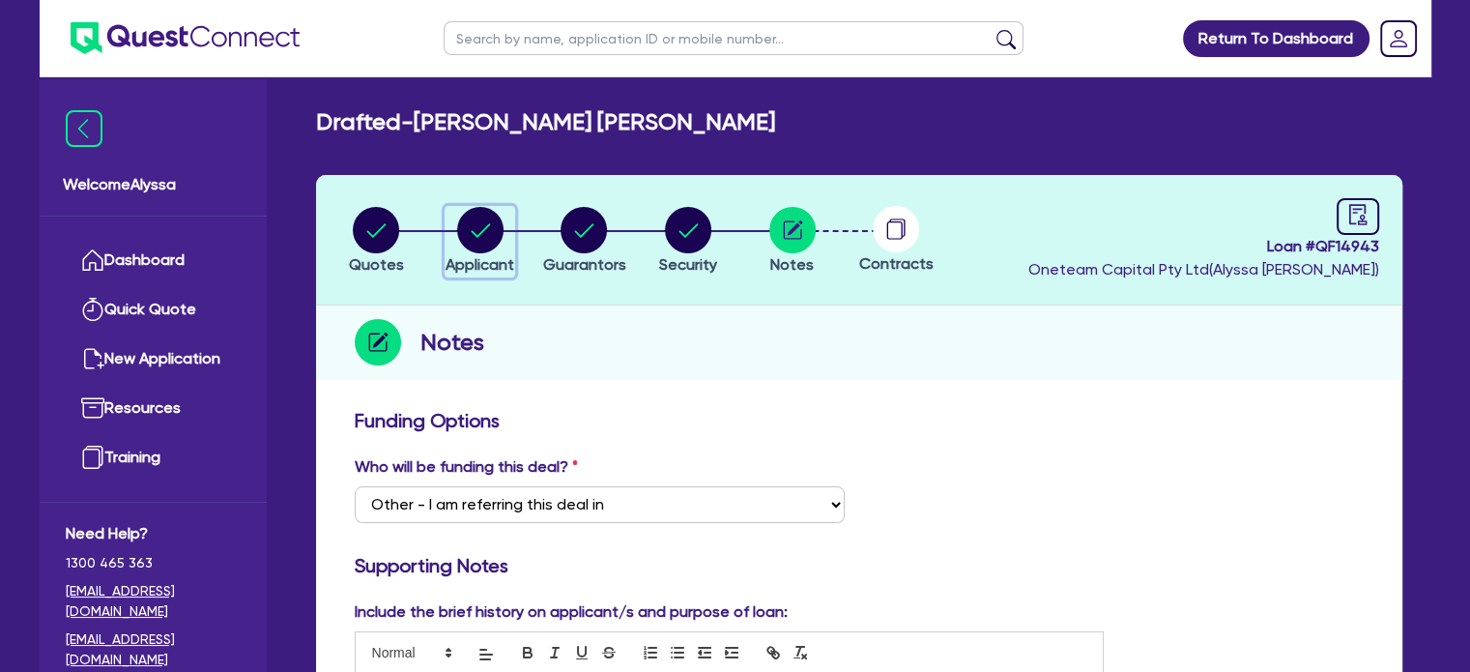
click at [479, 227] on circle "button" at bounding box center [480, 230] width 46 height 46
select select "SOLE_TRADER"
select select "HEALTH_BEAUTY"
select select "HAIR_BEAUTY_SALONS"
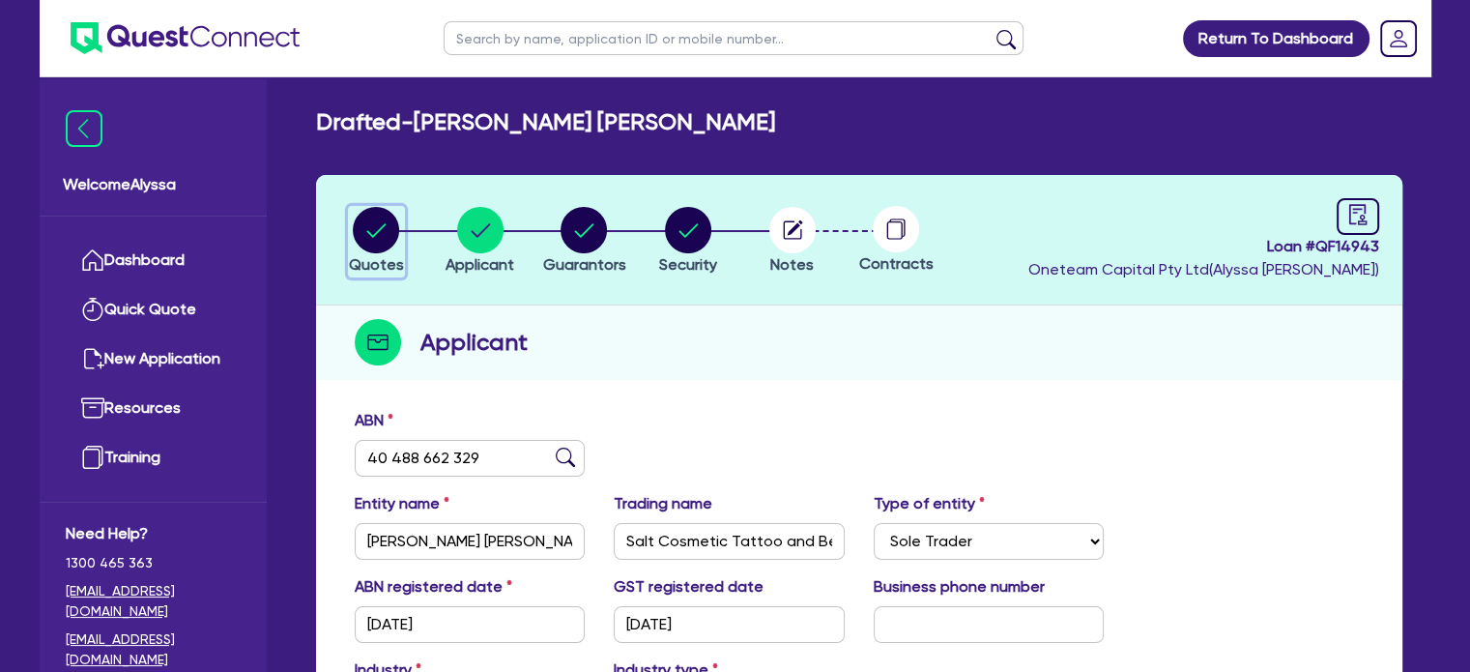
click at [383, 223] on circle "button" at bounding box center [376, 230] width 46 height 46
select select "SECONDARY_ASSETS"
select select "MEDICAL_DENTAL_LABORATORY_EQUIPMENT"
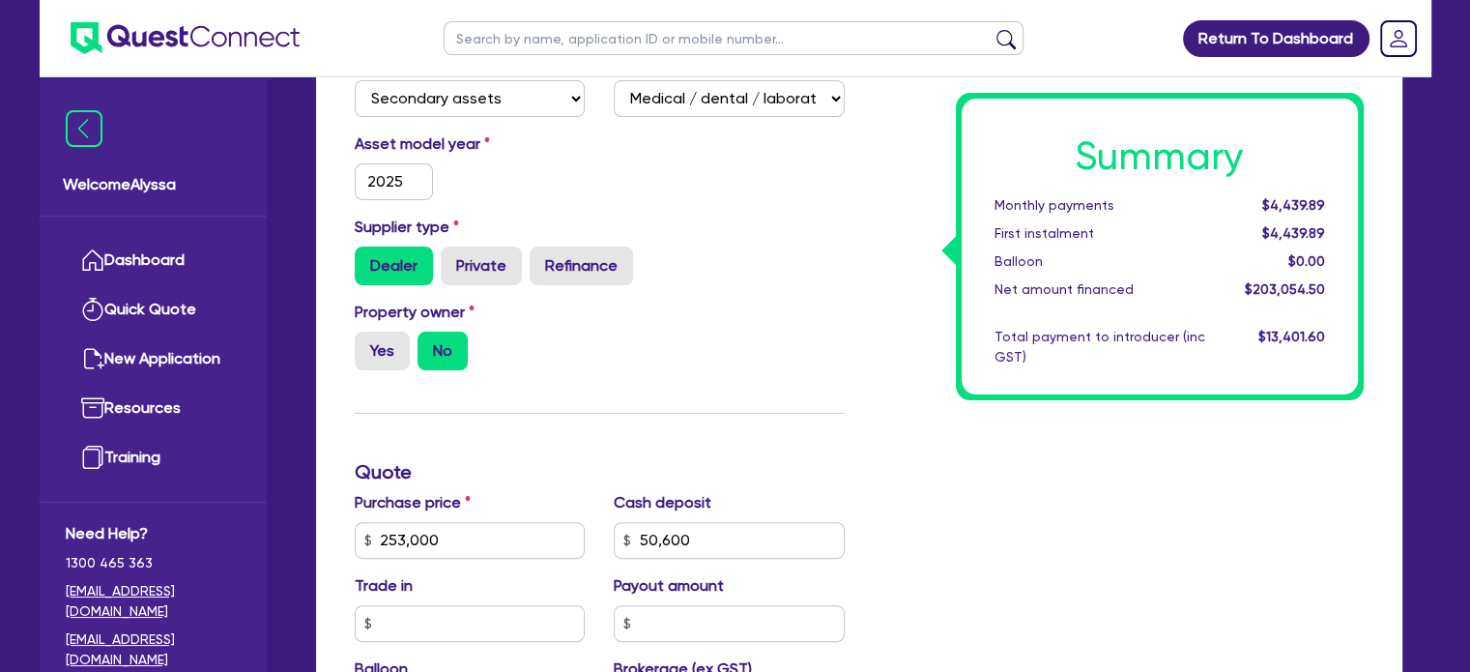
scroll to position [812, 0]
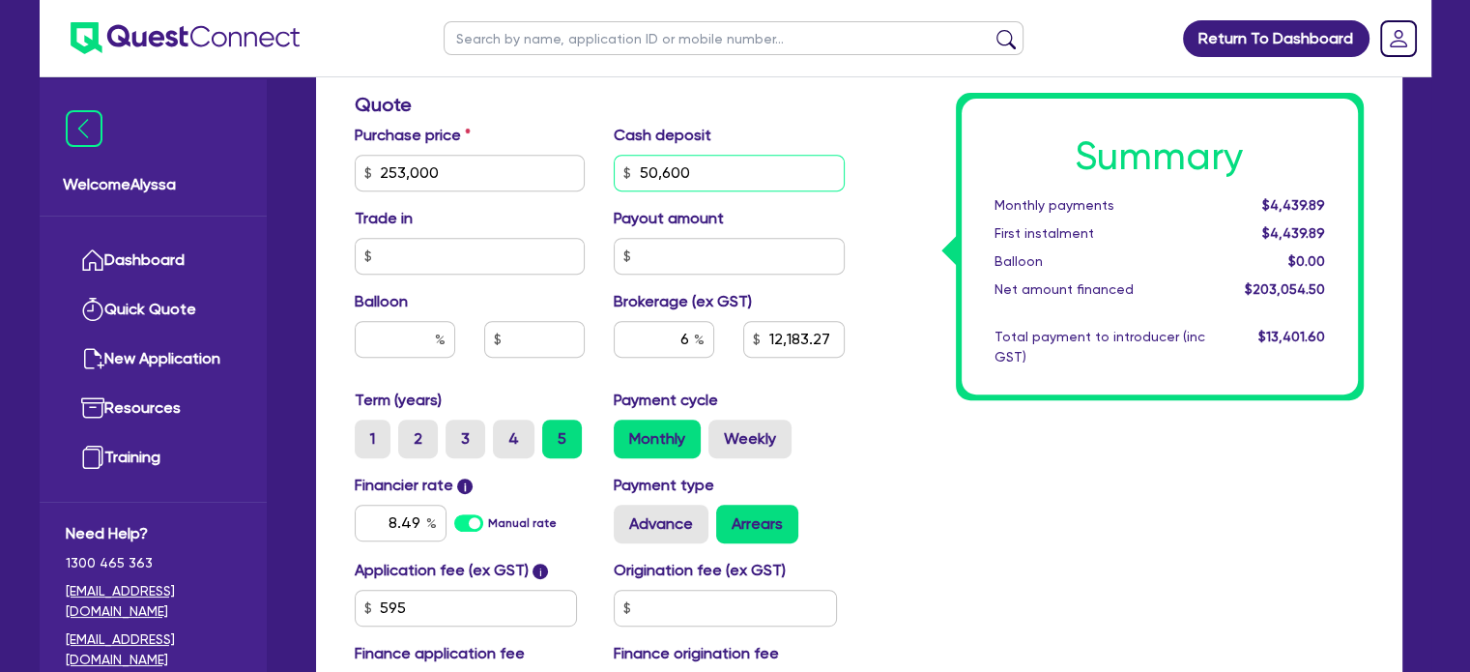
click at [706, 162] on input "50,600" at bounding box center [729, 173] width 231 height 37
type input "70,000"
type input "253,000"
type input "12,183.27"
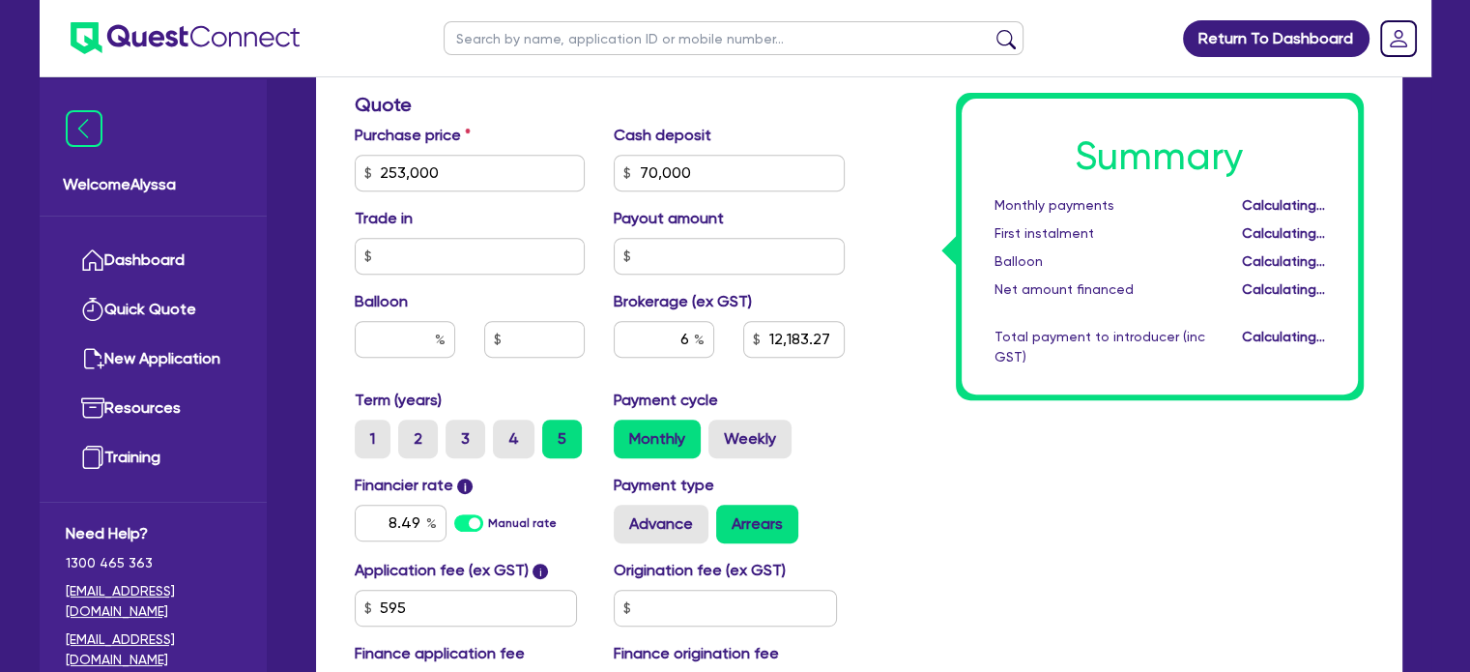
click at [1091, 361] on div "Total payment to introducer (inc GST)" at bounding box center [1100, 347] width 240 height 41
type input "253,000"
type input "11,019.27"
click at [732, 161] on input "70,000" at bounding box center [729, 173] width 231 height 37
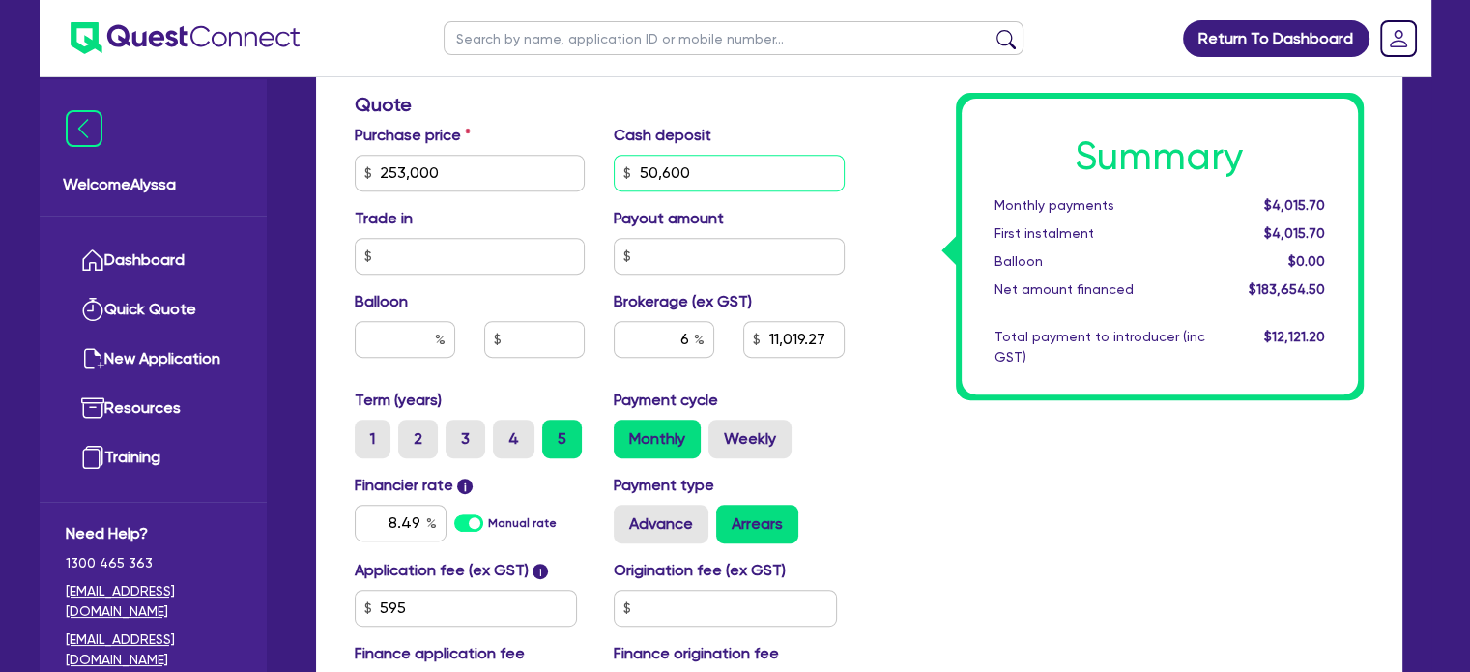
type input "50,600"
type input "253,000"
type input "11,019.27"
type input "253,000"
type input "12,183.27"
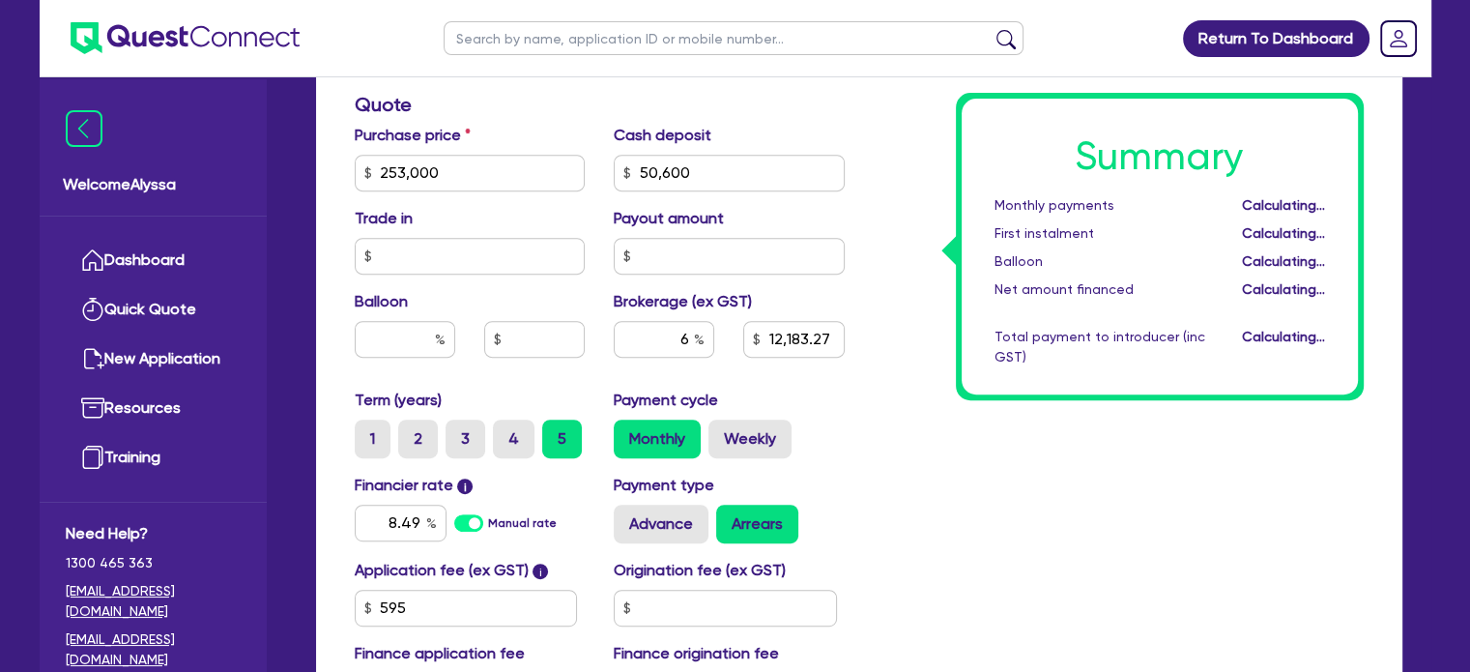
click at [990, 390] on div "Summary Monthly payments Calculating... First instalment Calculating... Balloon…" at bounding box center [1160, 247] width 396 height 296
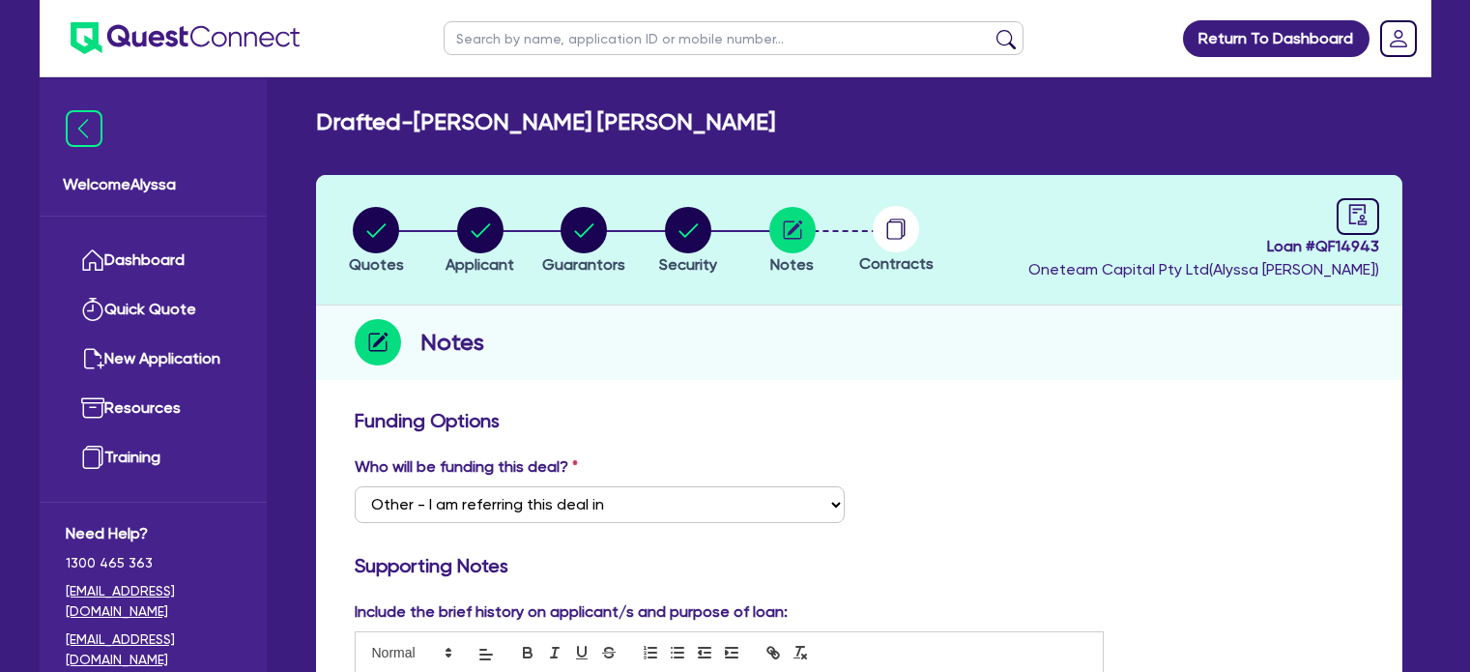
select select "Other"
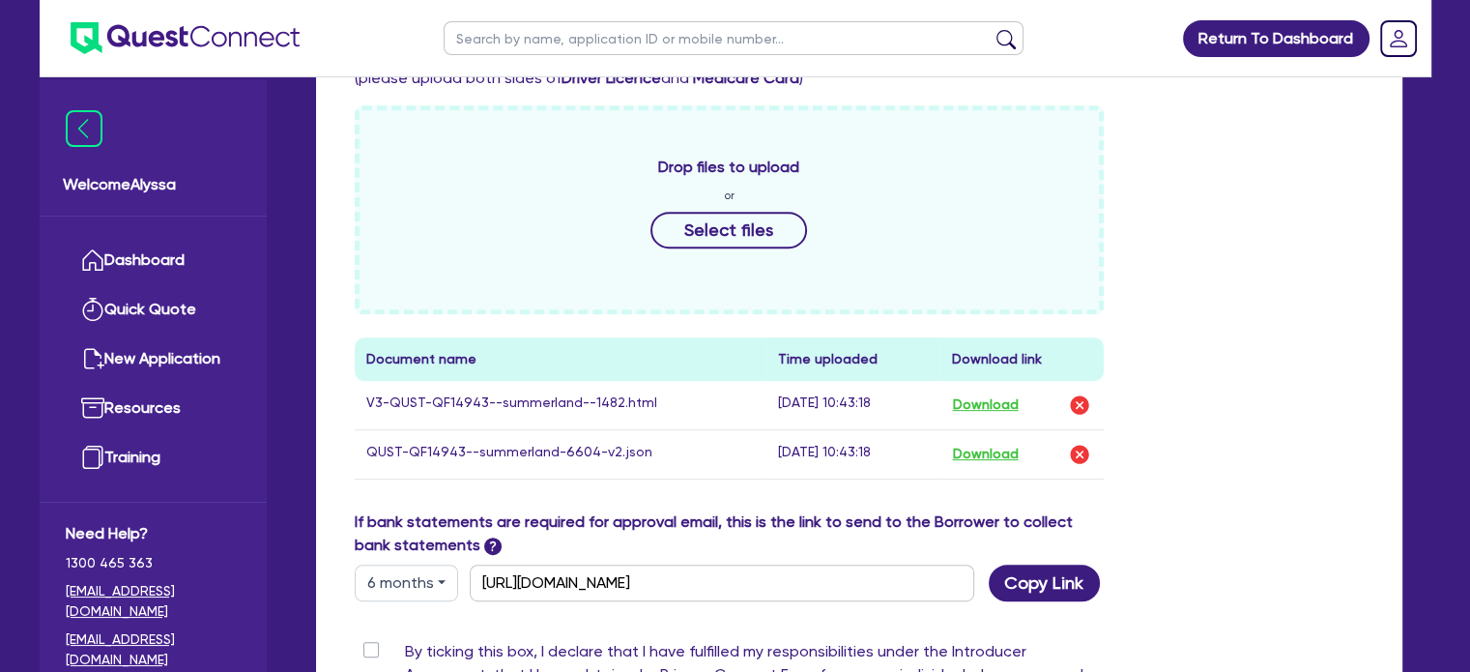
scroll to position [801, 0]
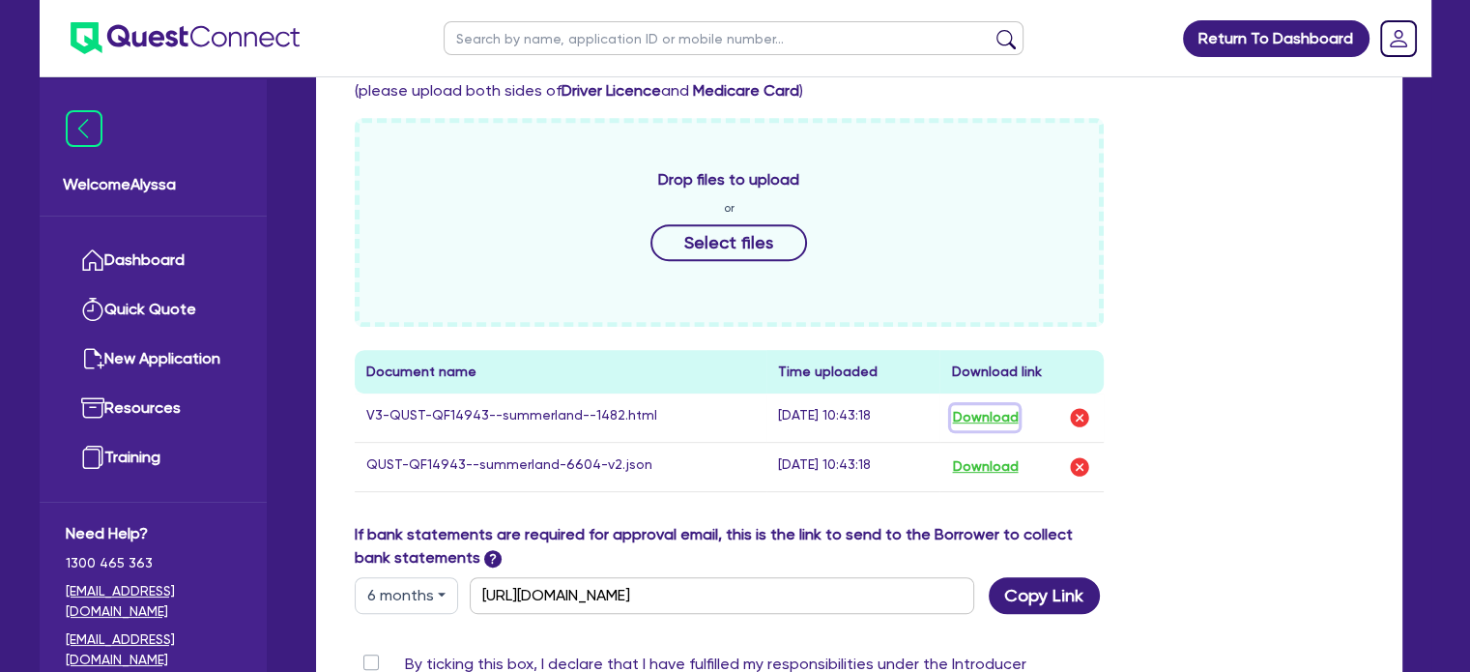
click at [1011, 418] on button "Download" at bounding box center [985, 417] width 68 height 25
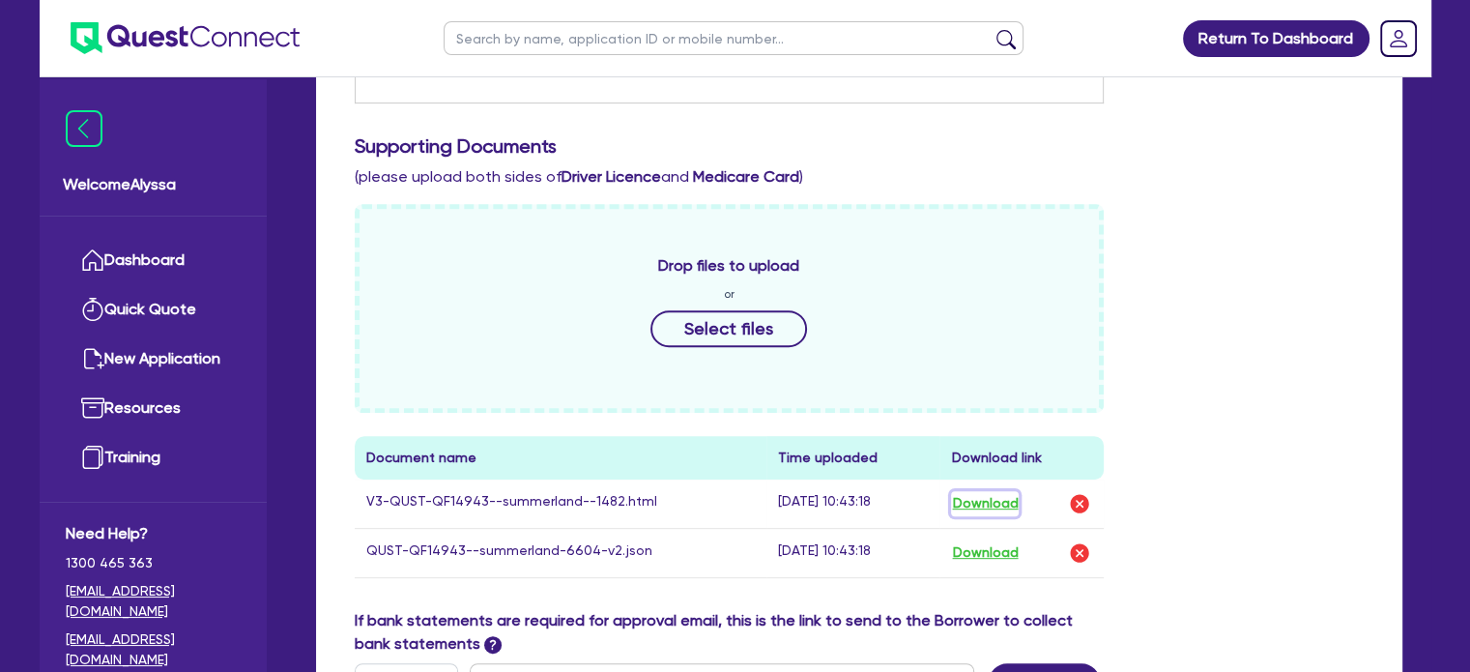
scroll to position [710, 0]
